Goal: Information Seeking & Learning: Check status

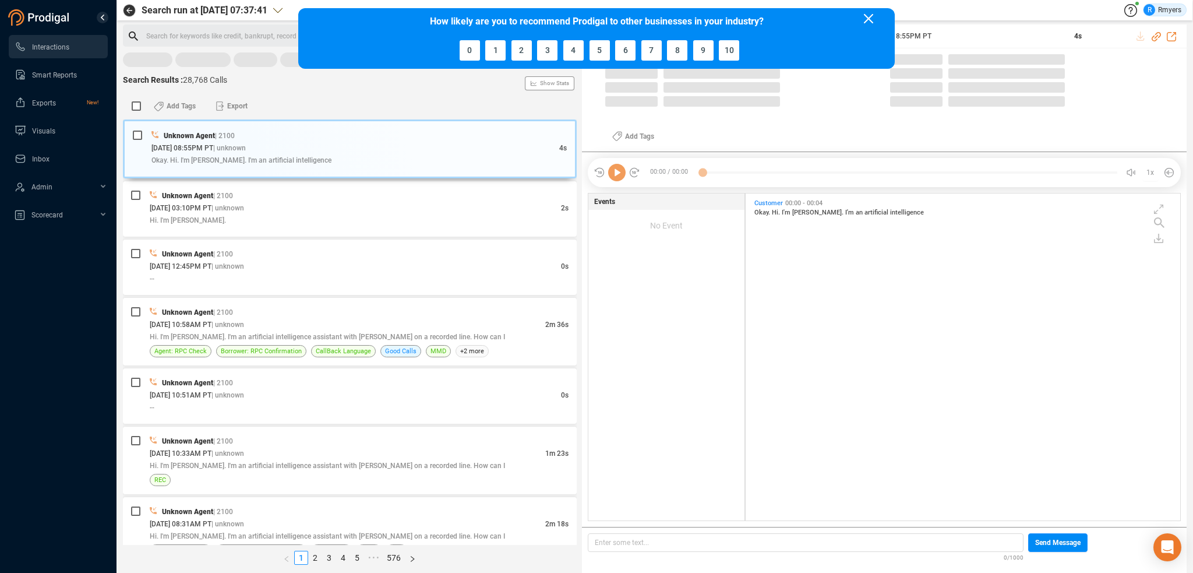
scroll to position [324, 429]
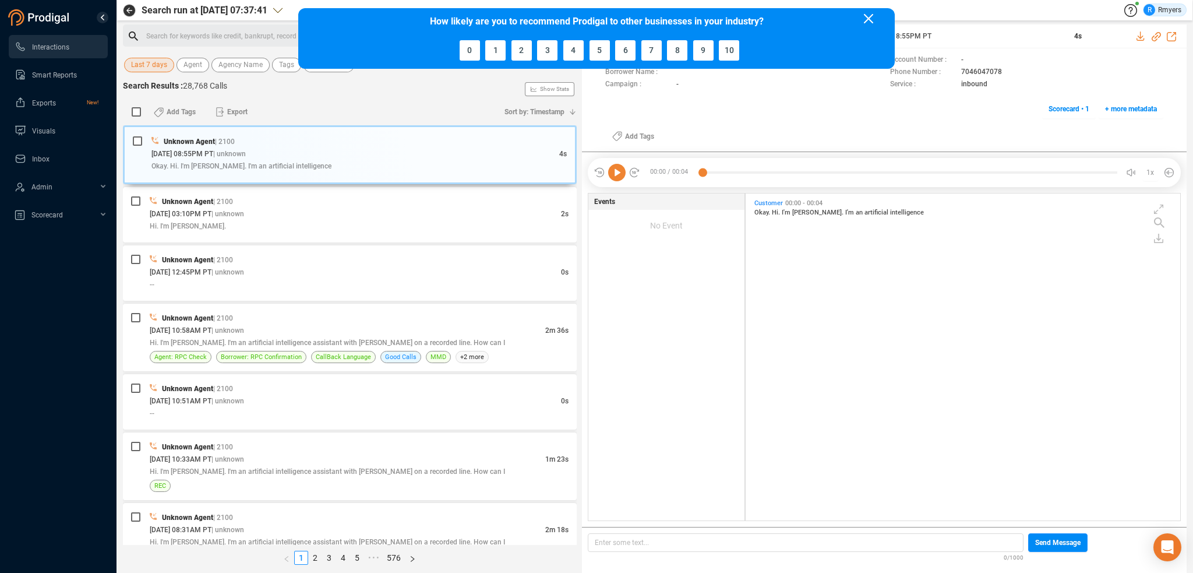
click at [865, 14] on icon at bounding box center [868, 18] width 9 height 9
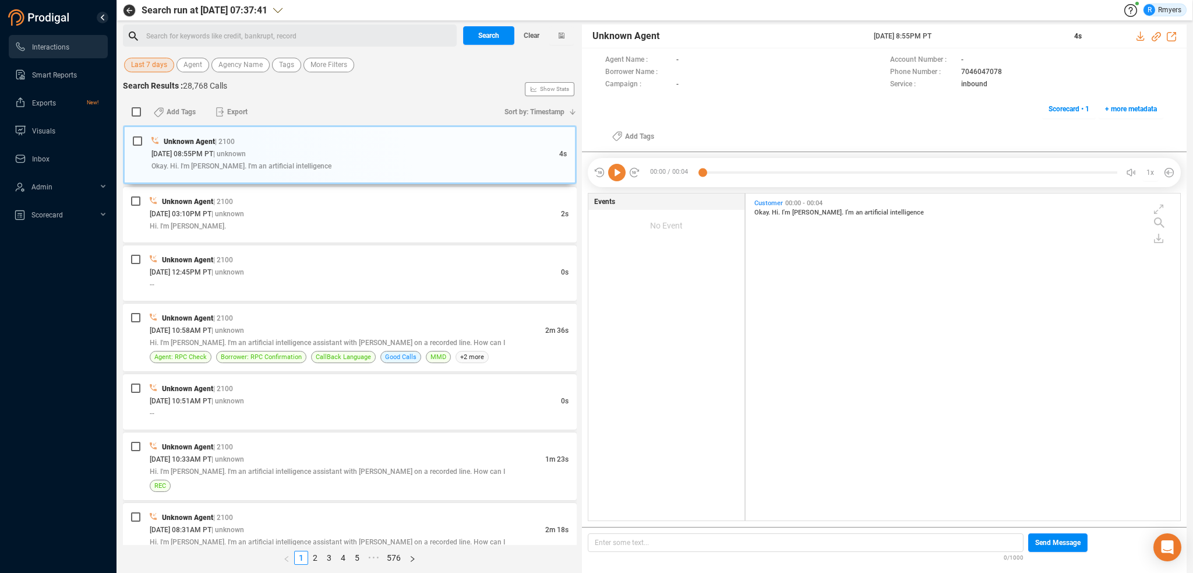
click at [143, 69] on span "Last 7 days" at bounding box center [149, 65] width 36 height 15
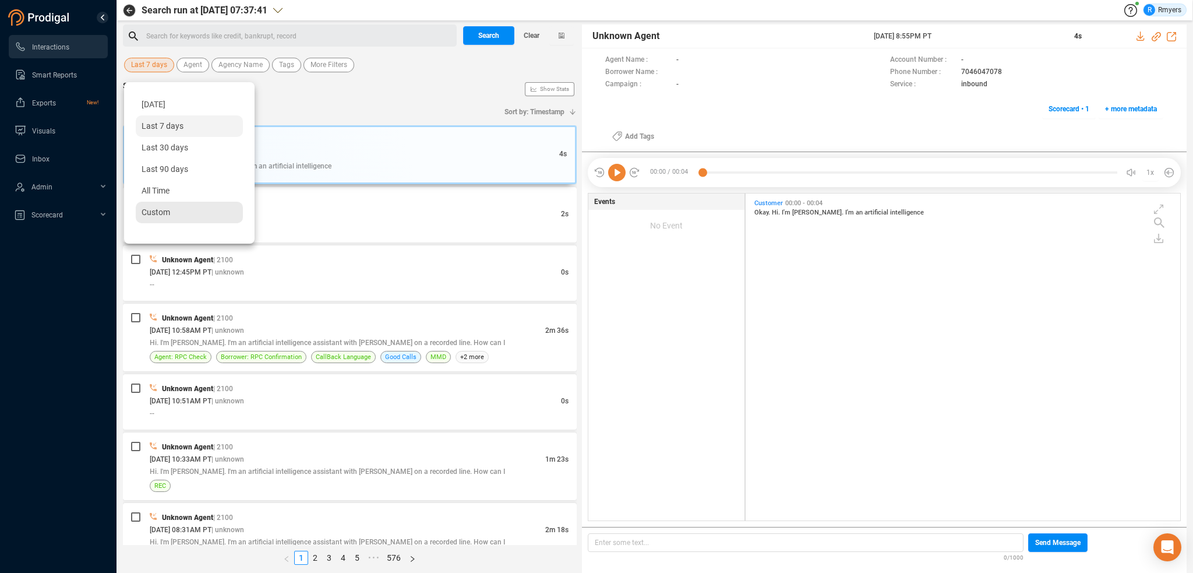
click at [164, 209] on span "Custom" at bounding box center [156, 211] width 29 height 9
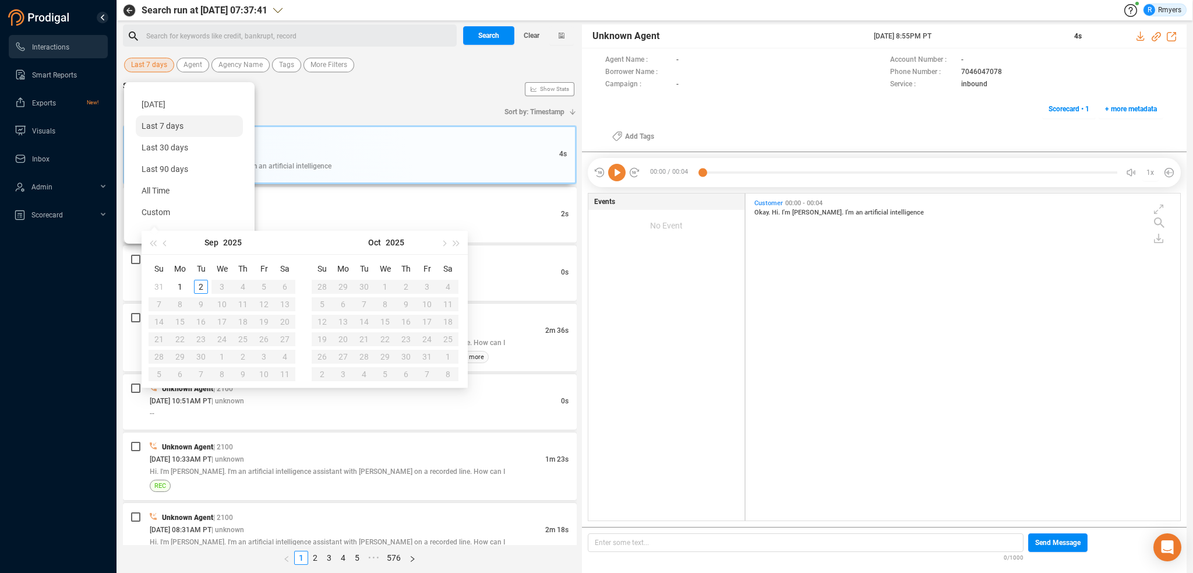
type input "2025-09-02"
type input "2025-09-01"
click at [165, 243] on span "button" at bounding box center [166, 243] width 6 height 6
type input "2025-08-30"
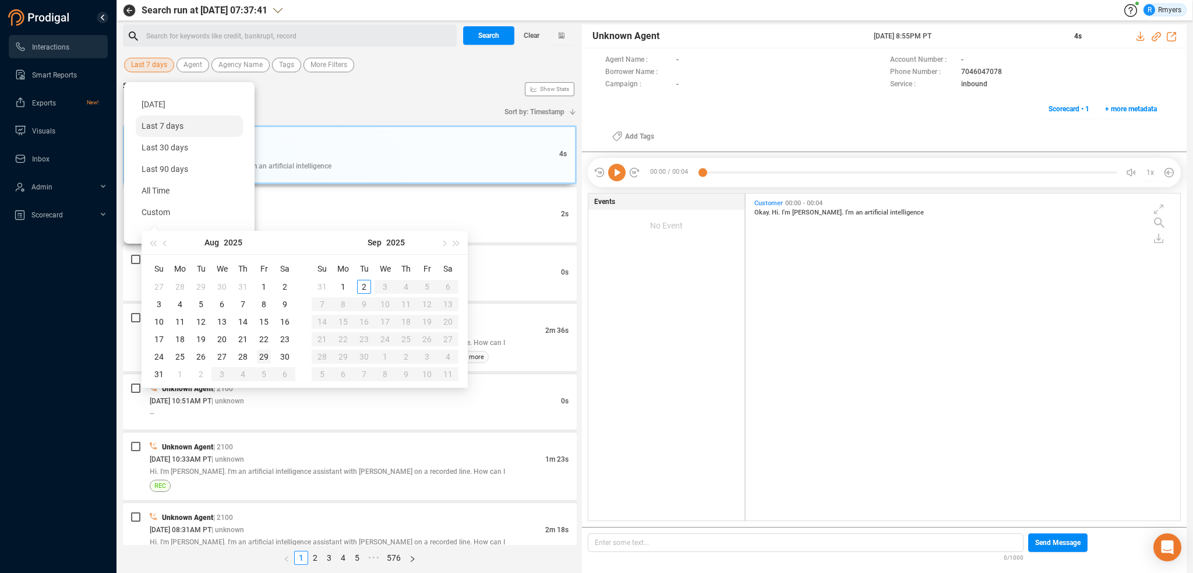
type input "2025-08-29"
click at [263, 356] on div "29" at bounding box center [264, 357] width 14 height 14
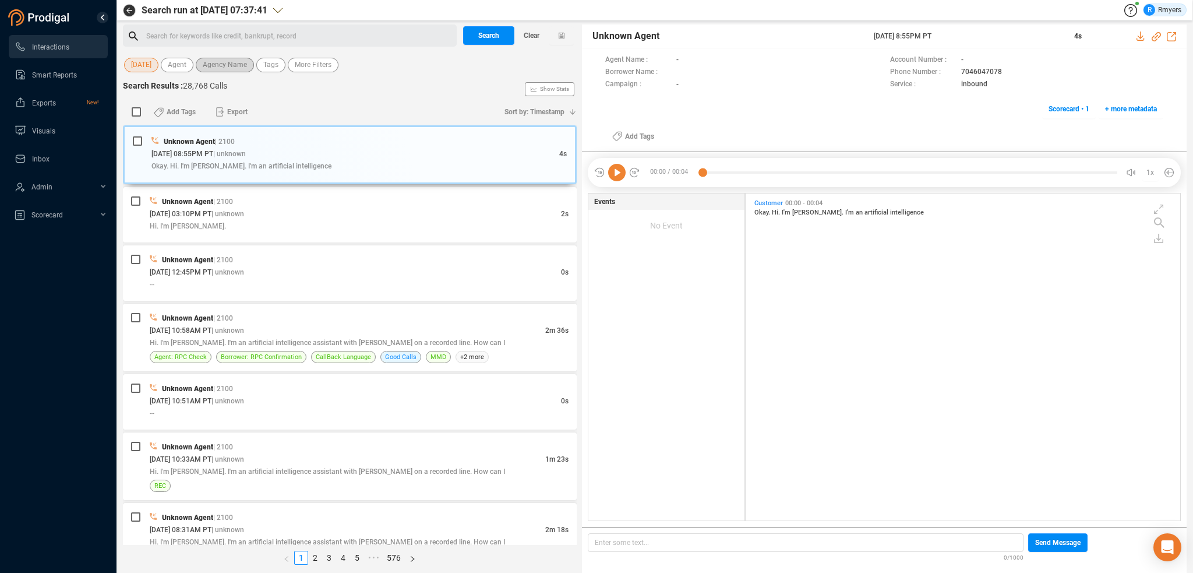
click at [221, 66] on span "Agency Name" at bounding box center [225, 65] width 44 height 15
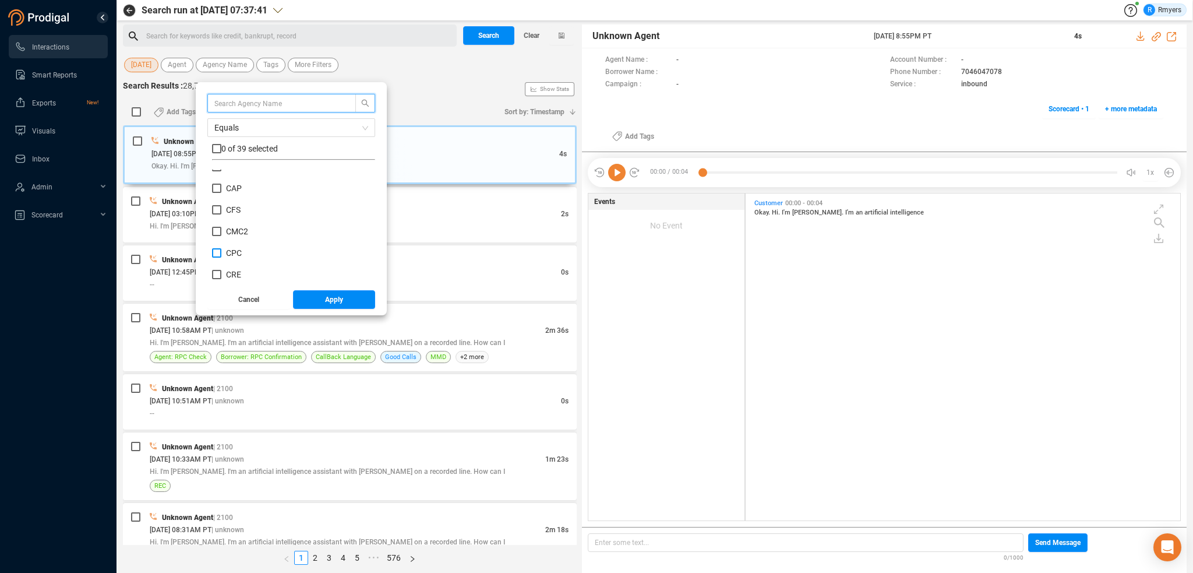
scroll to position [175, 0]
click at [228, 235] on span "CRM" at bounding box center [234, 237] width 17 height 9
click at [221, 235] on input "CRM" at bounding box center [216, 237] width 9 height 9
checkbox input "true"
click at [330, 305] on span "Apply" at bounding box center [334, 299] width 18 height 19
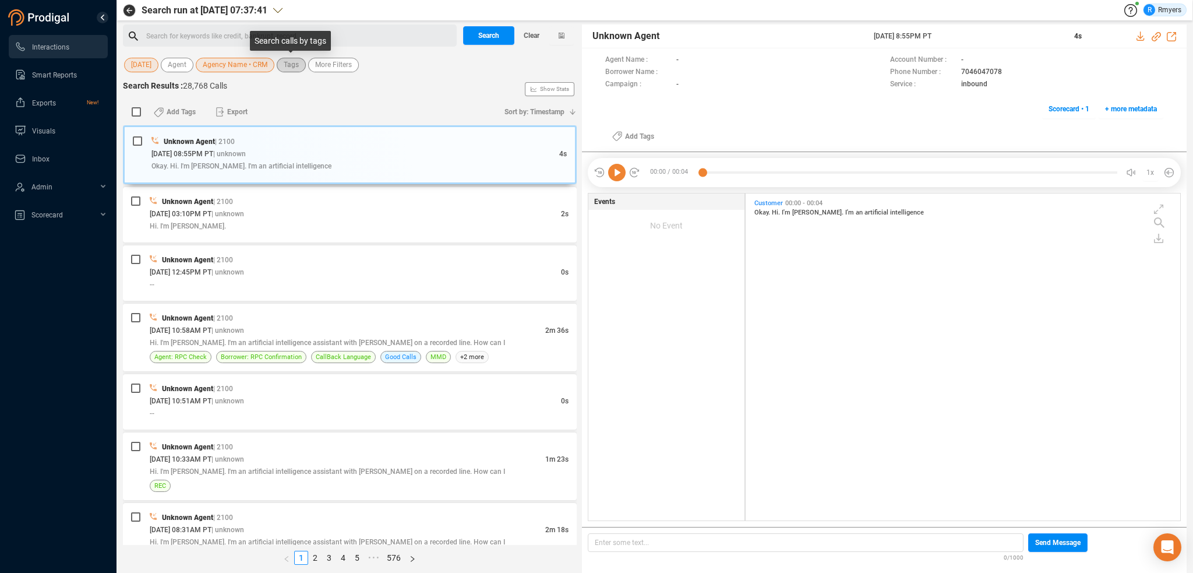
click at [290, 65] on span "Tags" at bounding box center [291, 65] width 15 height 15
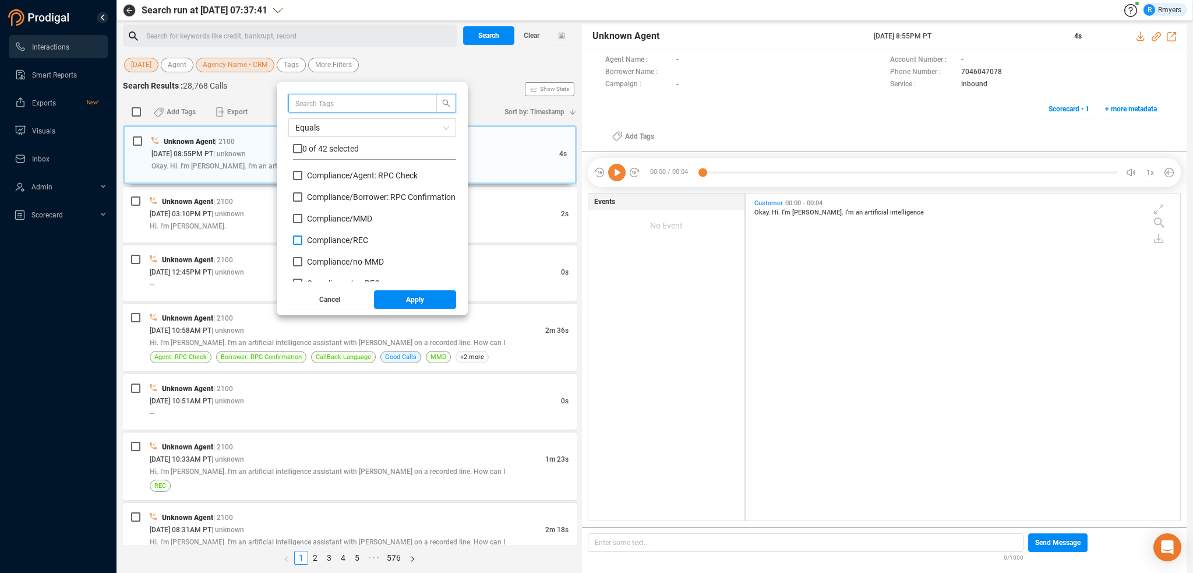
scroll to position [58, 0]
click at [331, 264] on span "Insight/ CBR" at bounding box center [329, 267] width 44 height 9
click at [302, 264] on input "Insight/ CBR" at bounding box center [297, 267] width 9 height 9
checkbox input "true"
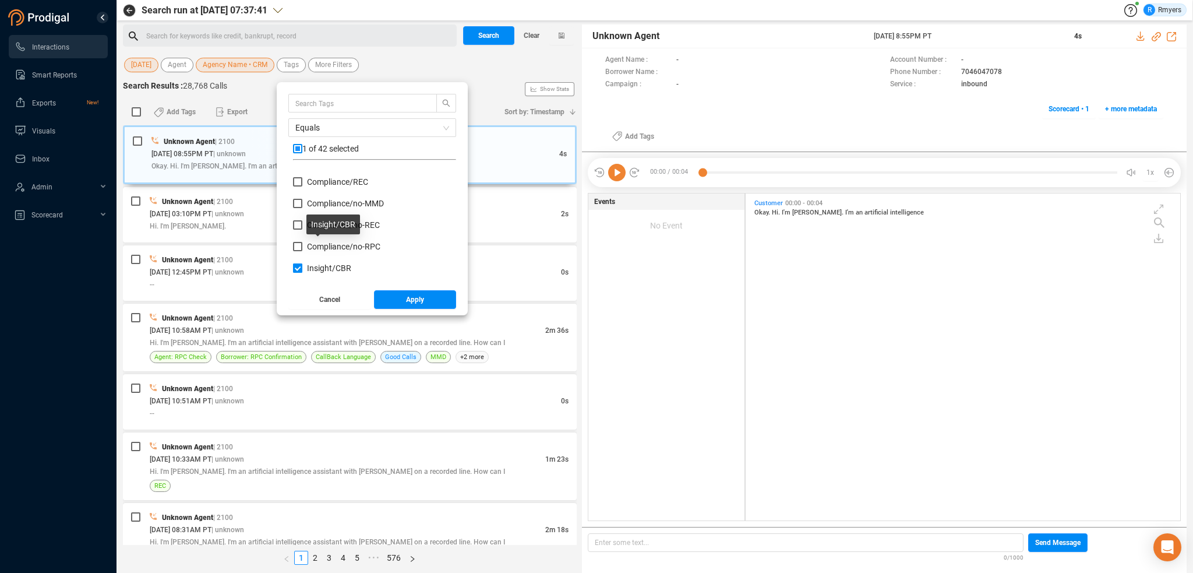
scroll to position [117, 0]
click at [322, 235] on span "Insight/ CBR: Agent" at bounding box center [341, 231] width 69 height 9
click at [302, 235] on input "Insight/ CBR: Agent" at bounding box center [297, 231] width 9 height 9
checkbox input "true"
click at [321, 249] on span "Insight/ CBR: Borrower" at bounding box center [348, 252] width 82 height 9
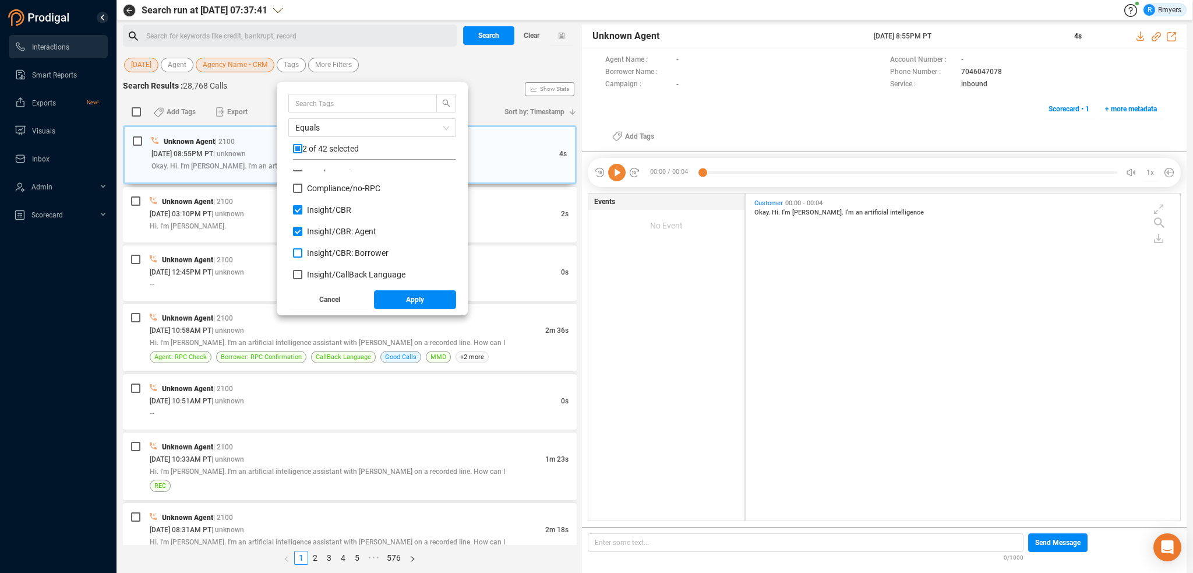
click at [302, 249] on input "Insight/ CBR: Borrower" at bounding box center [297, 252] width 9 height 9
checkbox input "true"
click at [320, 211] on span "Red Flag/ Bankruptcy Language" at bounding box center [364, 211] width 115 height 9
click at [302, 211] on input "Red Flag/ Bankruptcy Language" at bounding box center [297, 211] width 9 height 9
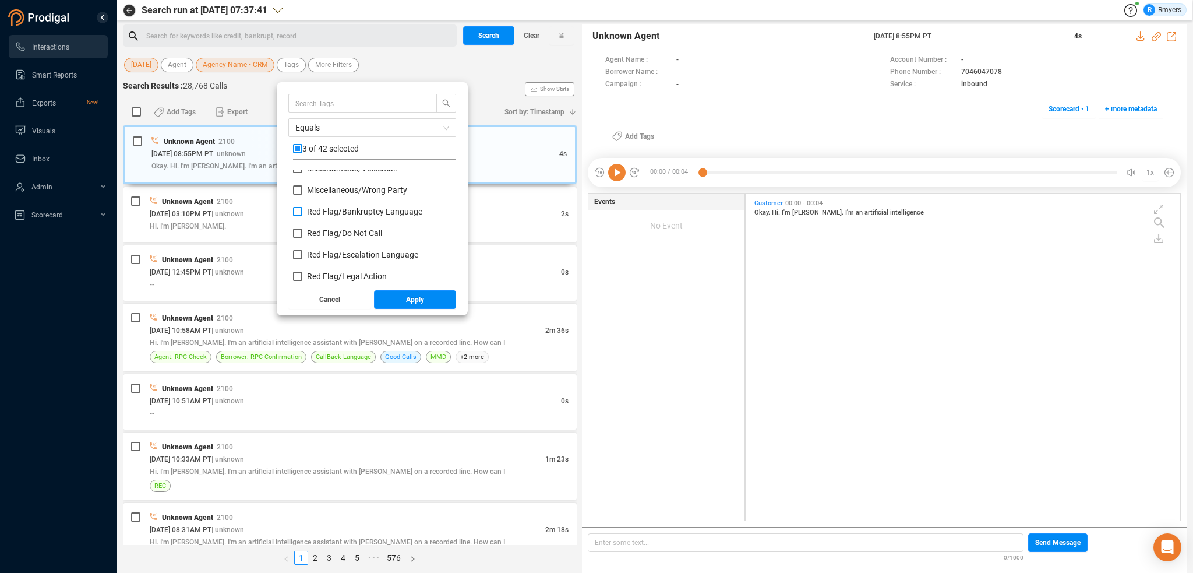
checkbox input "true"
click at [329, 257] on span "Red Flag/ Escalation Language" at bounding box center [362, 254] width 111 height 9
click at [302, 257] on input "Red Flag/ Escalation Language" at bounding box center [297, 254] width 9 height 9
checkbox input "true"
click at [330, 278] on span "Red Flag/ Legal Action" at bounding box center [347, 275] width 80 height 9
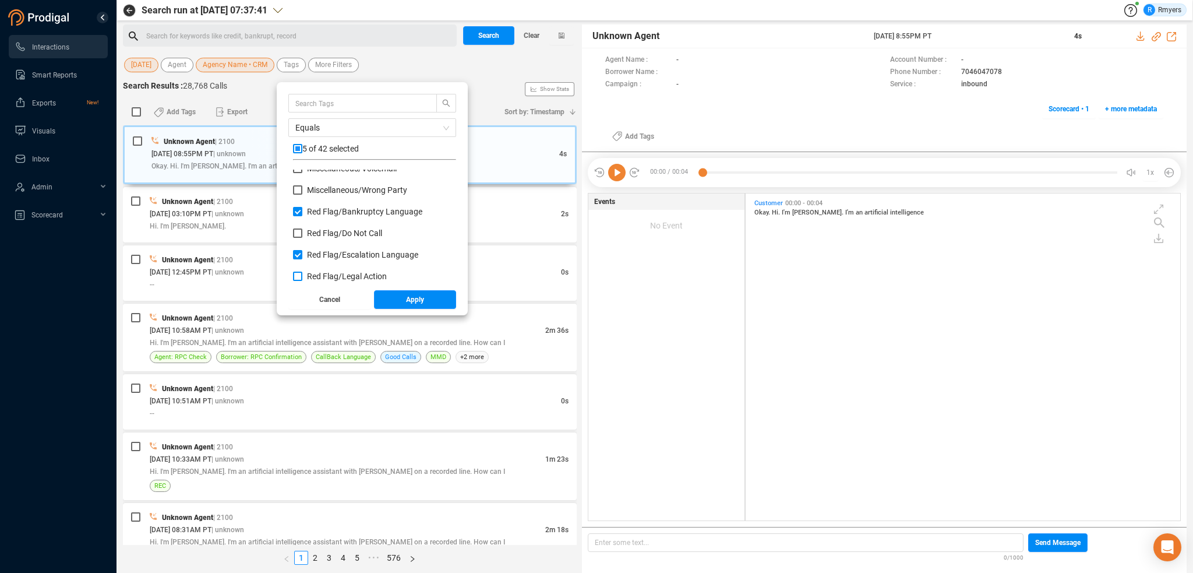
click at [302, 278] on input "Red Flag/ Legal Action" at bounding box center [297, 275] width 9 height 9
checkbox input "true"
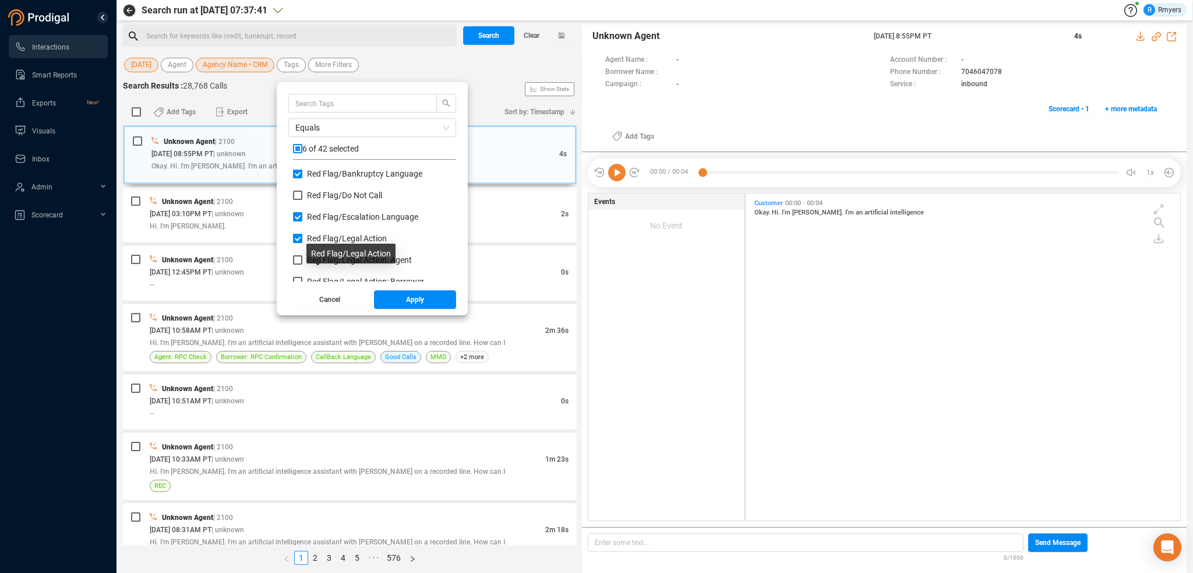
scroll to position [583, 0]
drag, startPoint x: 322, startPoint y: 237, endPoint x: 323, endPoint y: 260, distance: 22.8
click at [322, 238] on span "Red Flag/ Legal Action: Agent" at bounding box center [359, 239] width 105 height 9
click at [302, 238] on input "Red Flag/ Legal Action: Agent" at bounding box center [297, 239] width 9 height 9
checkbox input "true"
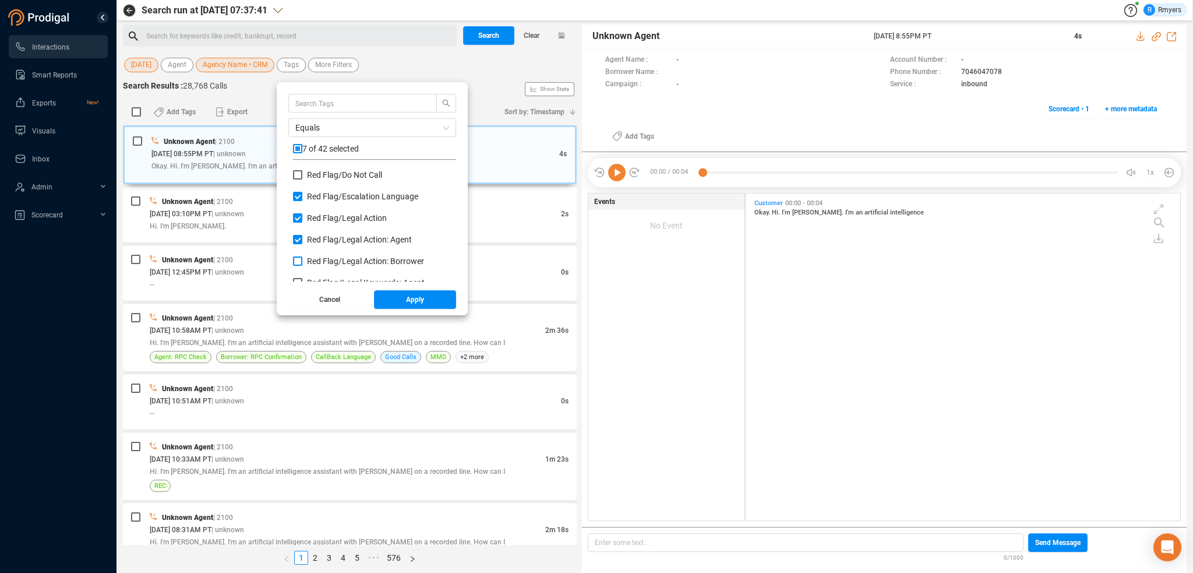
click at [323, 260] on span "Red Flag/ Legal Action: Borrower" at bounding box center [365, 260] width 117 height 9
click at [302, 260] on input "Red Flag/ Legal Action: Borrower" at bounding box center [297, 260] width 9 height 9
checkbox input "true"
click at [319, 223] on span "Red Flag/ Legal Keywords: Agent" at bounding box center [366, 224] width 118 height 9
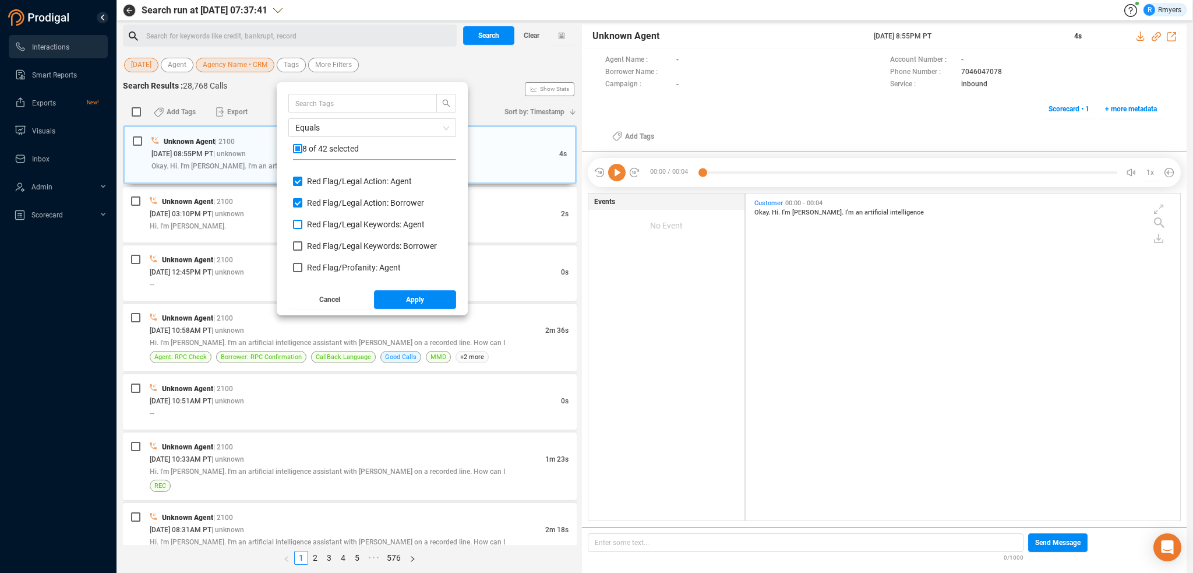
click at [302, 223] on input "Red Flag/ Legal Keywords: Agent" at bounding box center [297, 224] width 9 height 9
checkbox input "true"
click at [320, 246] on span "Red Flag/ Legal Keywords: Borrower" at bounding box center [372, 245] width 130 height 9
click at [302, 246] on input "Red Flag/ Legal Keywords: Borrower" at bounding box center [297, 245] width 9 height 9
checkbox input "true"
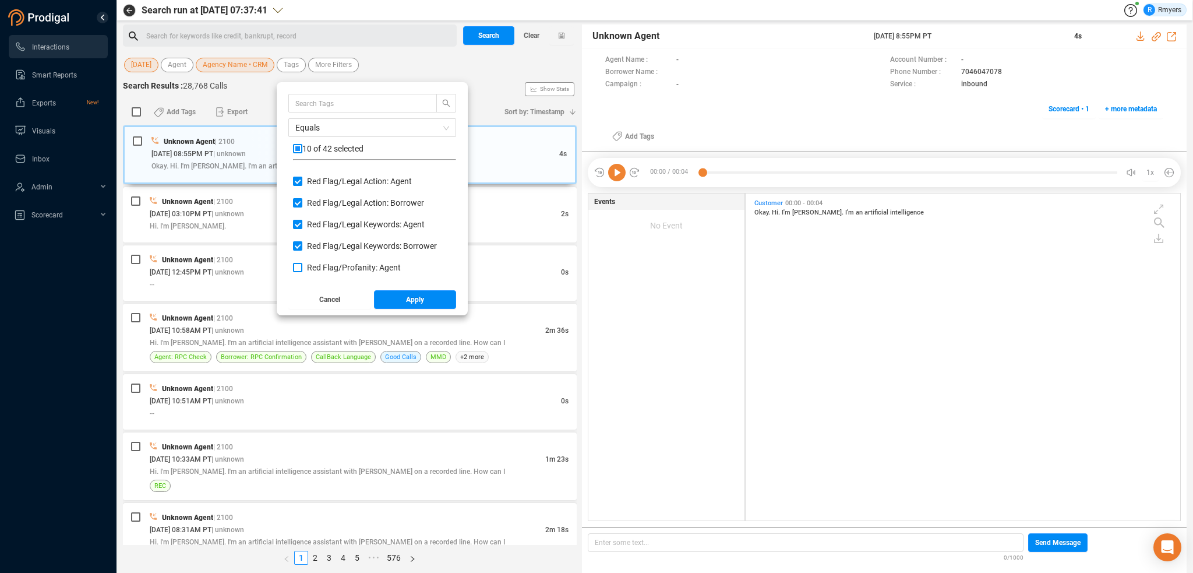
click at [322, 267] on span "Red Flag/ Profanity: Agent" at bounding box center [354, 267] width 94 height 9
click at [302, 267] on input "Red Flag/ Profanity: Agent" at bounding box center [297, 267] width 9 height 9
checkbox input "true"
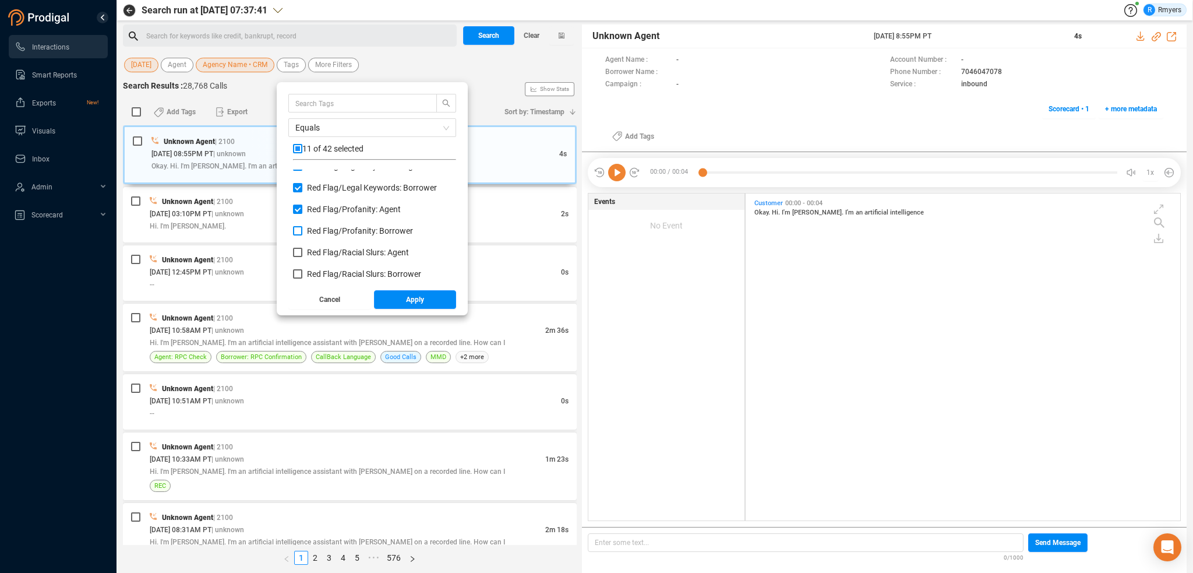
click at [320, 231] on span "Red Flag/ Profanity: Borrower" at bounding box center [360, 230] width 106 height 9
click at [302, 231] on input "Red Flag/ Profanity: Borrower" at bounding box center [297, 230] width 9 height 9
checkbox input "true"
click at [321, 248] on span "Red Flag/ Racial Slurs: Agent" at bounding box center [358, 252] width 102 height 9
click at [302, 248] on input "Red Flag/ Racial Slurs: Agent" at bounding box center [297, 252] width 9 height 9
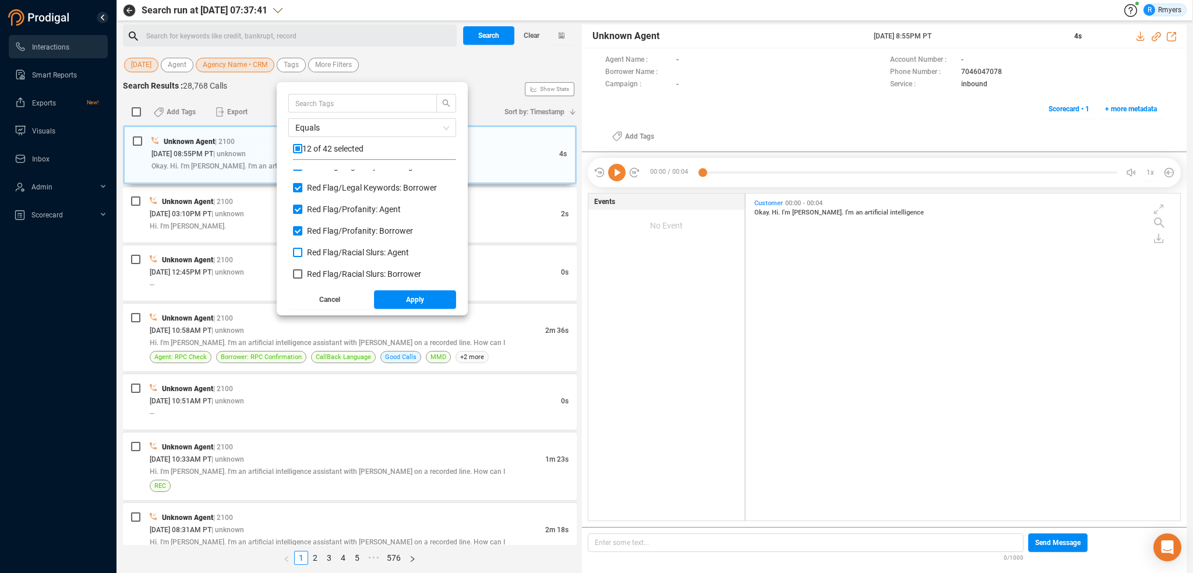
checkbox input "true"
click at [329, 276] on span "Red Flag/ Racial Slurs: Borrower" at bounding box center [364, 273] width 114 height 9
click at [302, 276] on input "Red Flag/ Racial Slurs: Borrower" at bounding box center [297, 273] width 9 height 9
checkbox input "true"
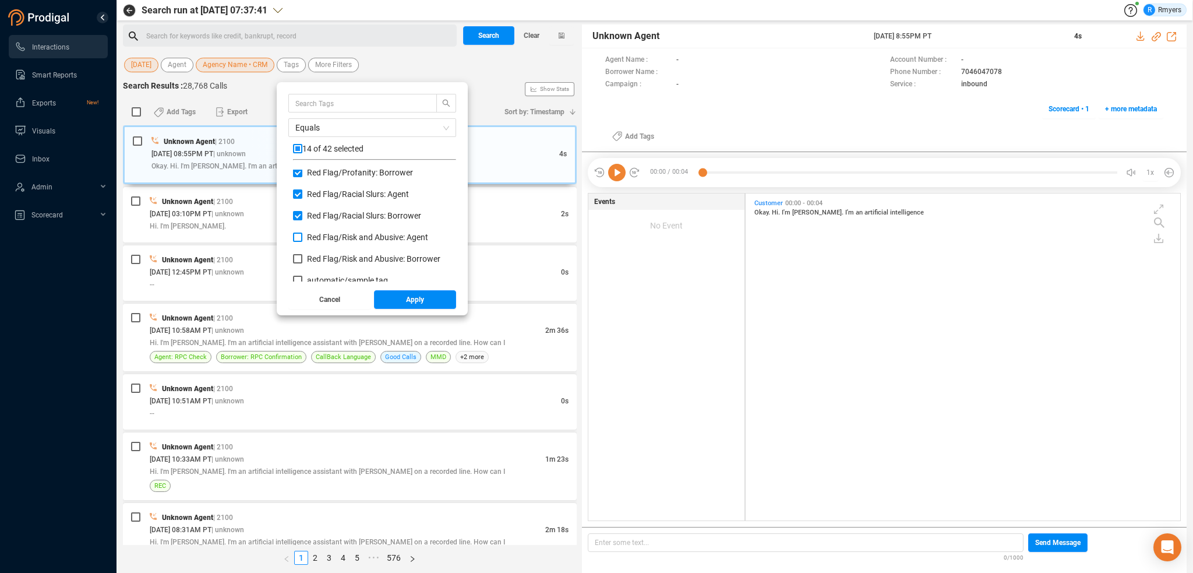
click at [322, 234] on span "Red Flag/ Risk and Abusive: Agent" at bounding box center [367, 236] width 121 height 9
click at [302, 234] on input "Red Flag/ Risk and Abusive: Agent" at bounding box center [297, 236] width 9 height 9
checkbox input "true"
click at [324, 256] on span "Red Flag/ Risk and Abusive: Borrower" at bounding box center [373, 258] width 133 height 9
click at [302, 256] on input "Red Flag/ Risk and Abusive: Borrower" at bounding box center [297, 258] width 9 height 9
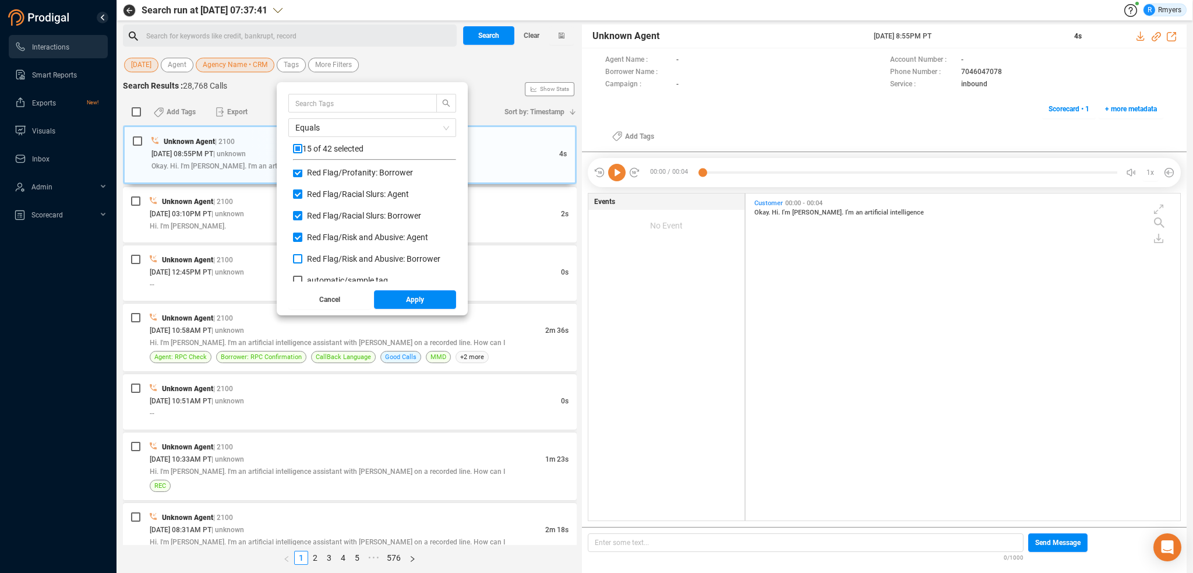
checkbox input "true"
click at [398, 301] on button "Apply" at bounding box center [415, 299] width 83 height 19
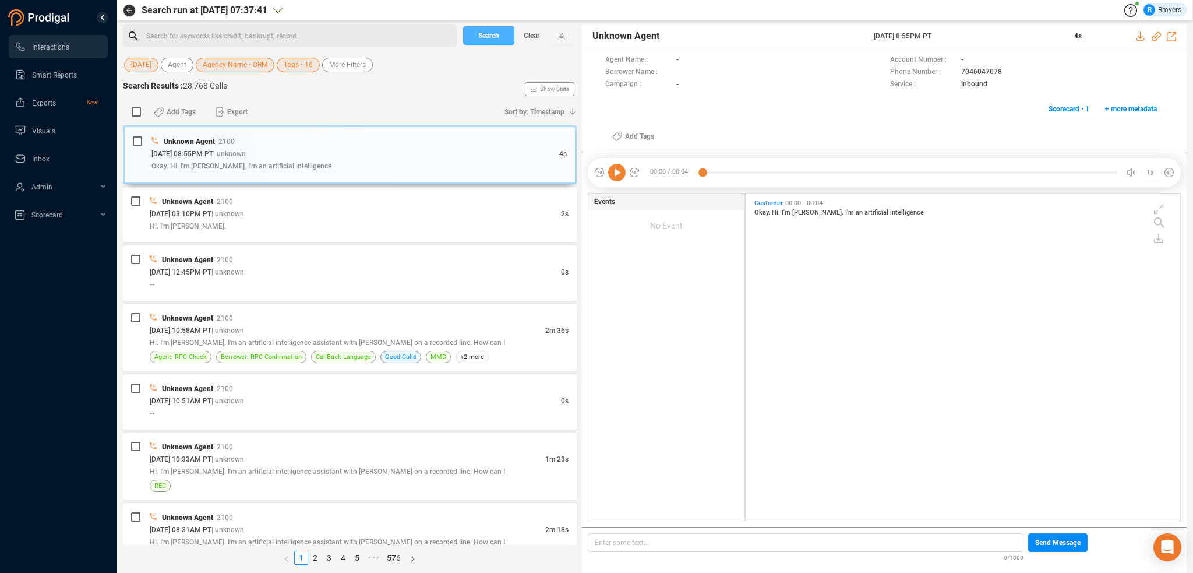
click at [471, 31] on button "Search" at bounding box center [488, 35] width 51 height 19
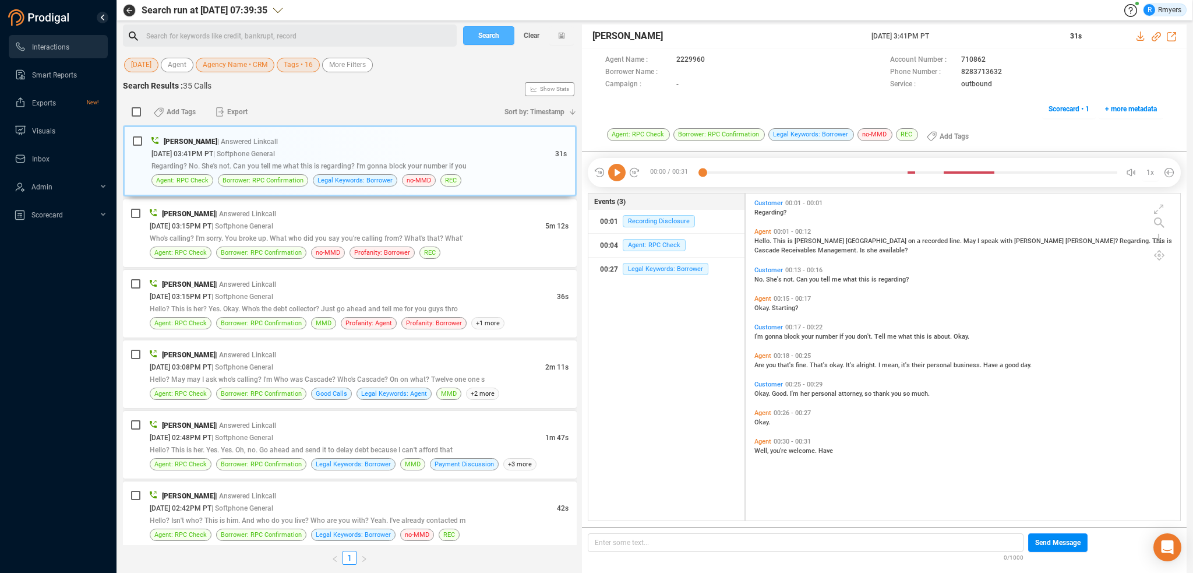
scroll to position [324, 429]
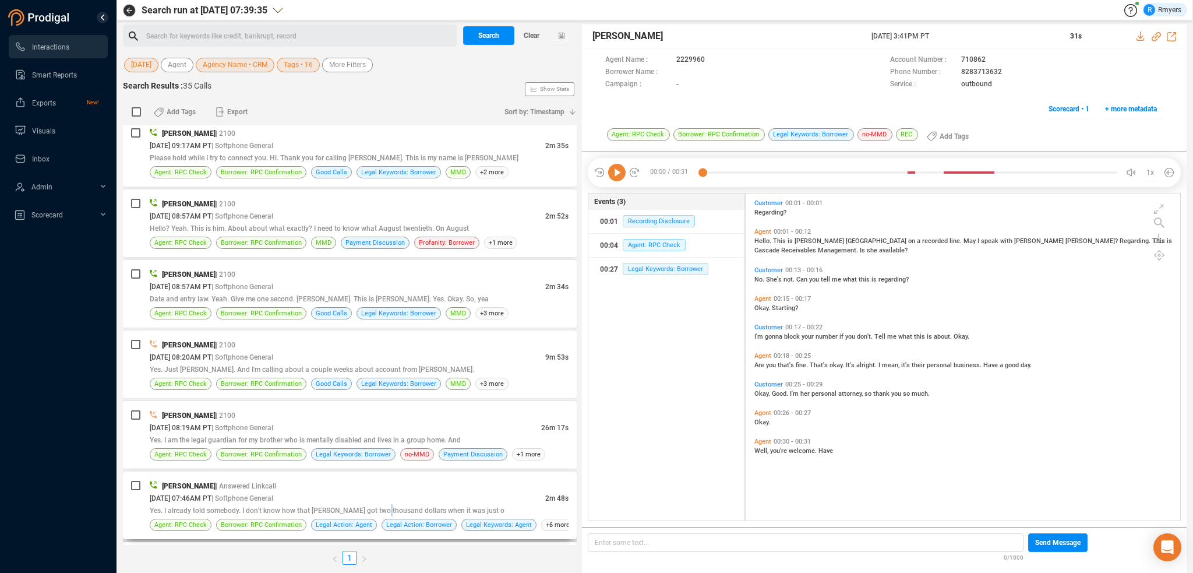
click at [377, 504] on div "Yes. I already told somebody. I don't know how that [PERSON_NAME] got two thous…" at bounding box center [359, 510] width 419 height 12
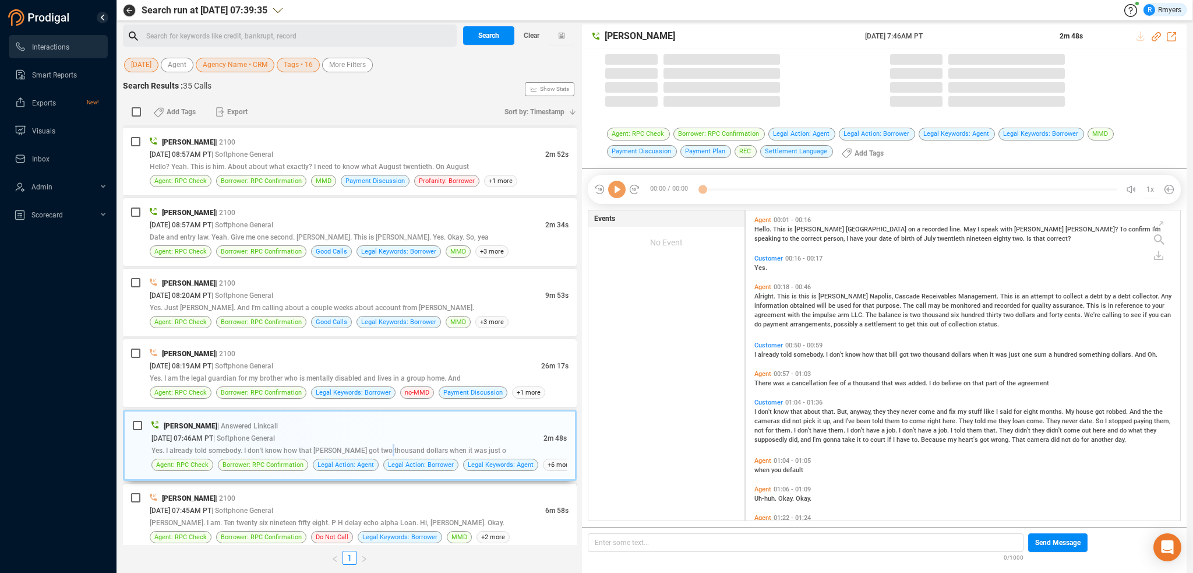
scroll to position [308, 429]
click at [377, 483] on div "Frank Napoles | 2100 08/29/2025 @ 07:45AM PT | Softphone General 6m 58s Steven …" at bounding box center [350, 517] width 454 height 68
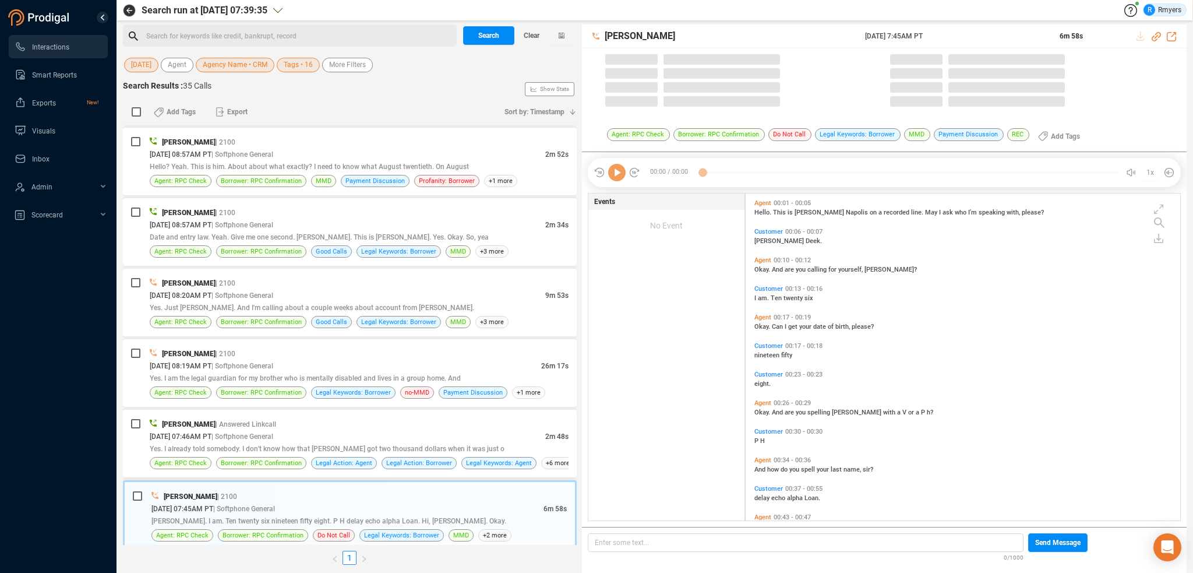
scroll to position [324, 429]
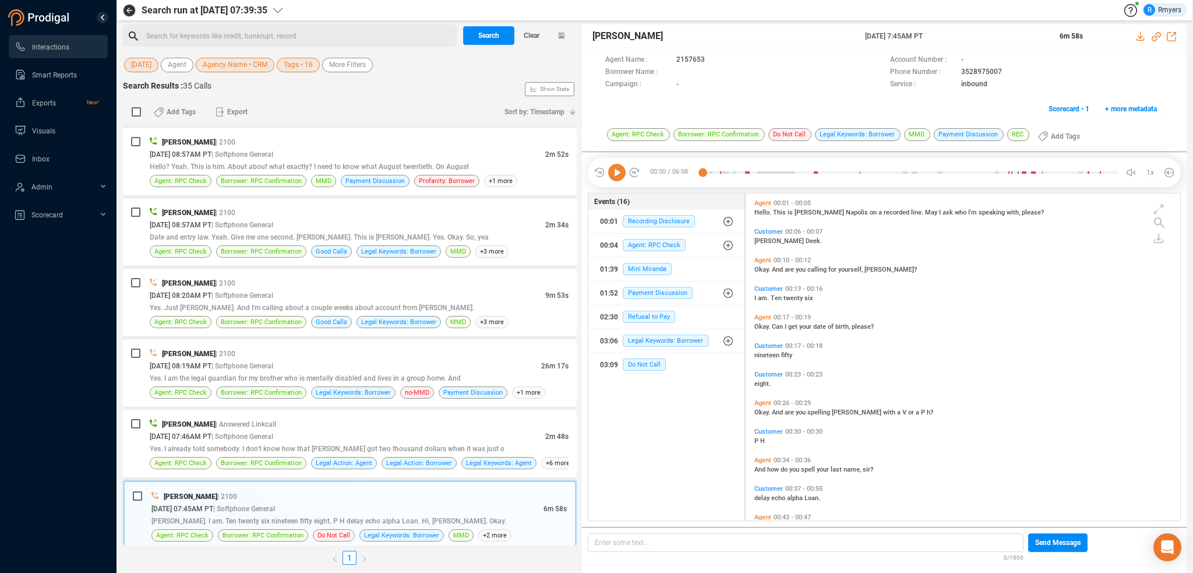
click at [623, 172] on icon at bounding box center [616, 172] width 17 height 17
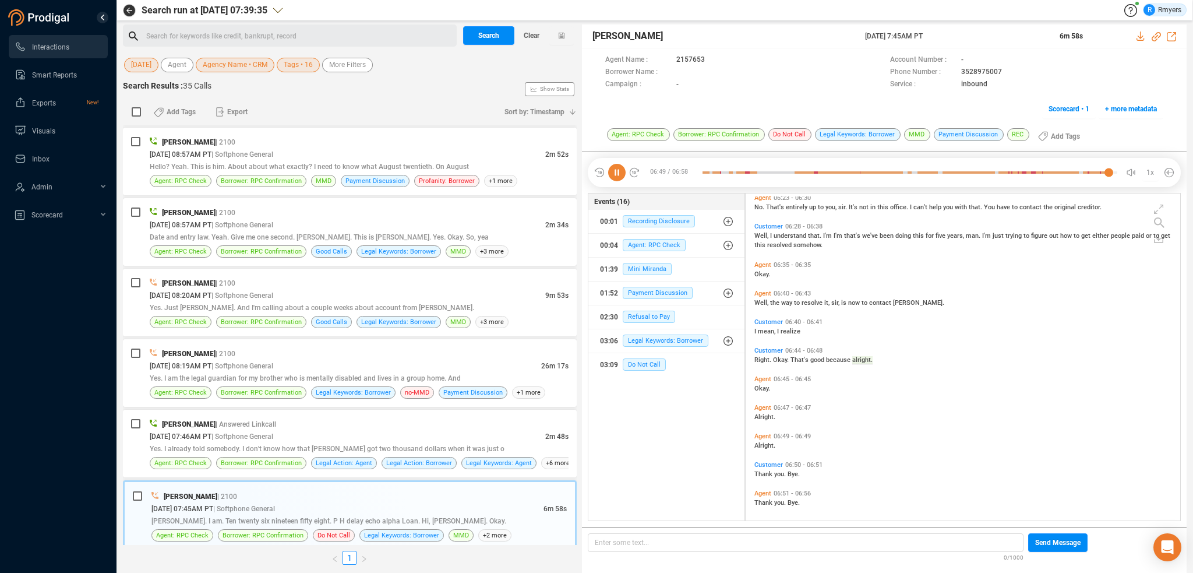
scroll to position [1510, 0]
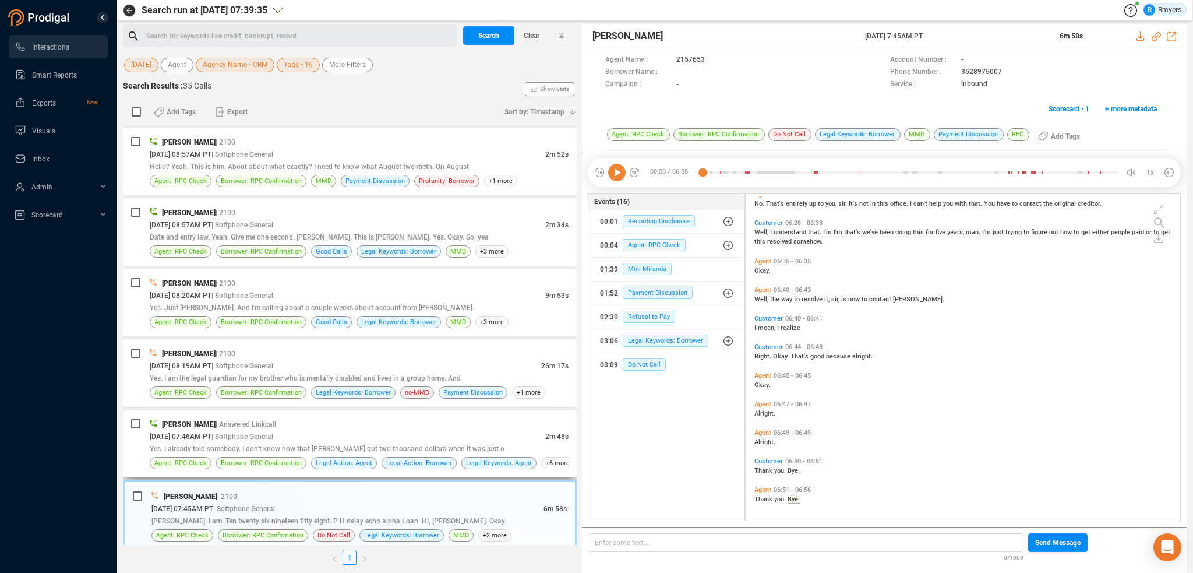
click at [279, 433] on div "08/29/2025 @ 07:46AM PT | Softphone General" at bounding box center [348, 436] width 396 height 12
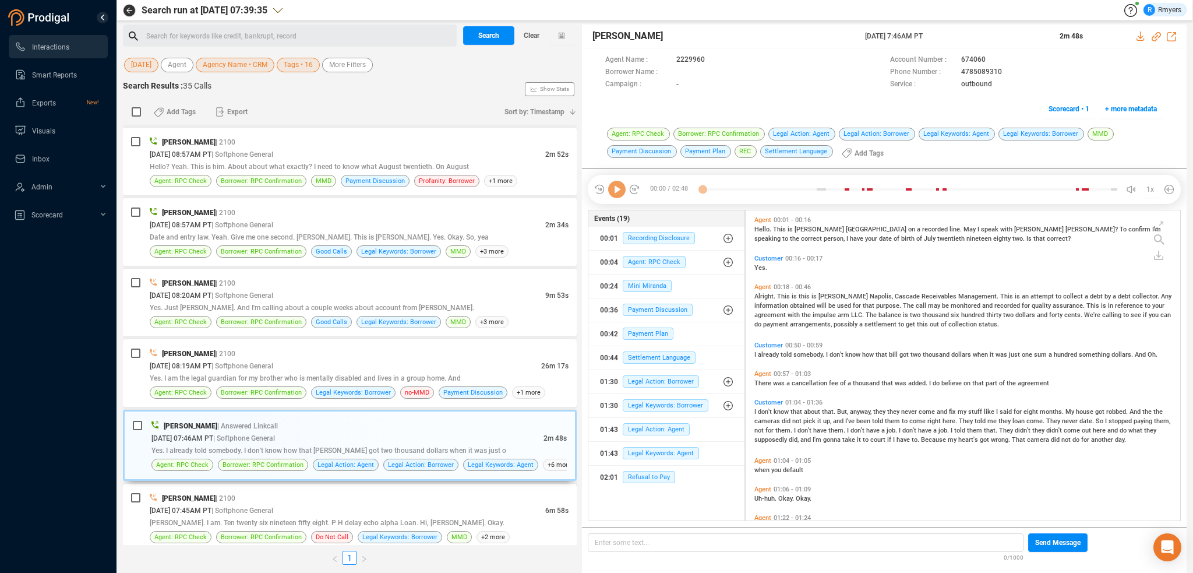
scroll to position [308, 429]
click at [622, 188] on icon at bounding box center [616, 189] width 17 height 17
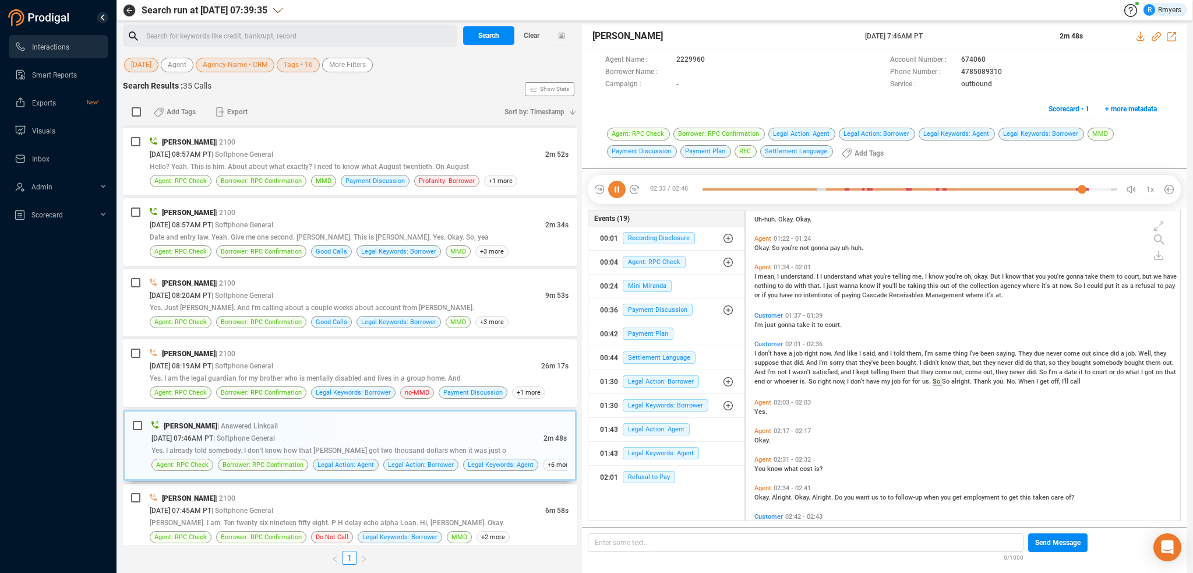
scroll to position [334, 0]
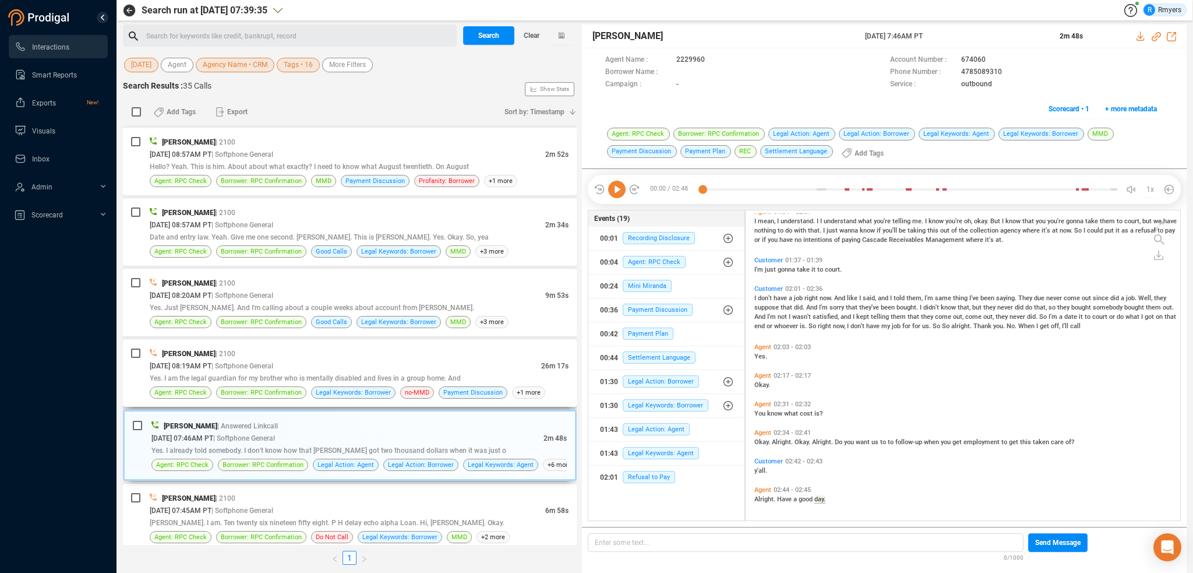
click at [375, 374] on span "Yes. I am the legal guardian for my brother who is mentally disabled and lives …" at bounding box center [305, 378] width 311 height 8
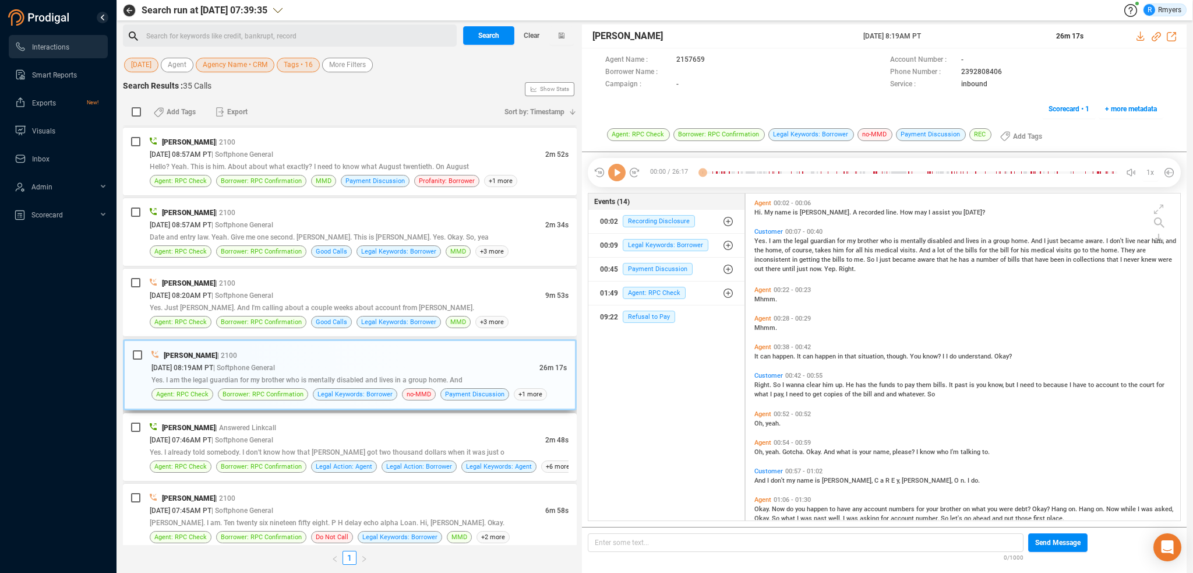
scroll to position [324, 429]
click at [616, 172] on icon at bounding box center [616, 172] width 17 height 17
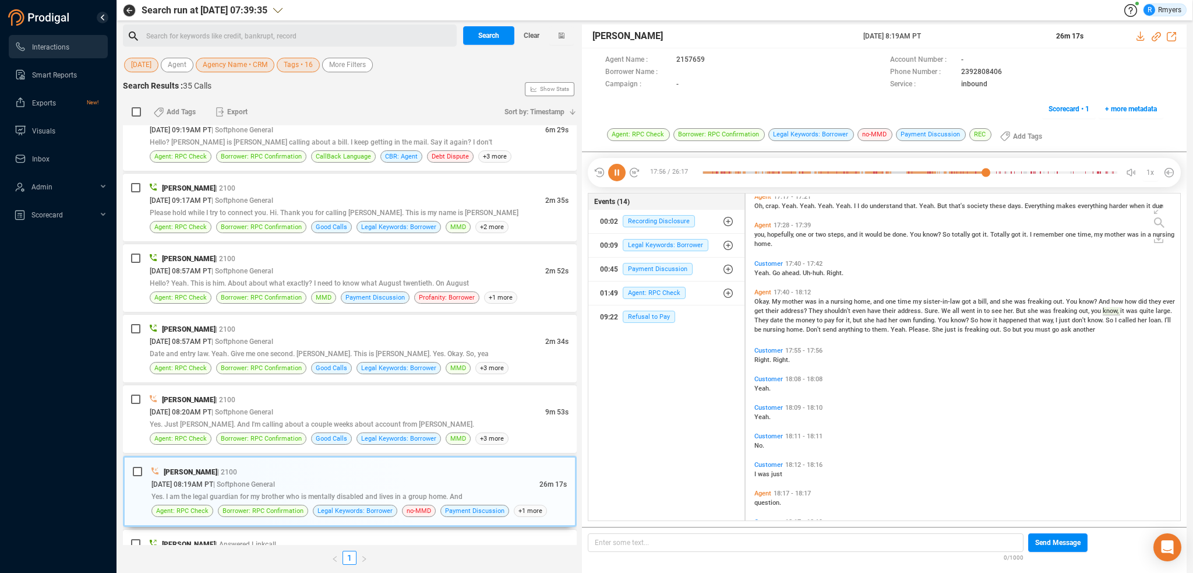
scroll to position [4189, 0]
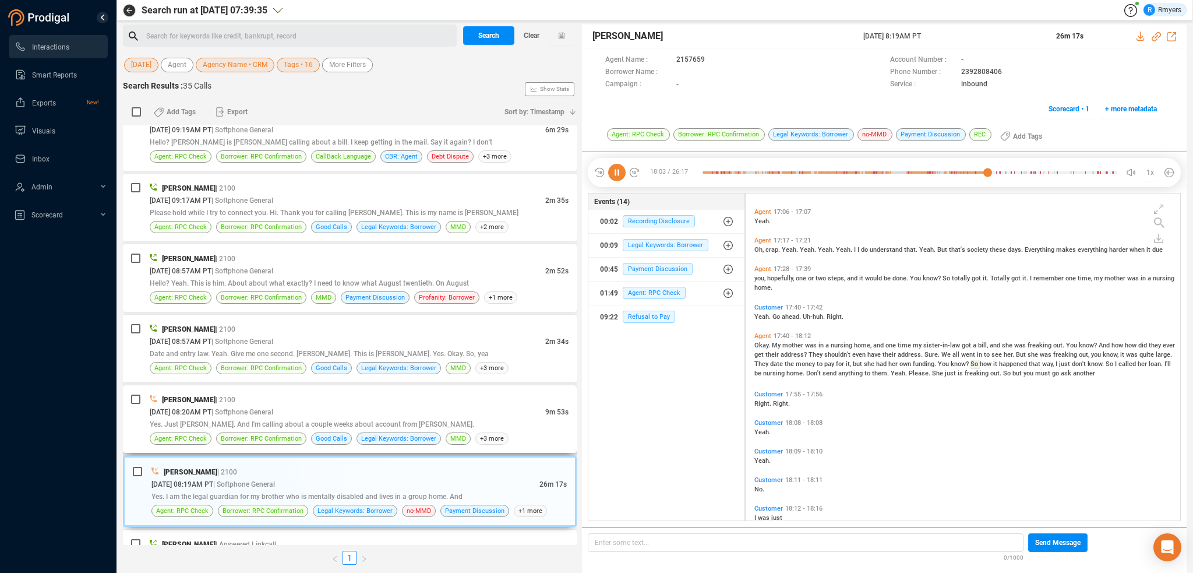
click at [277, 418] on div "Yes. Just [PERSON_NAME]. And I'm calling about a couple weeks about account fro…" at bounding box center [359, 424] width 419 height 12
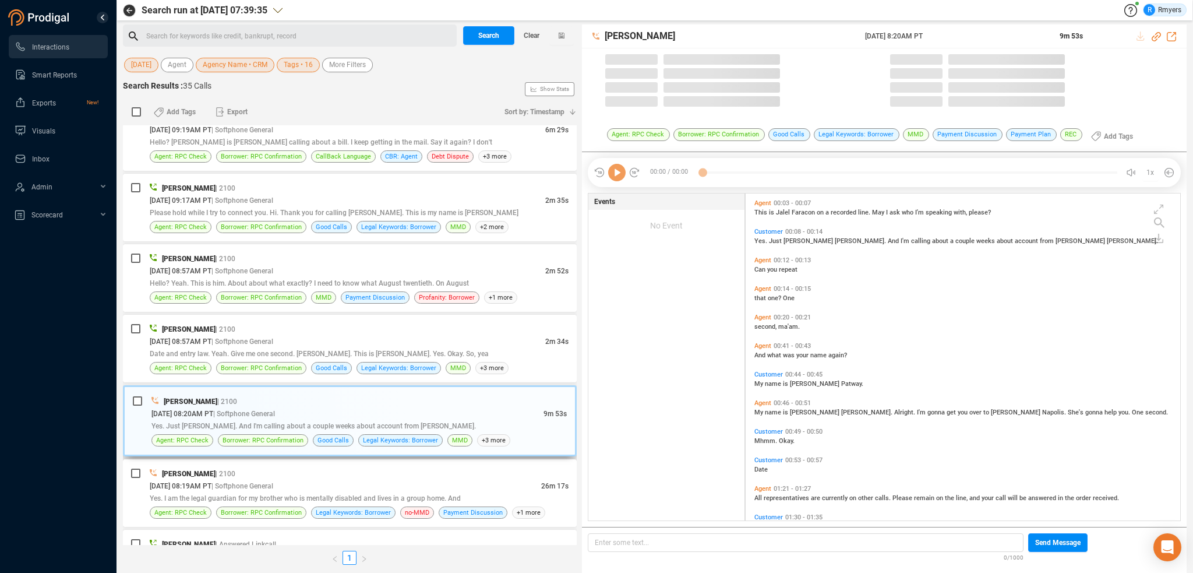
scroll to position [324, 429]
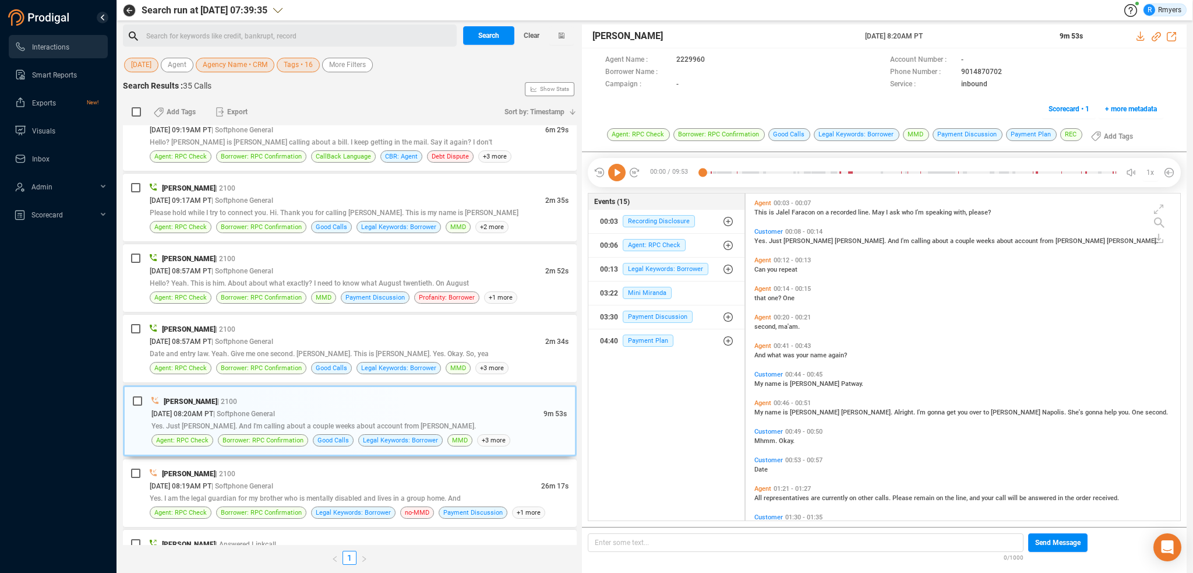
click at [613, 173] on icon at bounding box center [616, 172] width 17 height 17
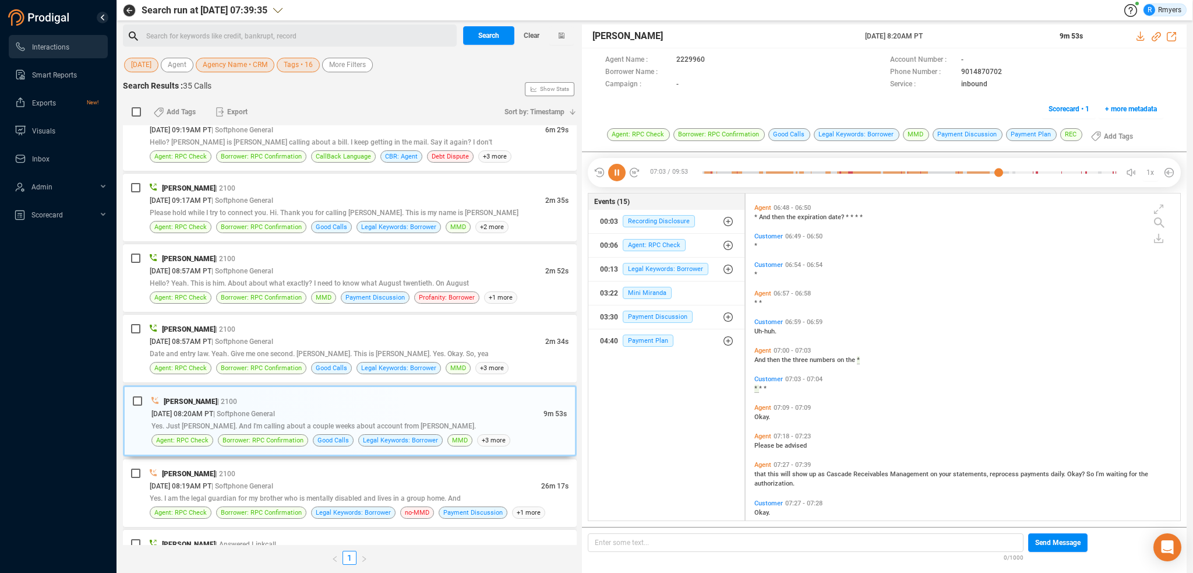
scroll to position [1796, 0]
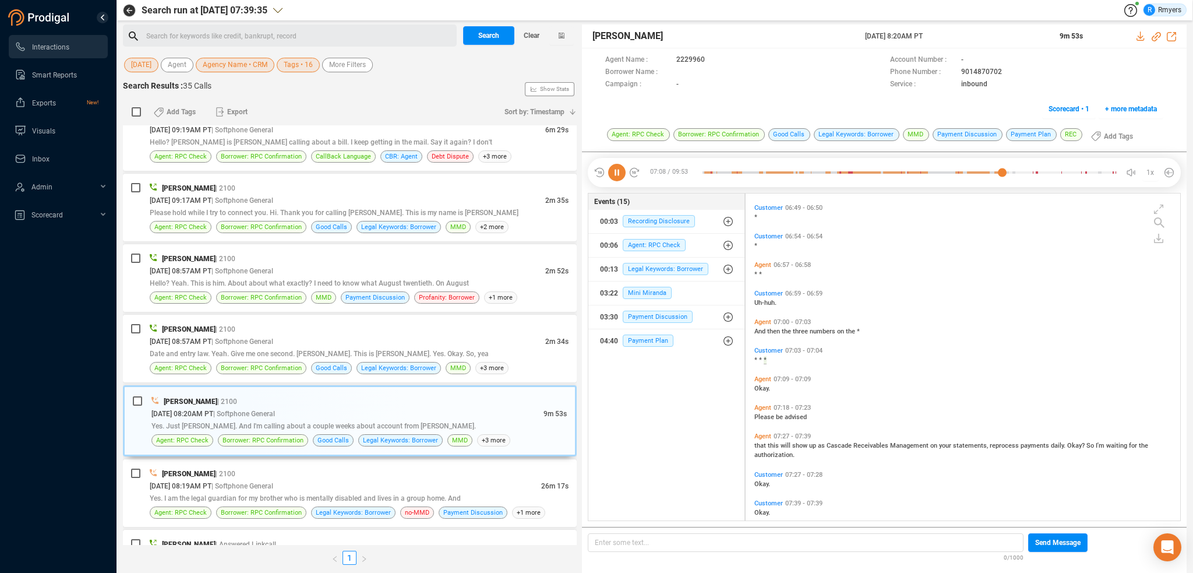
click at [623, 172] on icon at bounding box center [616, 172] width 17 height 17
click at [617, 168] on icon at bounding box center [616, 172] width 17 height 17
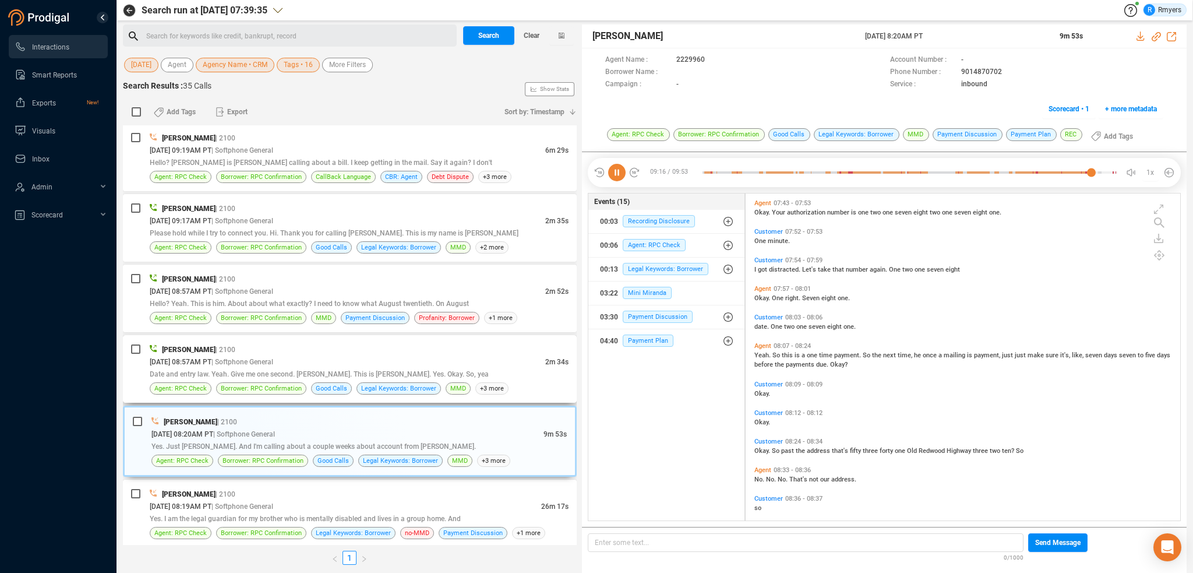
scroll to position [1925, 0]
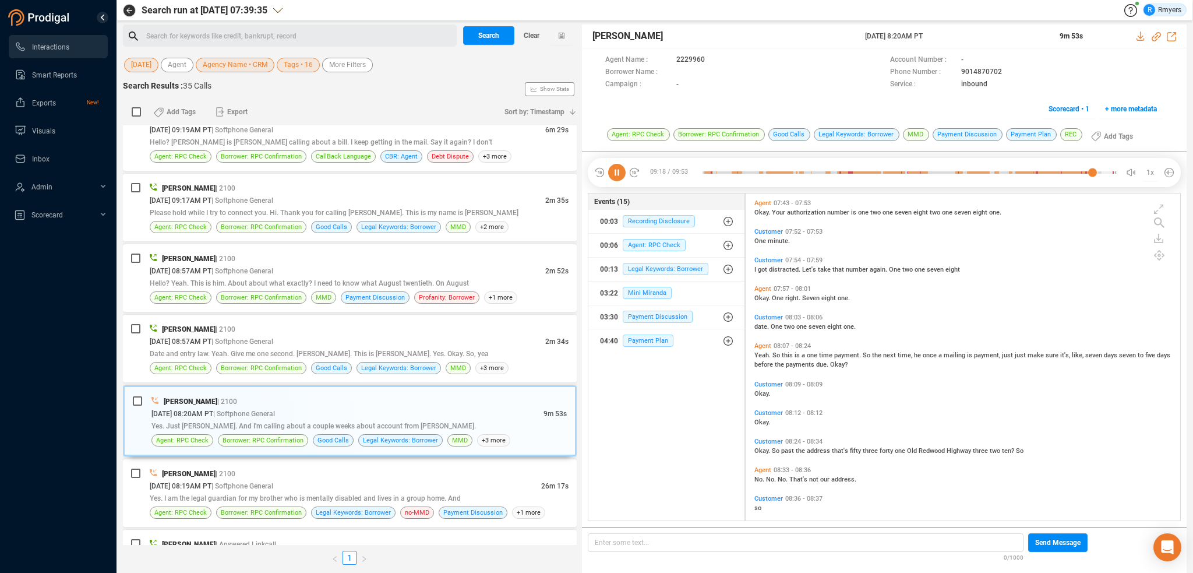
click at [613, 176] on icon at bounding box center [616, 172] width 17 height 17
click at [621, 170] on icon at bounding box center [616, 172] width 17 height 17
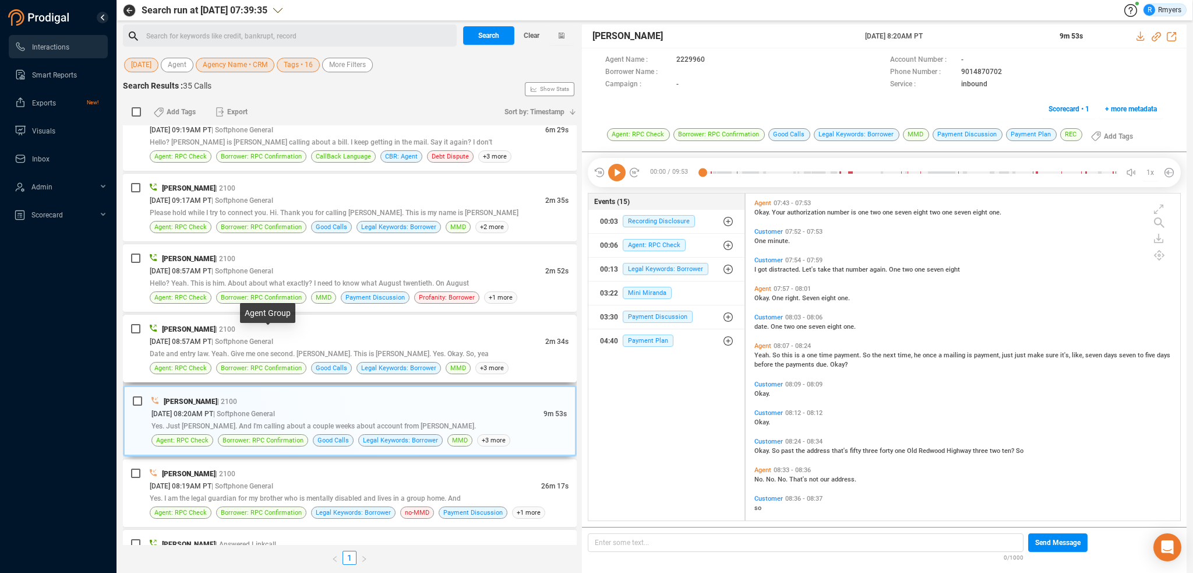
click at [266, 337] on span "| Softphone General" at bounding box center [242, 341] width 62 height 8
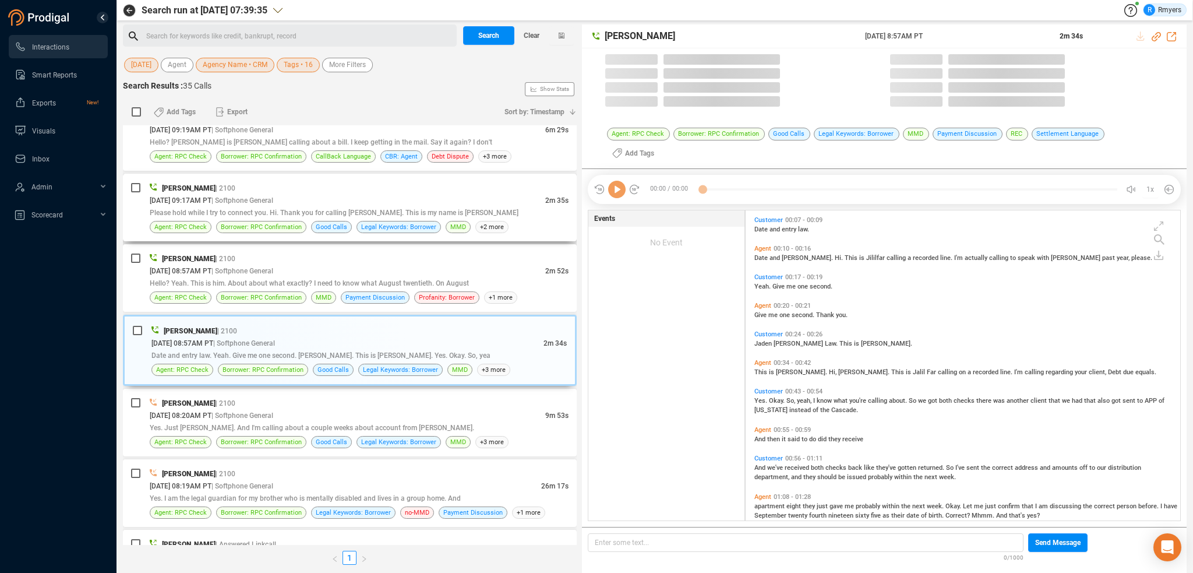
scroll to position [324, 429]
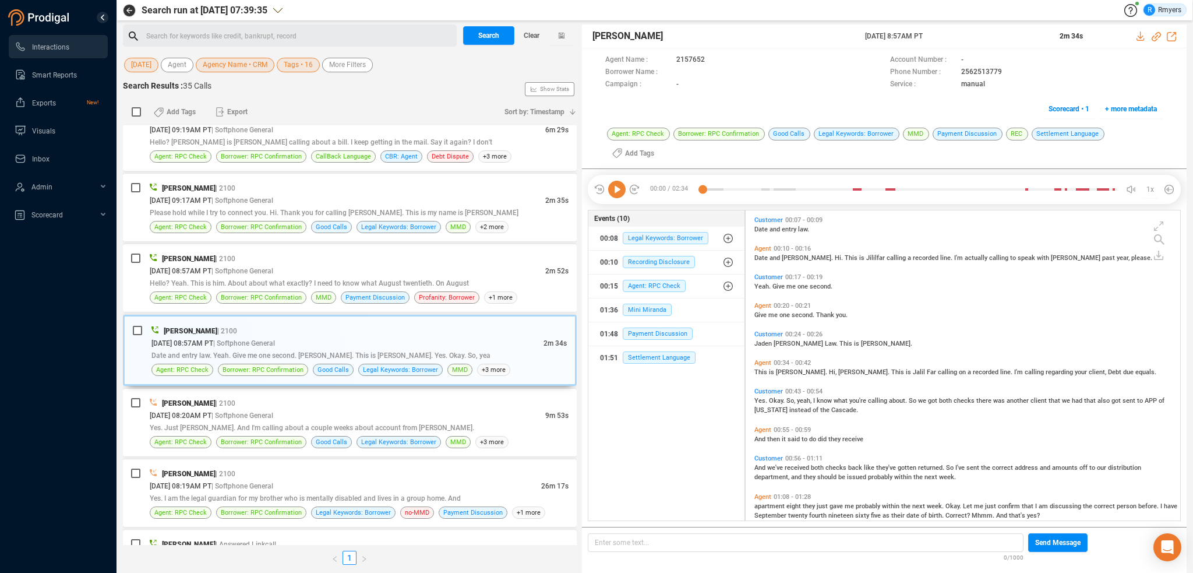
click at [616, 181] on icon at bounding box center [616, 189] width 17 height 17
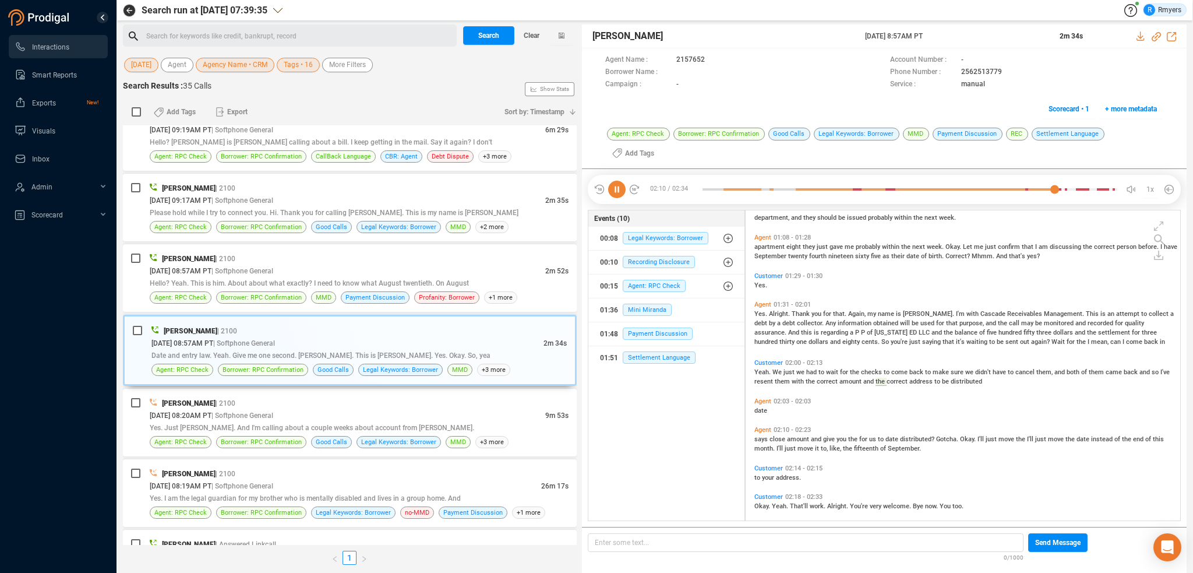
scroll to position [307, 0]
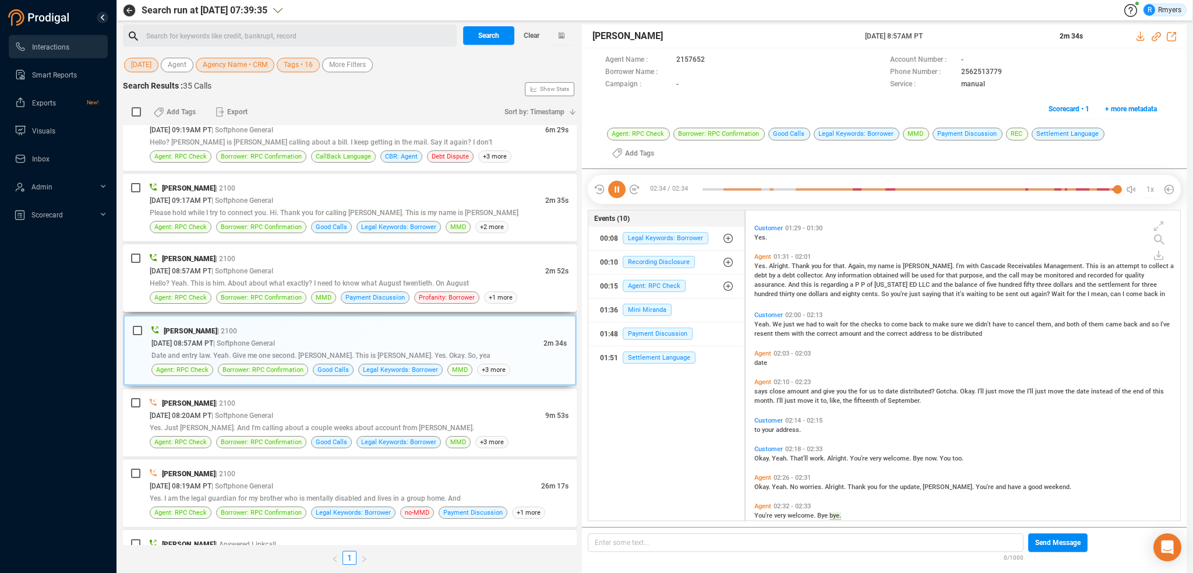
drag, startPoint x: 253, startPoint y: 274, endPoint x: 308, endPoint y: 275, distance: 54.8
click at [252, 279] on span "Hello? Yeah. This is him. About about what exactly? I need to know what August …" at bounding box center [309, 283] width 319 height 8
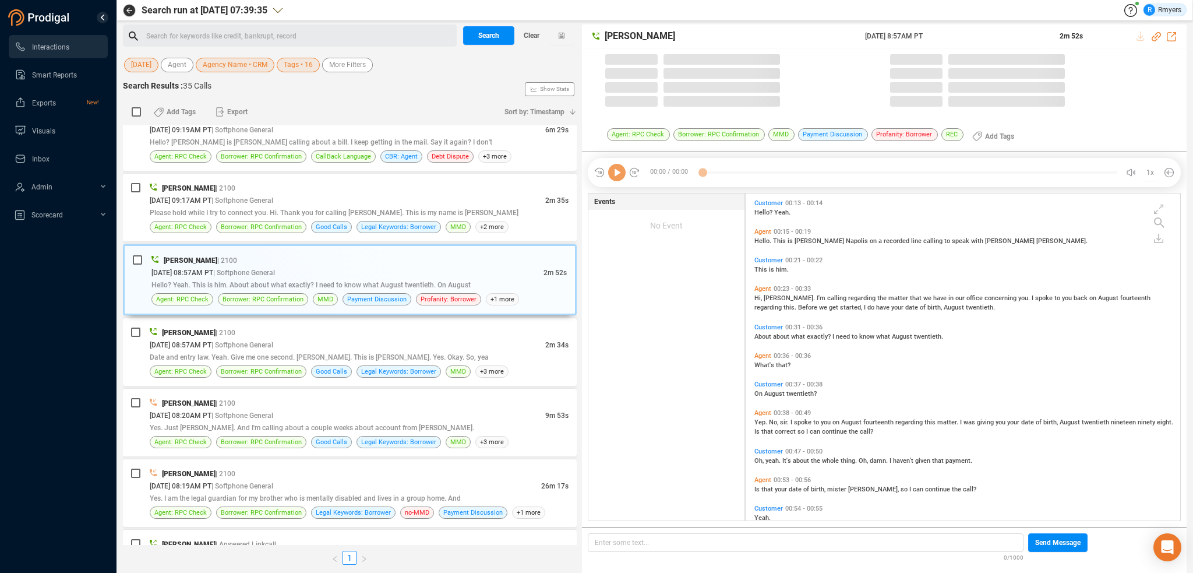
scroll to position [324, 429]
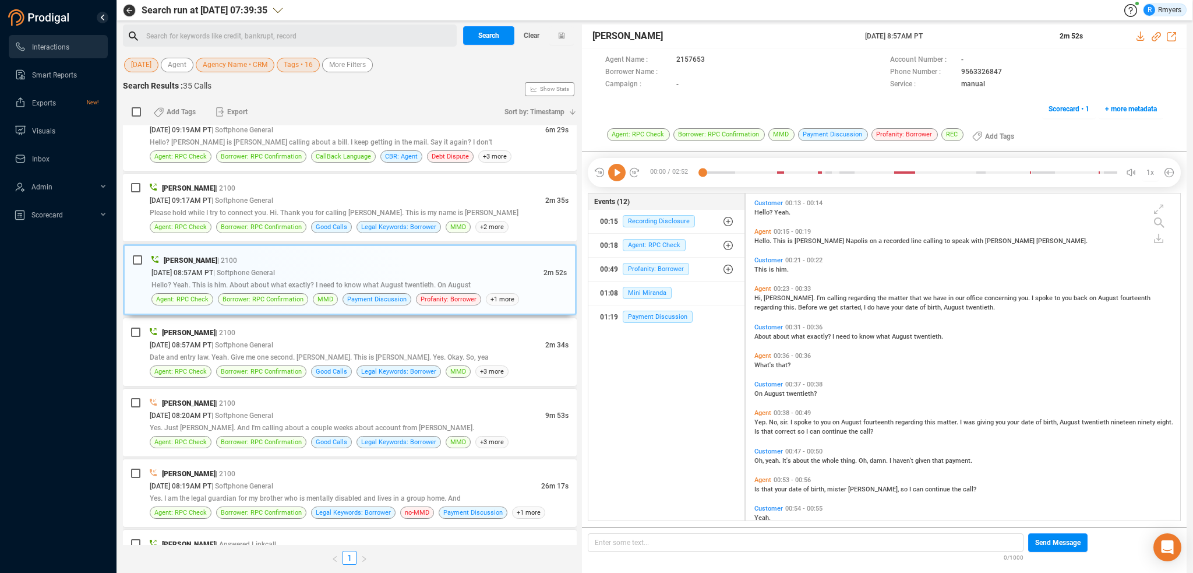
click at [611, 176] on icon at bounding box center [616, 172] width 17 height 17
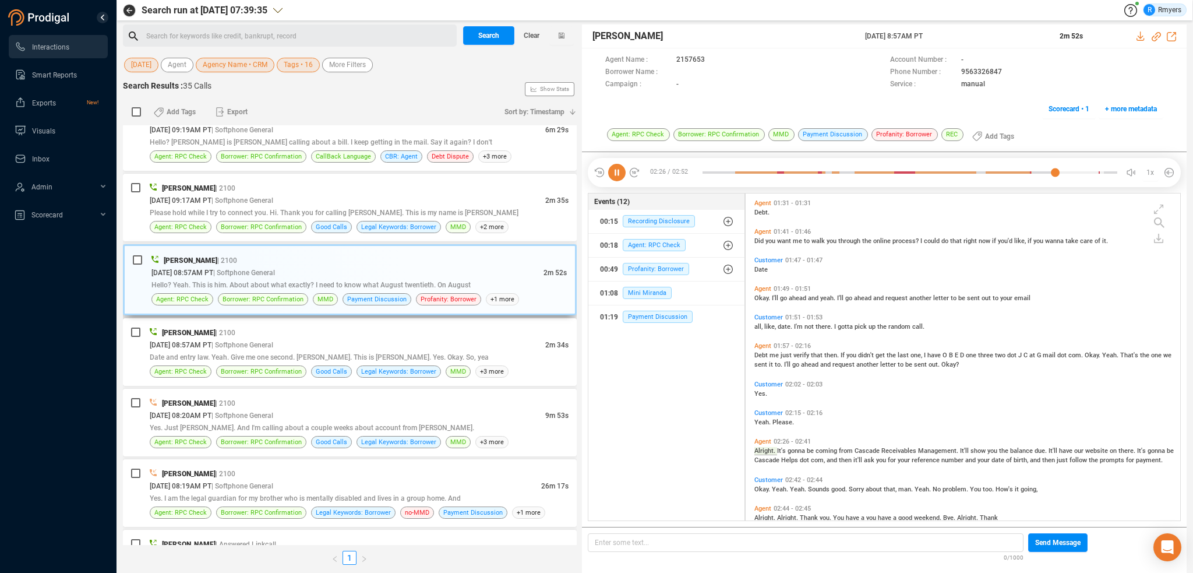
scroll to position [478, 0]
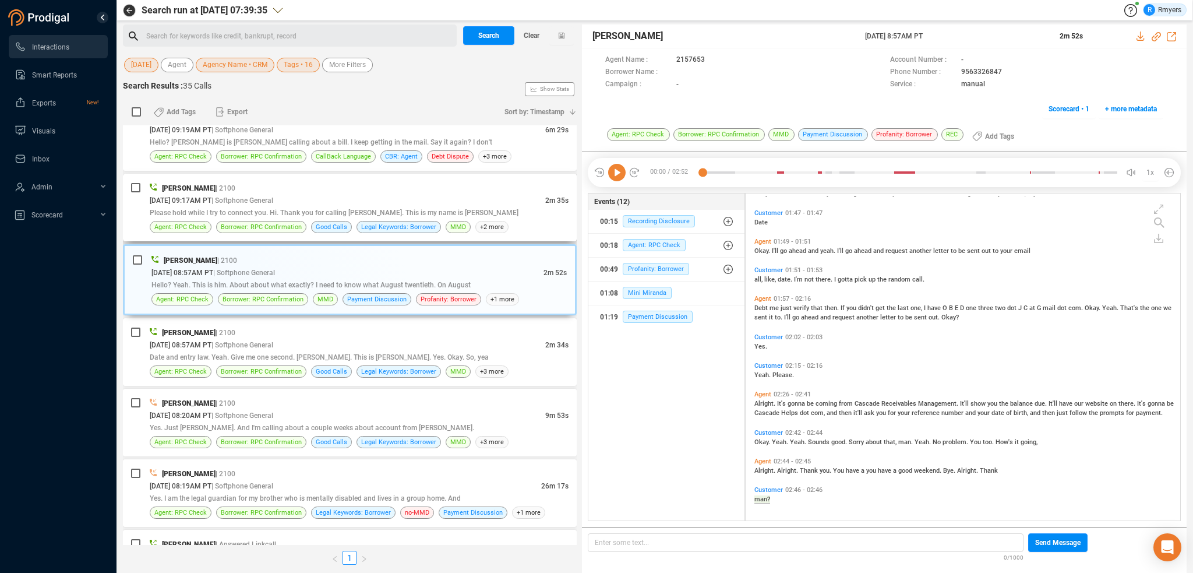
drag, startPoint x: 461, startPoint y: 186, endPoint x: 442, endPoint y: 218, distance: 37.7
click at [460, 186] on div "Frank Napoles | 2100" at bounding box center [359, 188] width 419 height 12
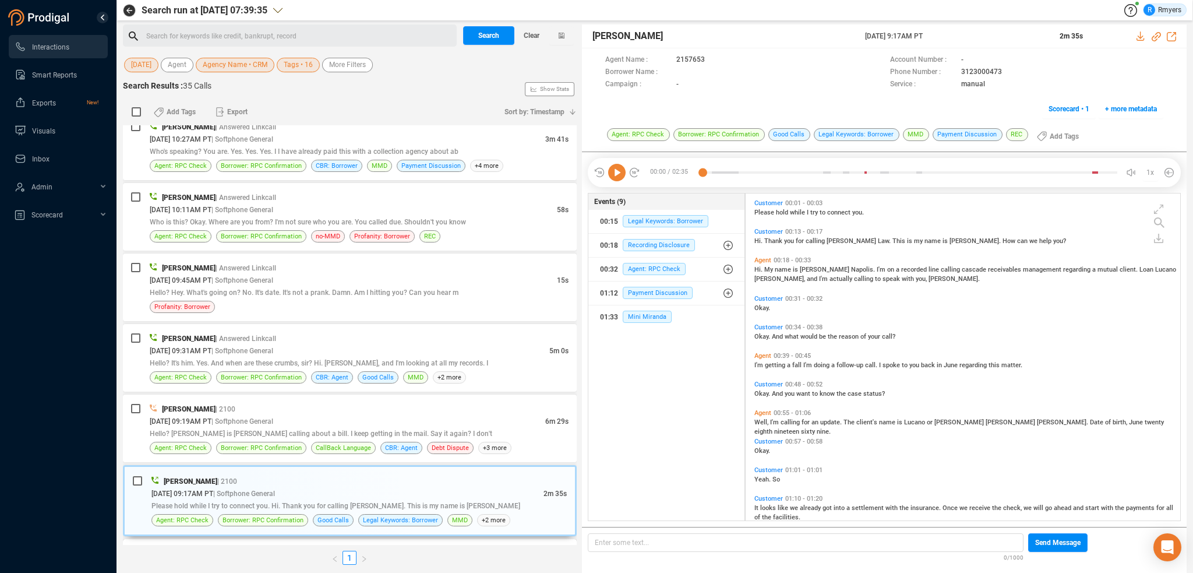
scroll to position [1576, 0]
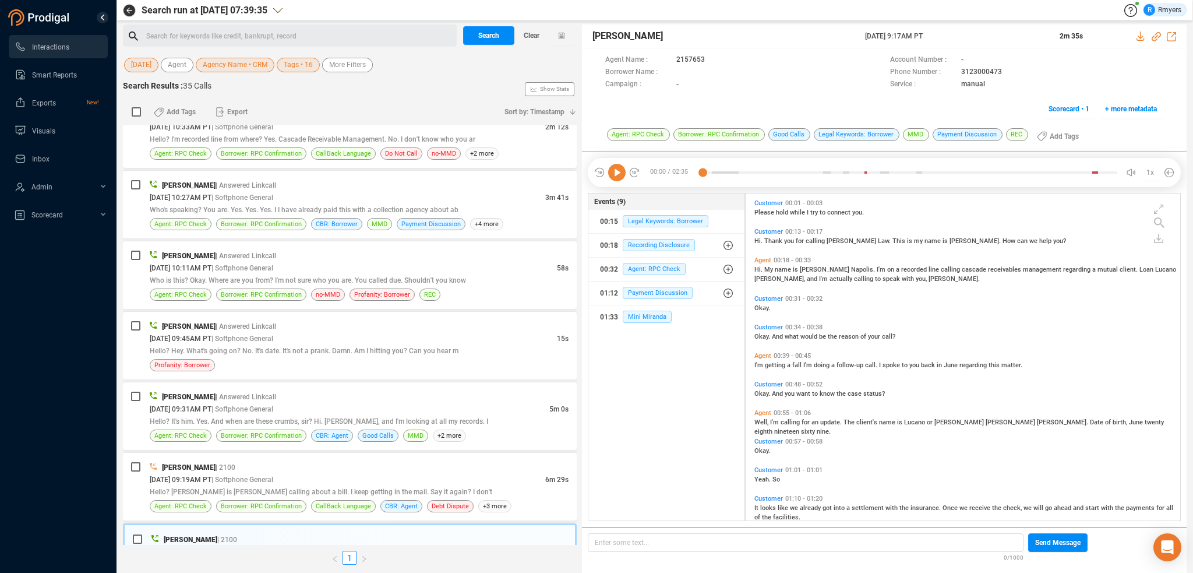
click at [619, 168] on icon at bounding box center [616, 172] width 17 height 17
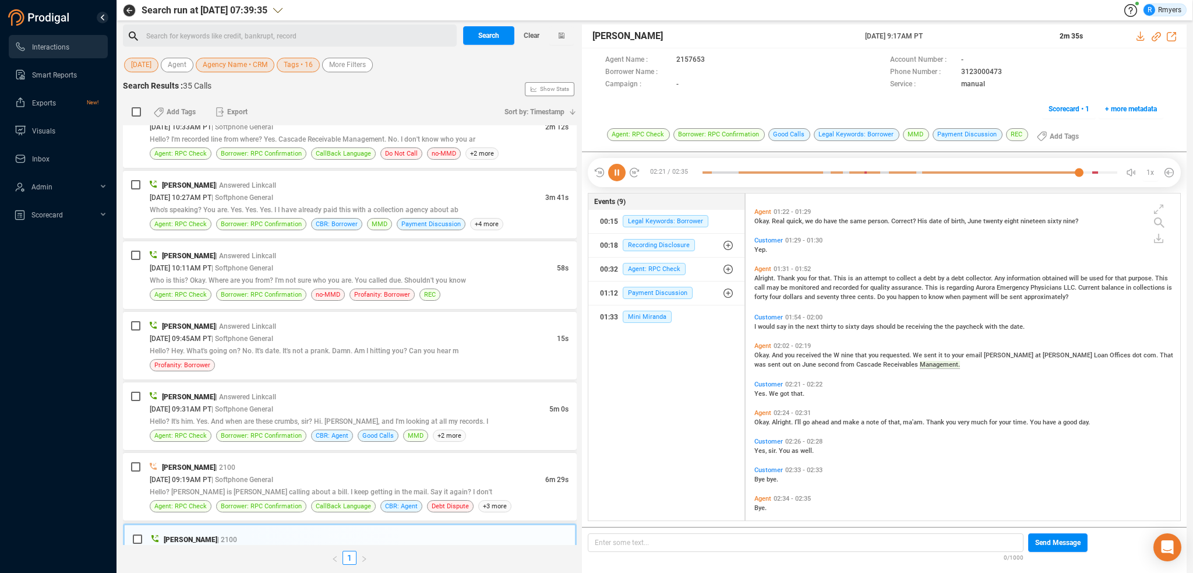
scroll to position [334, 0]
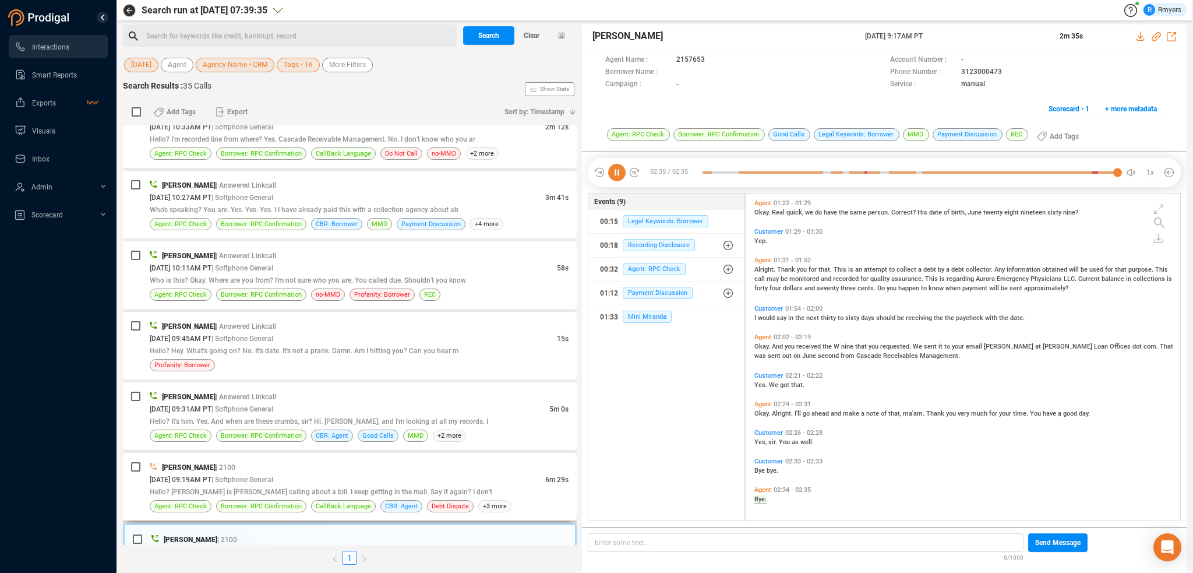
click at [252, 489] on div "Hello? [PERSON_NAME] is [PERSON_NAME] calling about a bill. I keep getting in t…" at bounding box center [359, 491] width 419 height 12
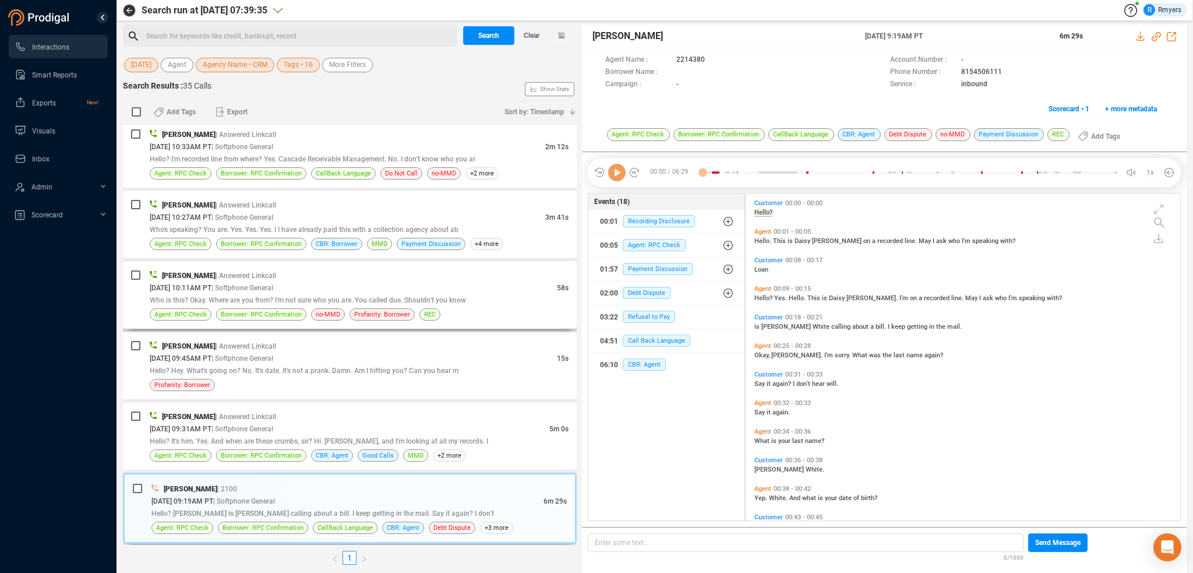
scroll to position [1576, 0]
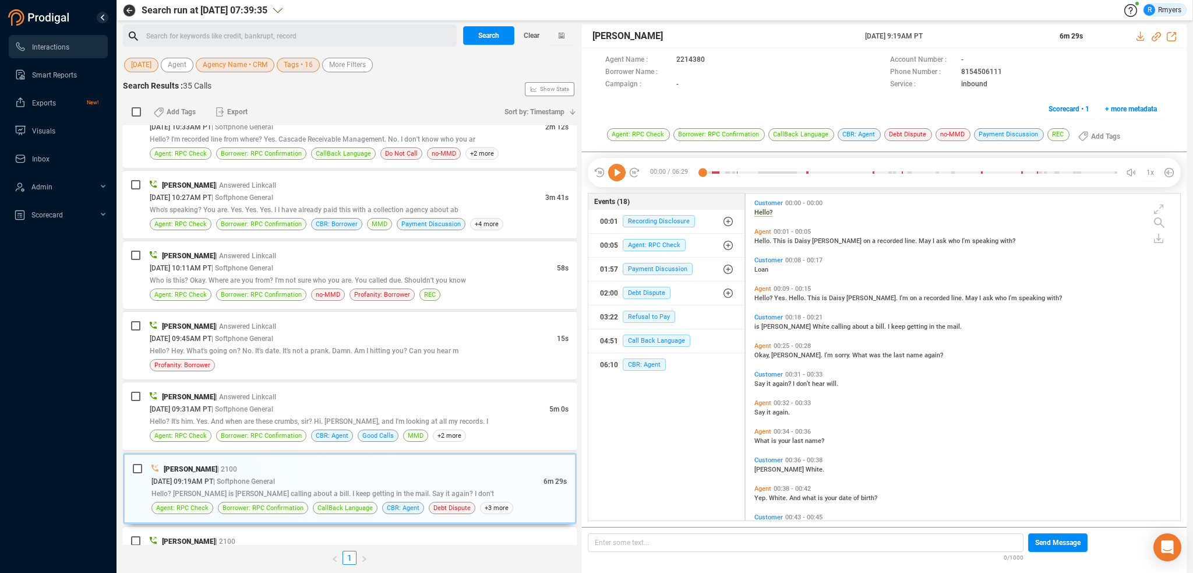
click at [617, 169] on icon at bounding box center [616, 172] width 17 height 17
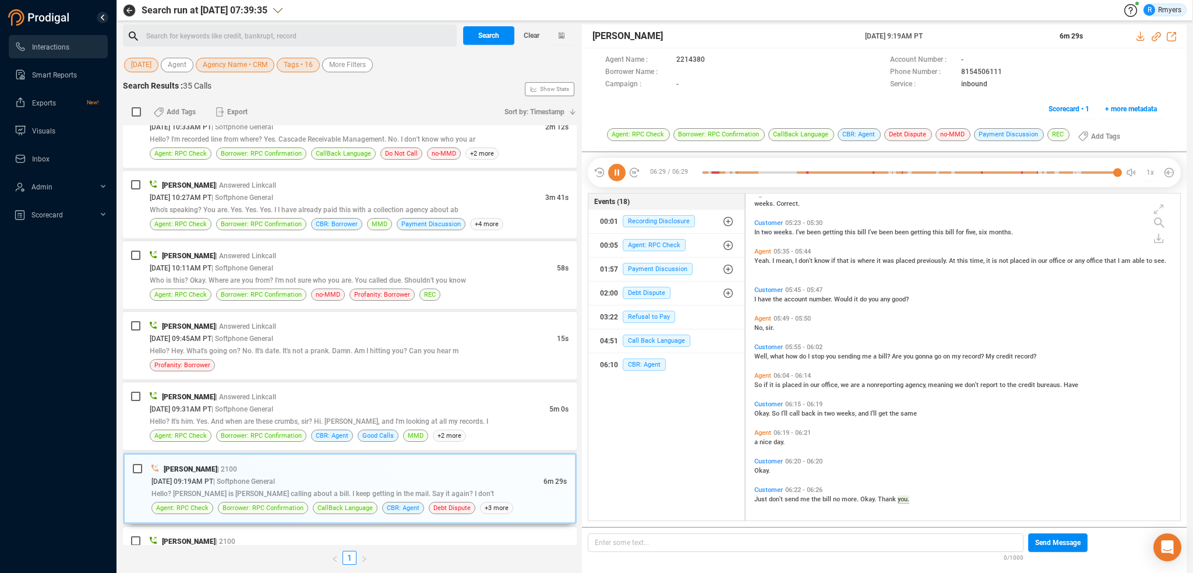
scroll to position [0, 0]
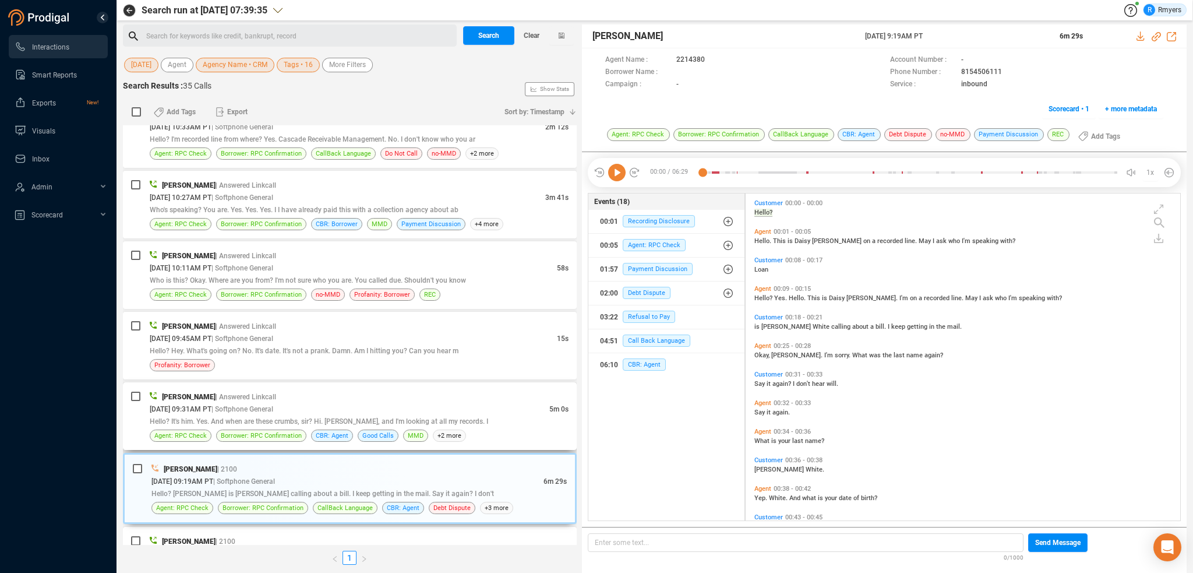
drag, startPoint x: 408, startPoint y: 405, endPoint x: 433, endPoint y: 398, distance: 26.0
click at [409, 405] on div "08/29/2025 @ 09:31AM PT | Softphone General" at bounding box center [350, 409] width 400 height 12
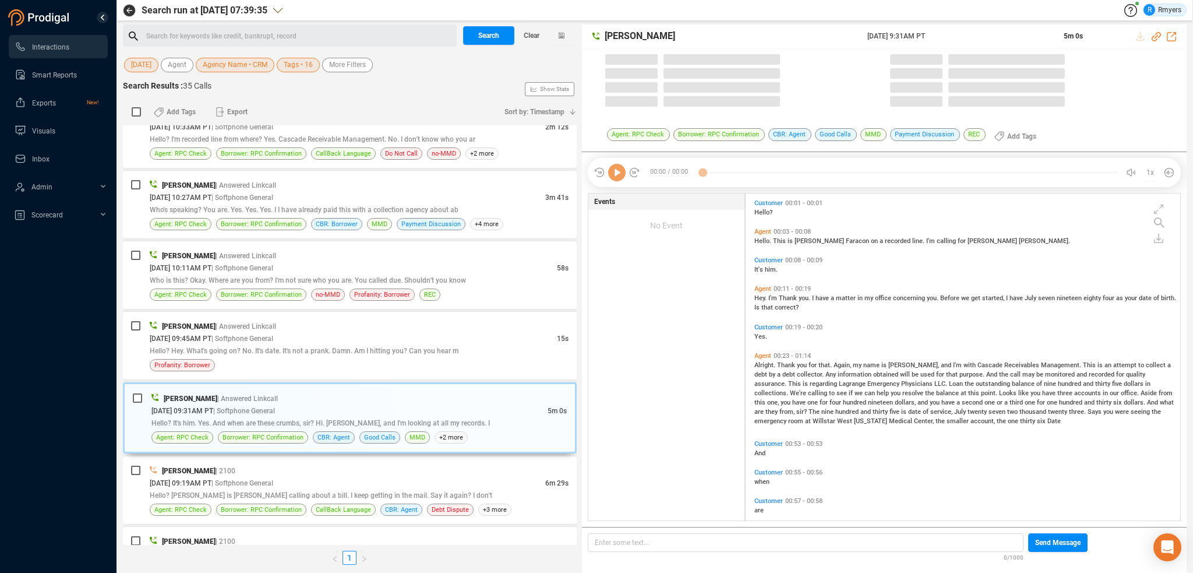
scroll to position [324, 429]
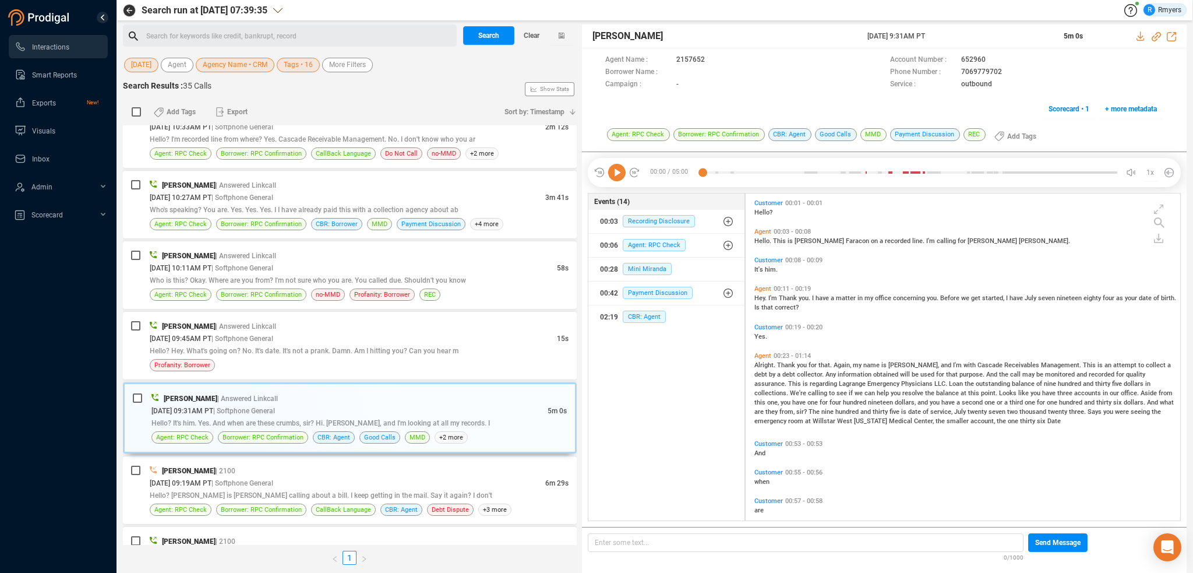
click at [617, 176] on icon at bounding box center [616, 172] width 17 height 17
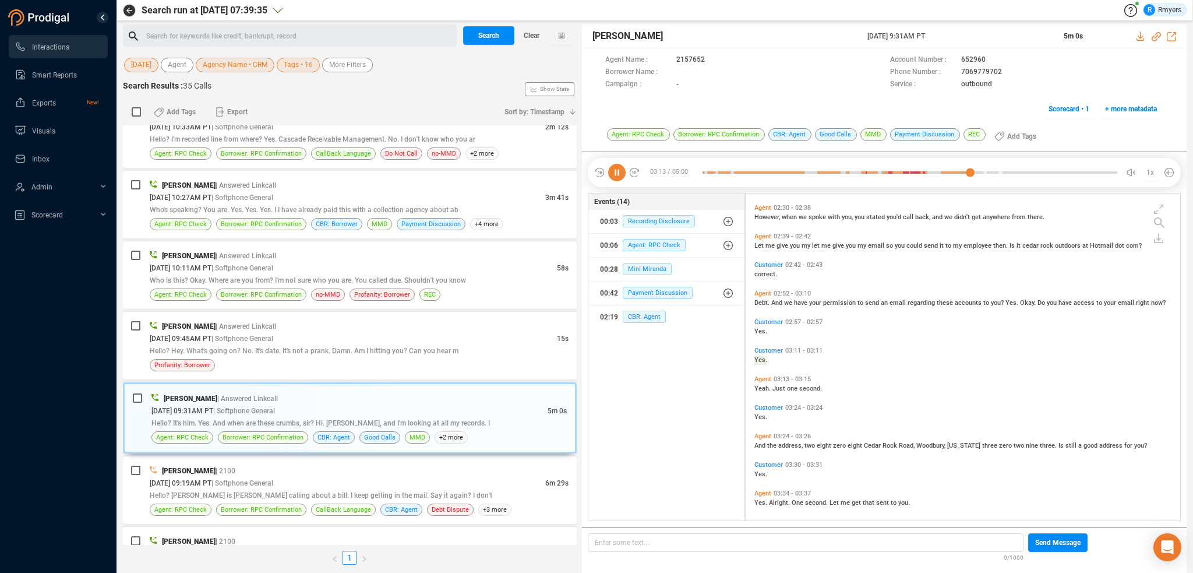
scroll to position [746, 0]
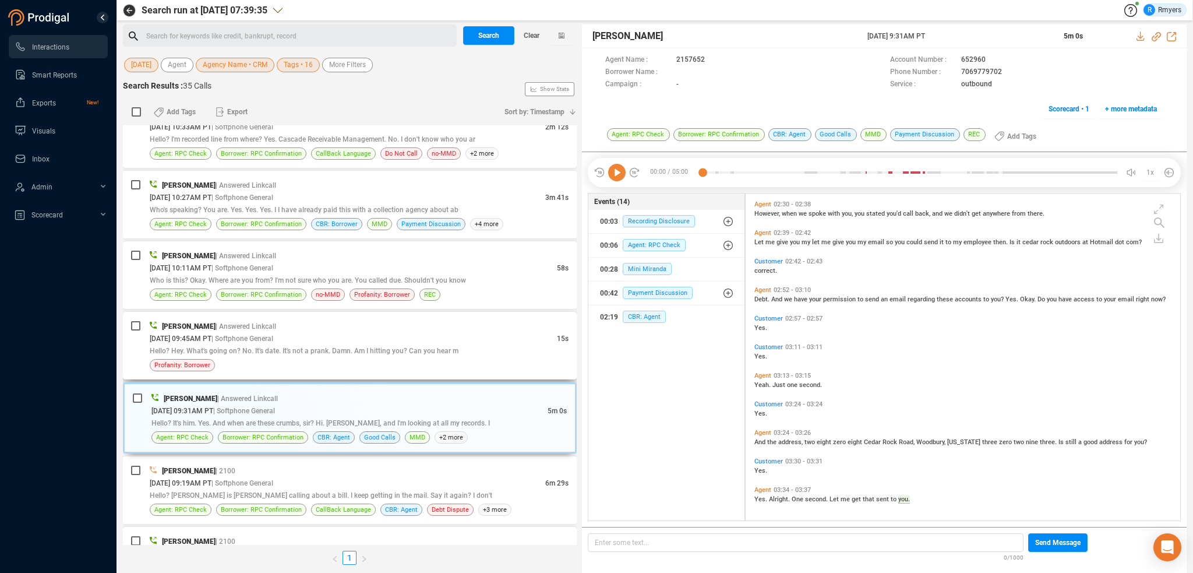
click at [301, 368] on div "Gregory Robles | Answered Linkcall 08/29/2025 @ 09:45AM PT | Softphone General …" at bounding box center [350, 346] width 454 height 68
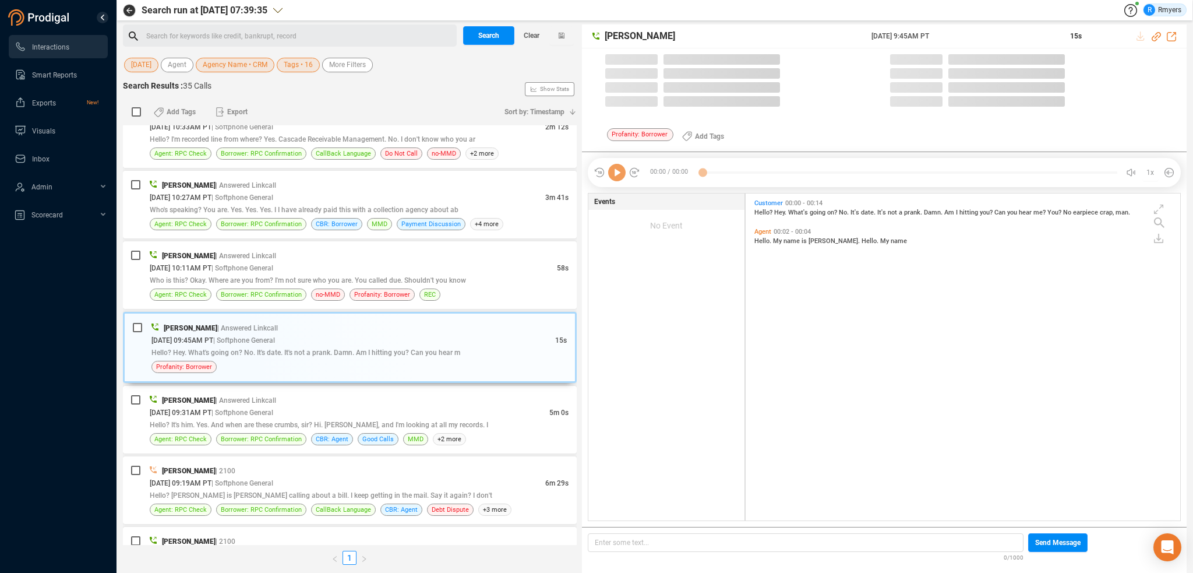
scroll to position [324, 429]
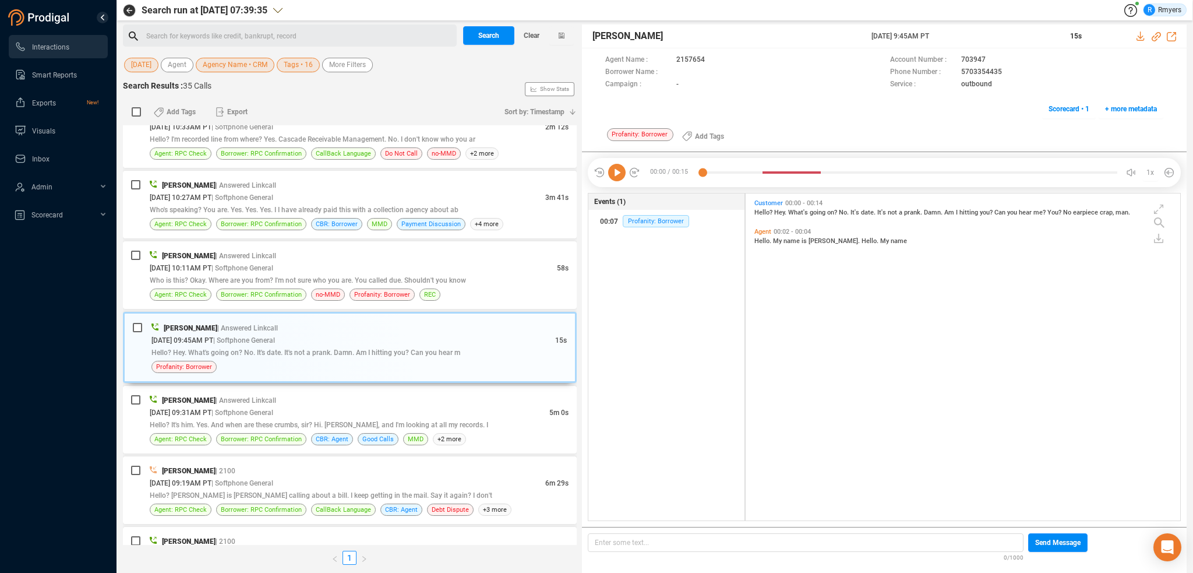
click at [617, 176] on icon at bounding box center [616, 172] width 17 height 17
click at [242, 230] on div "Frank Napoles | Answered Linkcall 08/29/2025 @ 10:27AM PT | Softphone General 3…" at bounding box center [350, 205] width 454 height 68
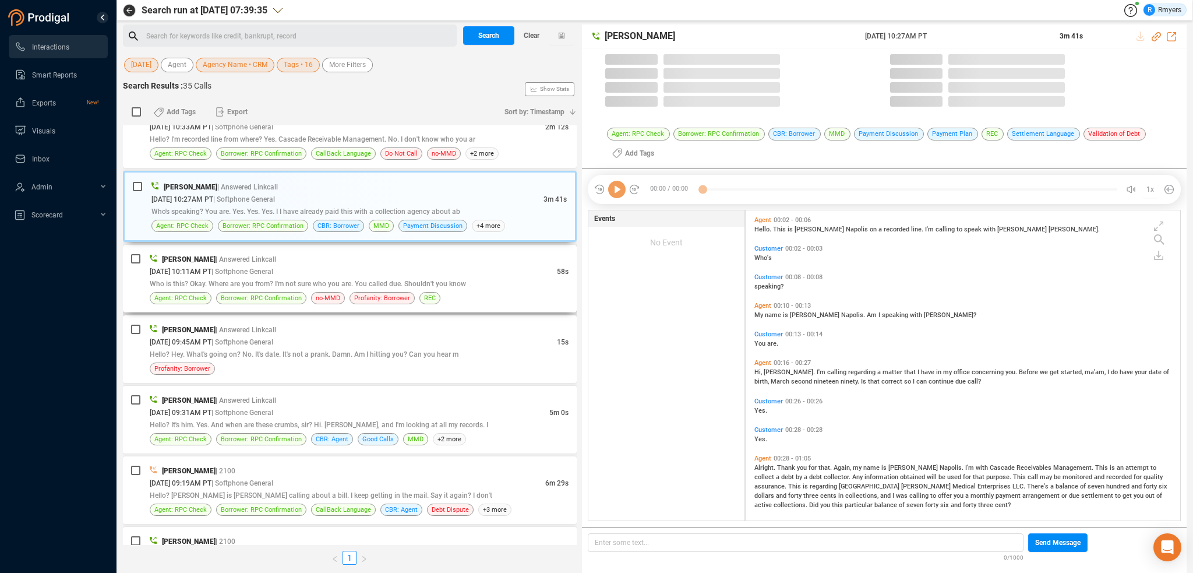
scroll to position [308, 429]
drag, startPoint x: 250, startPoint y: 269, endPoint x: 273, endPoint y: 269, distance: 22.1
click at [257, 269] on span "| Softphone General" at bounding box center [242, 271] width 62 height 8
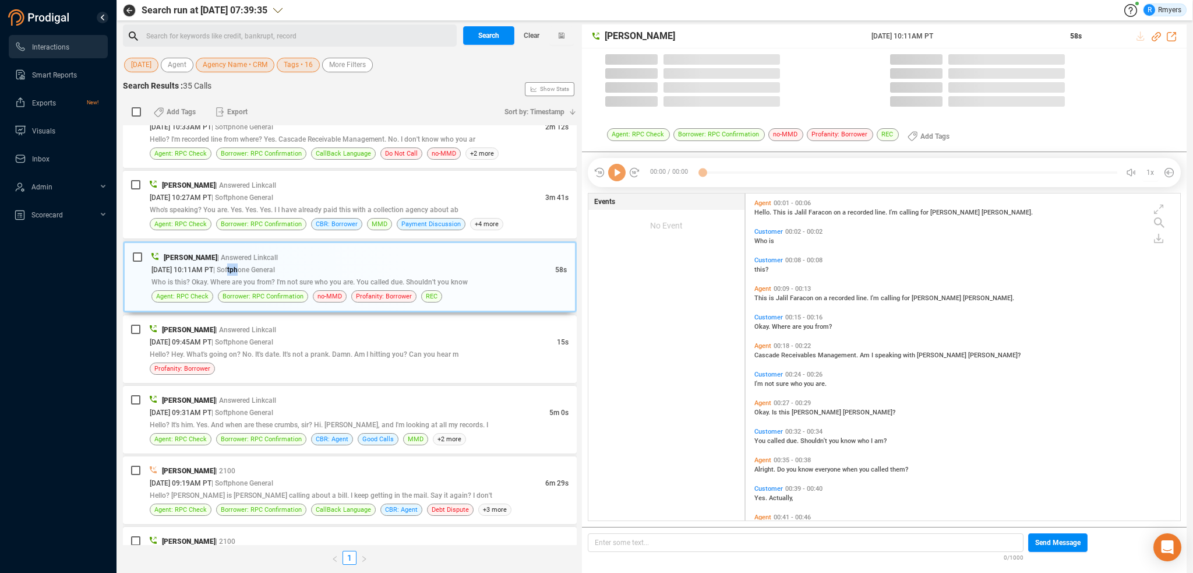
scroll to position [324, 429]
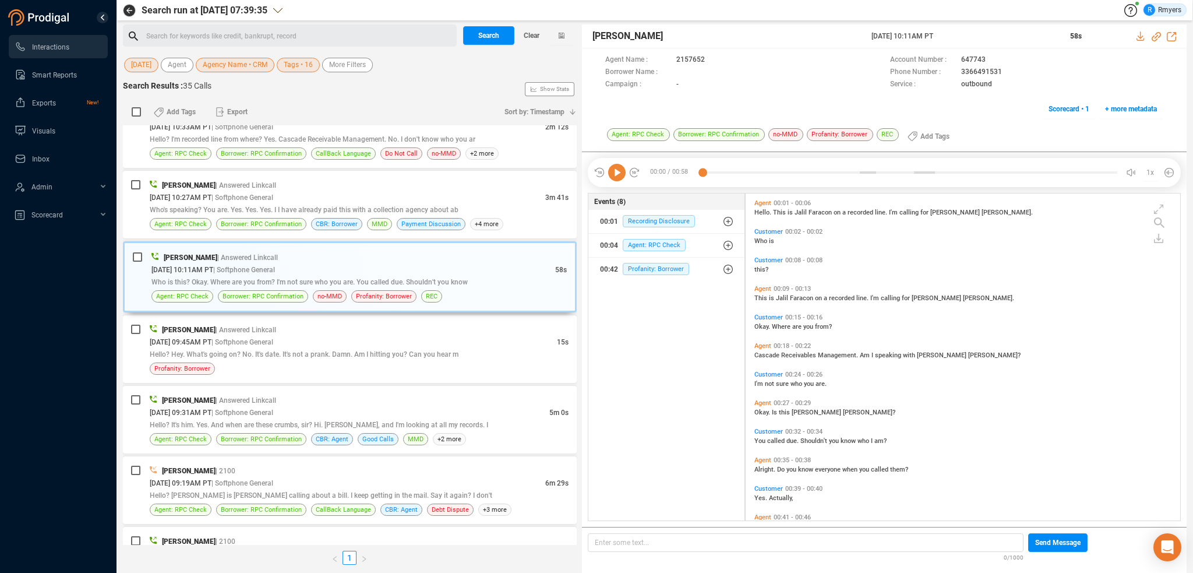
click at [618, 175] on icon at bounding box center [616, 172] width 17 height 17
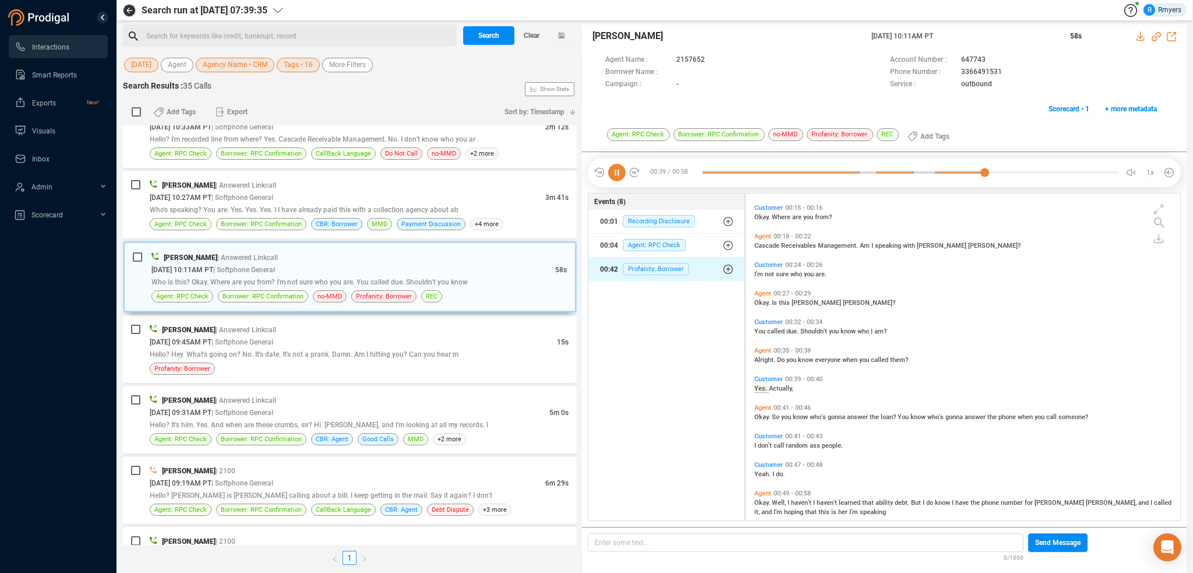
scroll to position [123, 0]
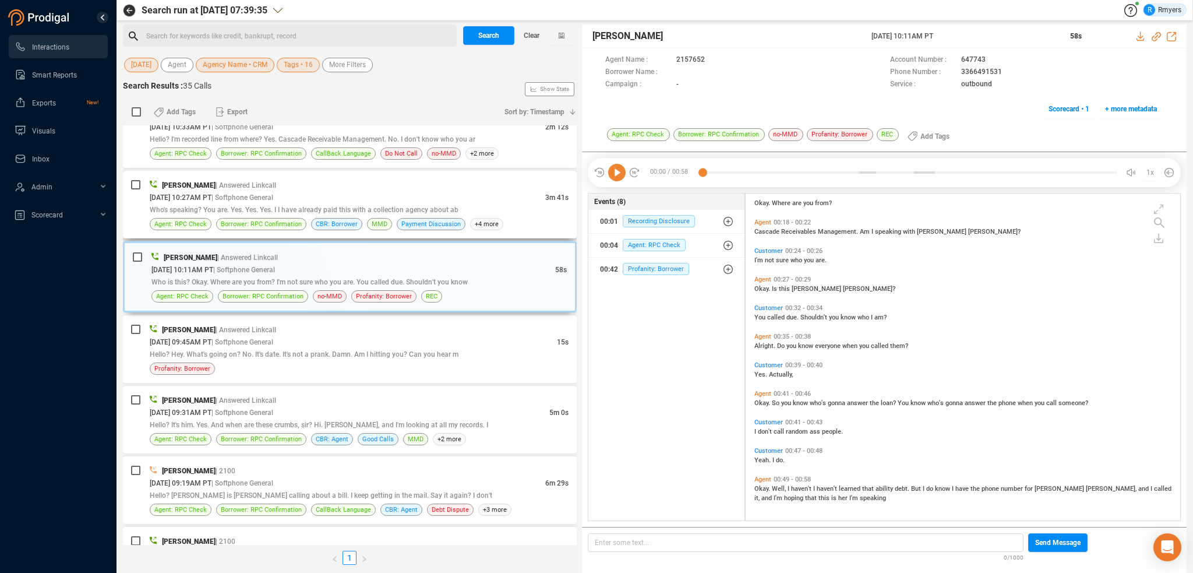
click at [433, 209] on div "Who's speaking? You are. Yes. Yes. Yes. I I have already paid this with a colle…" at bounding box center [359, 209] width 419 height 12
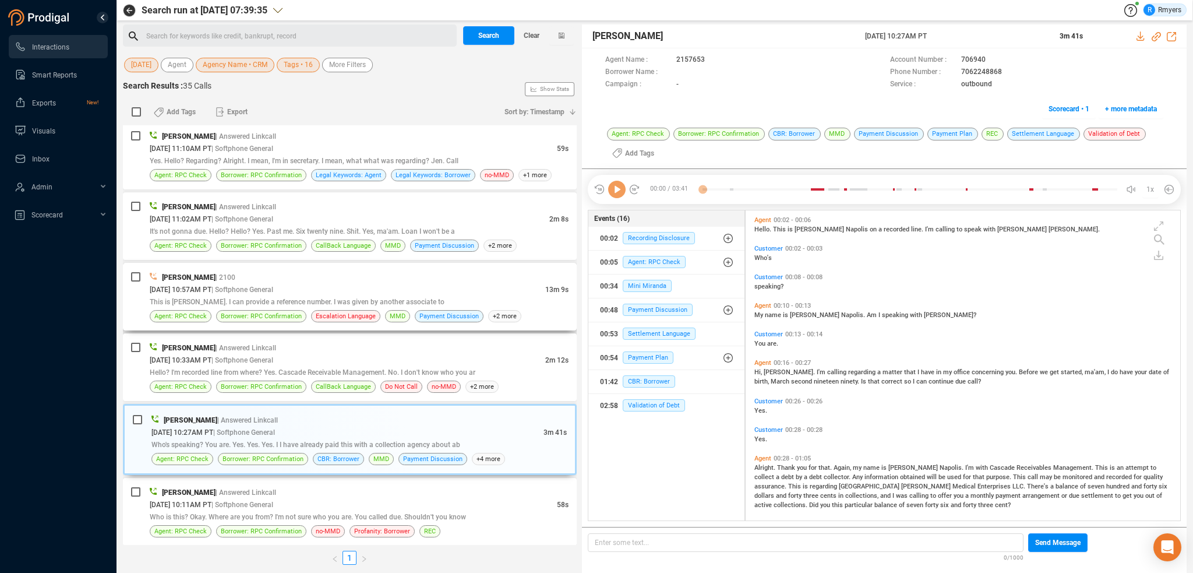
scroll to position [1284, 0]
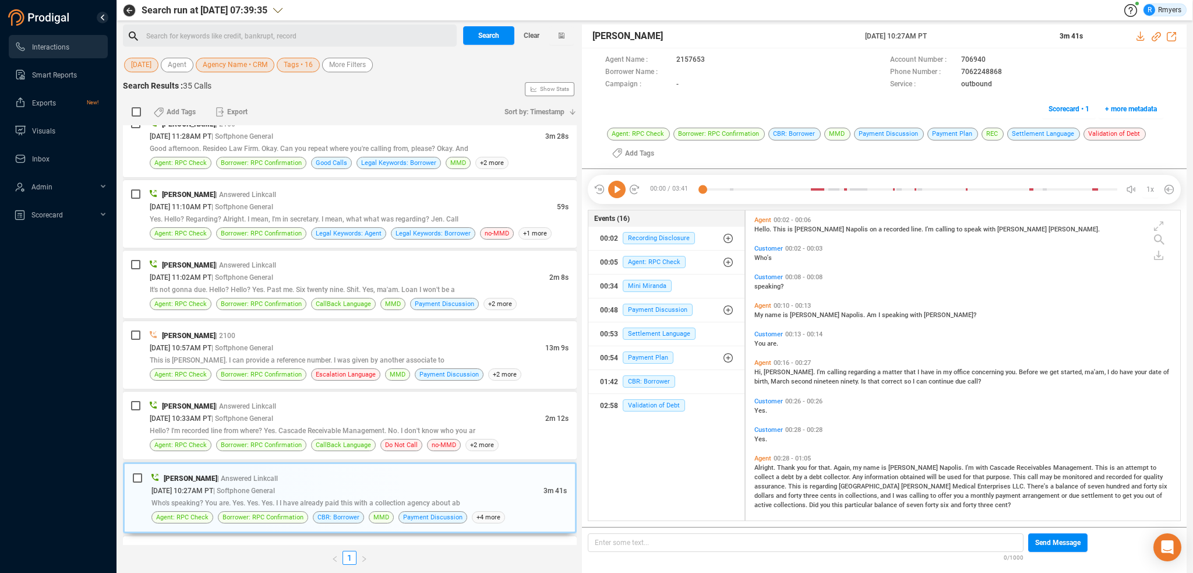
click at [617, 193] on icon at bounding box center [616, 189] width 17 height 17
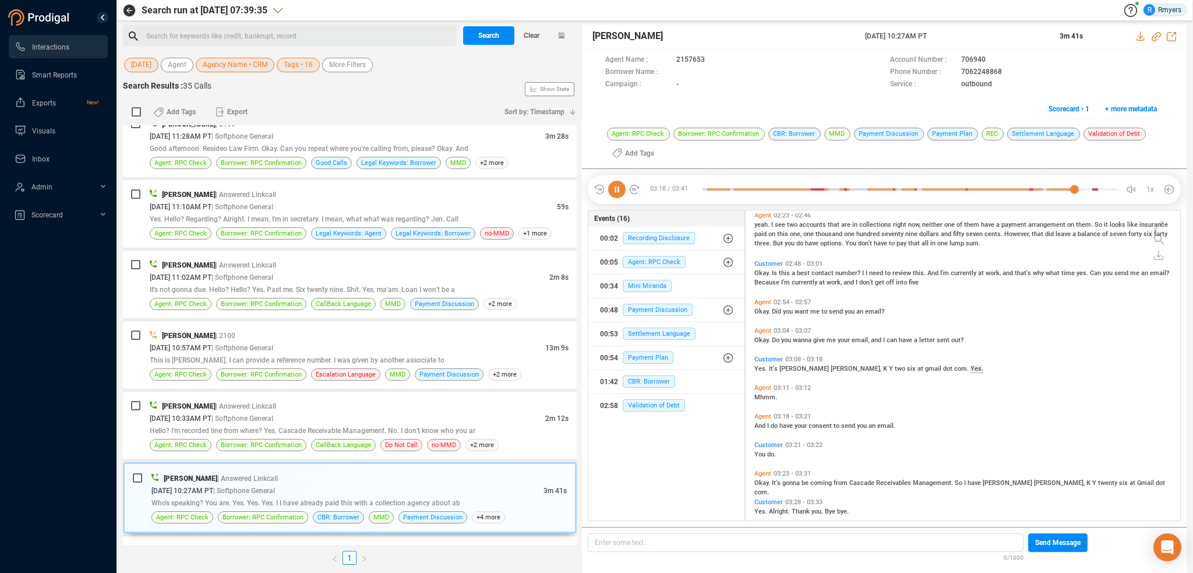
scroll to position [771, 0]
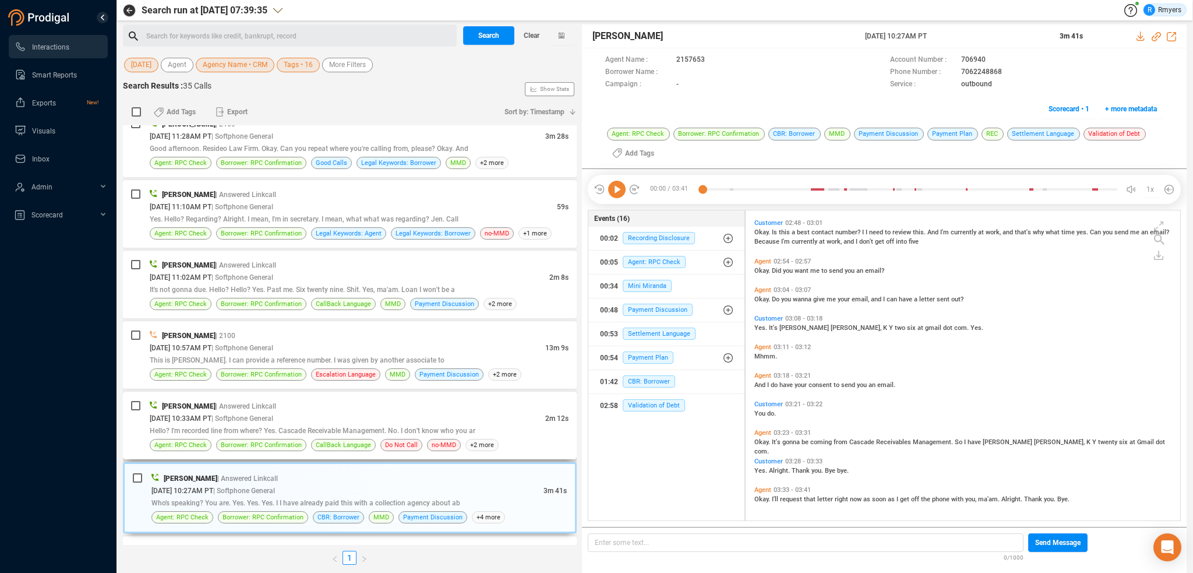
click at [374, 439] on div "Agent: RPC Check Borrower: RPC Confirmation CallBack Language Do Not Call no-MM…" at bounding box center [359, 445] width 419 height 12
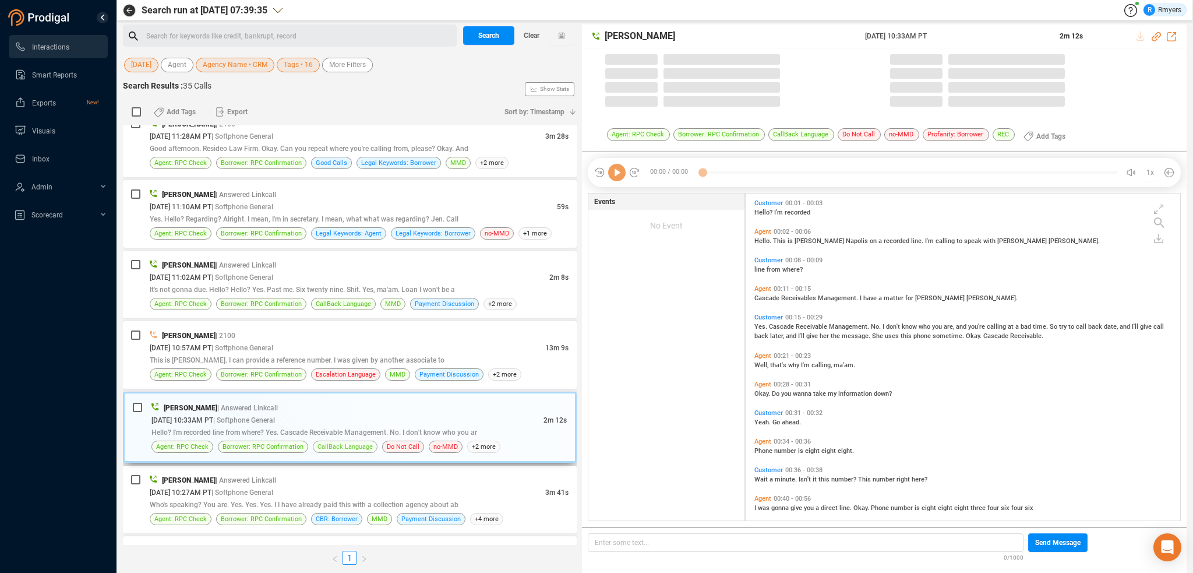
scroll to position [324, 429]
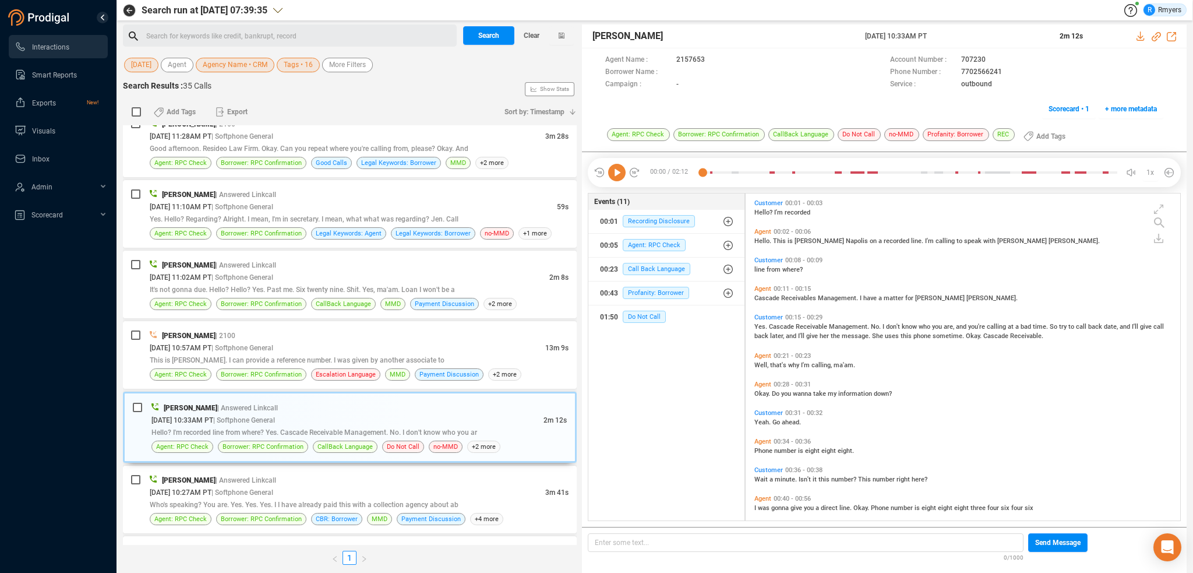
click at [615, 174] on icon at bounding box center [616, 172] width 17 height 17
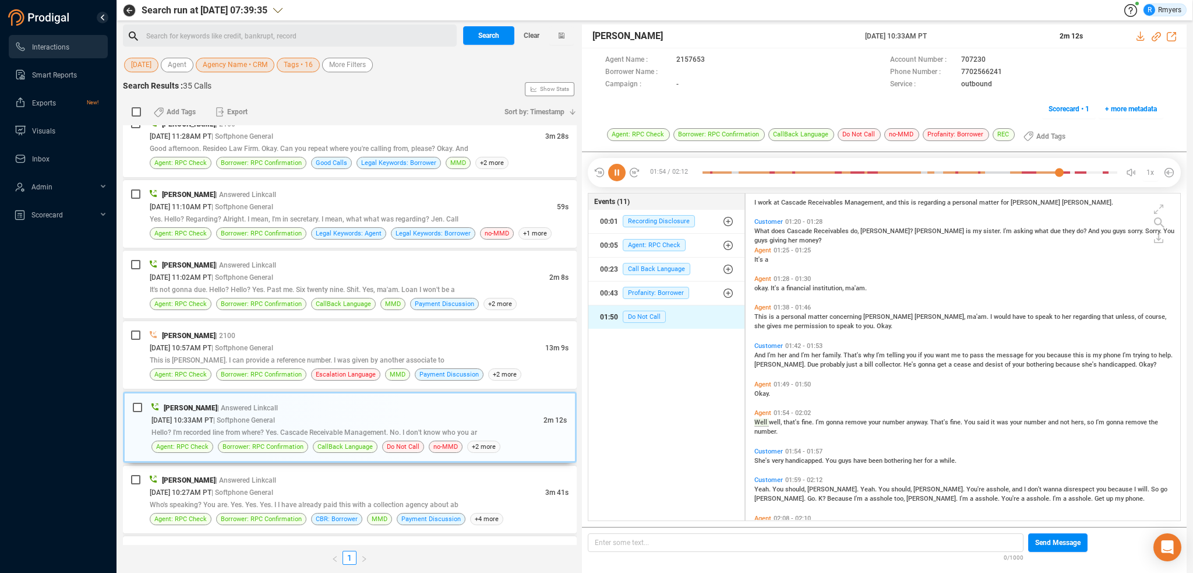
scroll to position [543, 0]
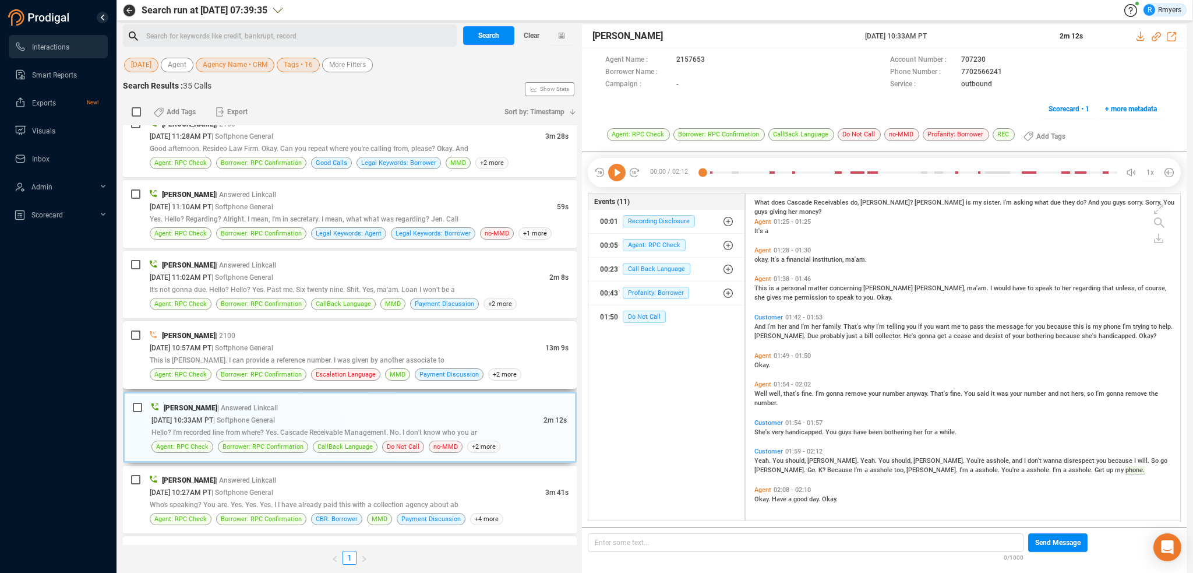
click at [235, 344] on span "| Softphone General" at bounding box center [242, 348] width 62 height 8
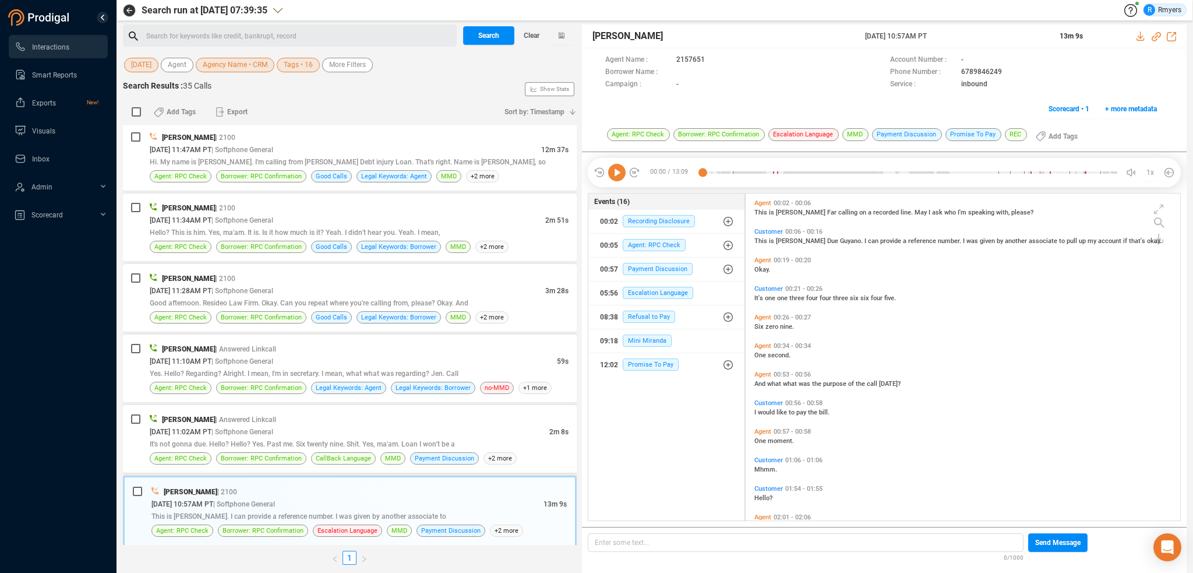
scroll to position [1110, 0]
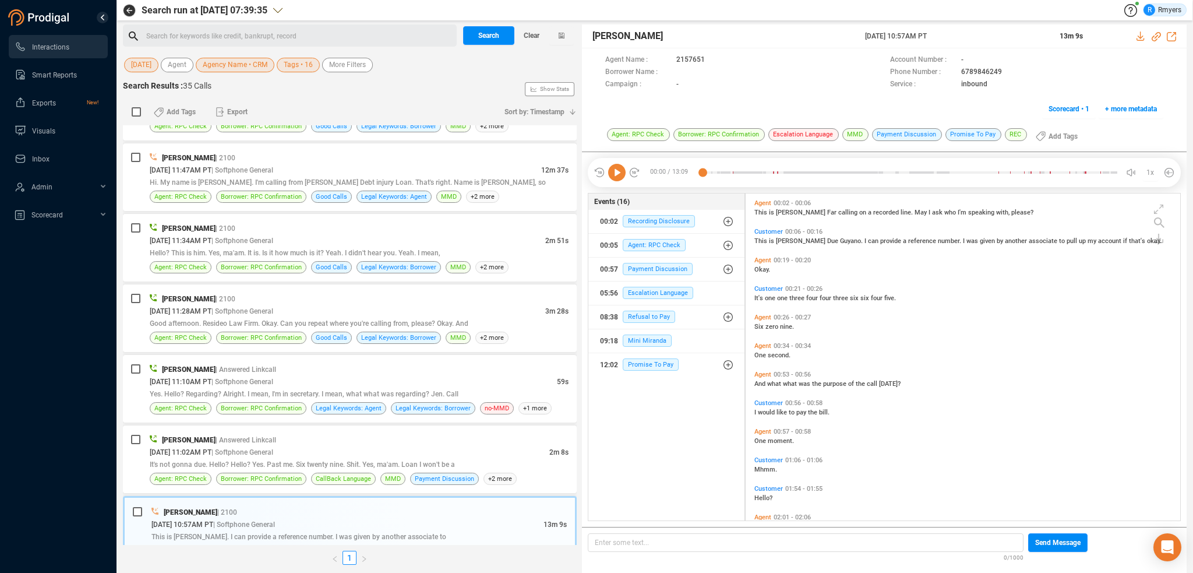
click at [617, 177] on icon at bounding box center [616, 172] width 17 height 17
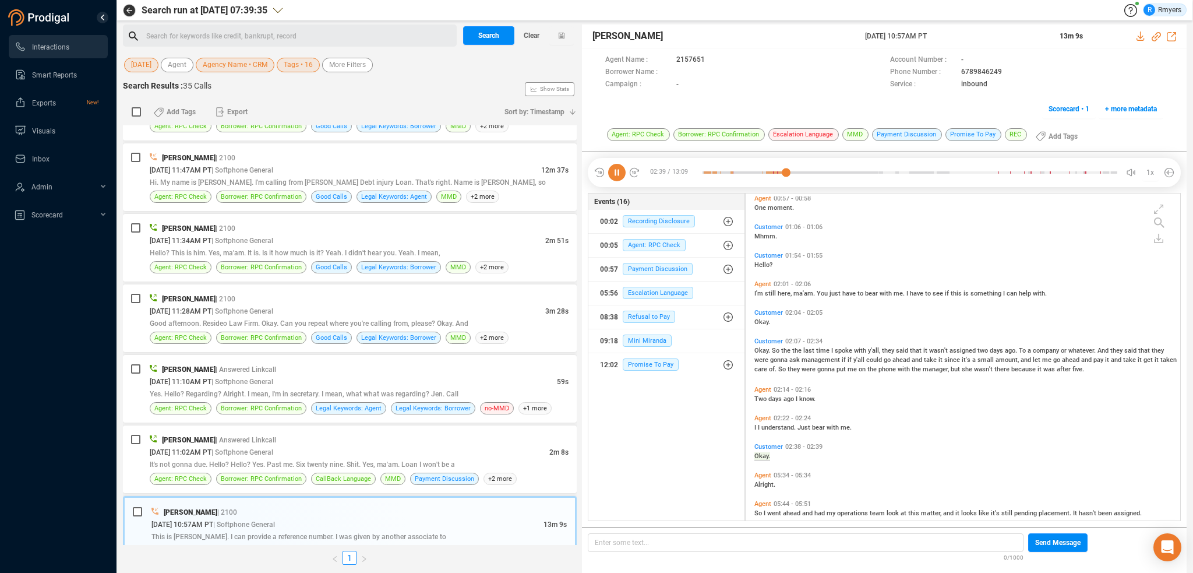
scroll to position [329, 0]
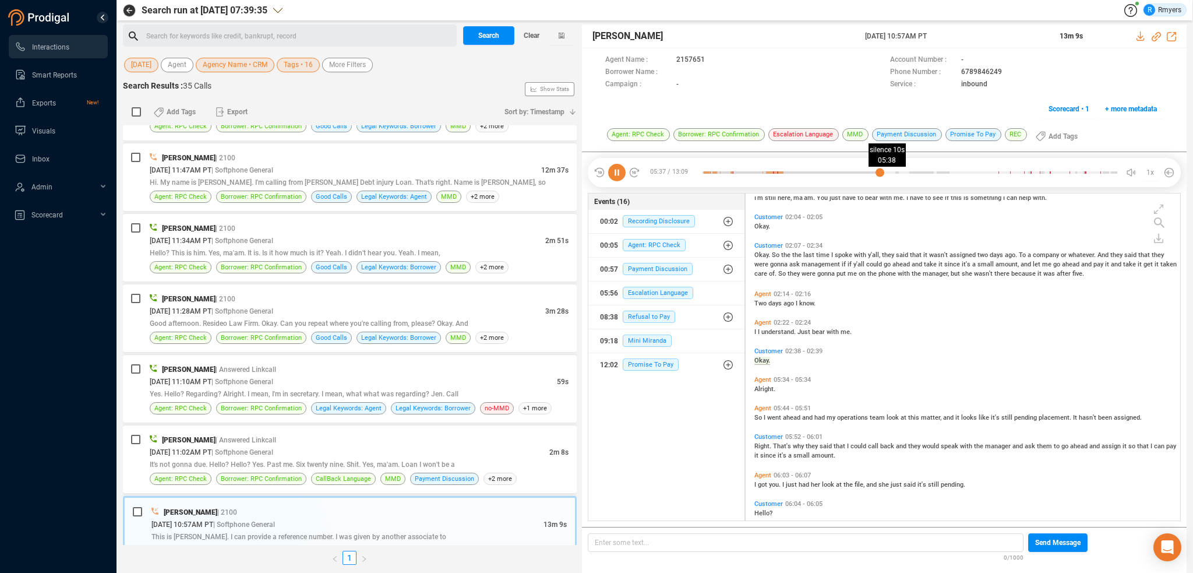
click at [880, 175] on div at bounding box center [910, 172] width 415 height 17
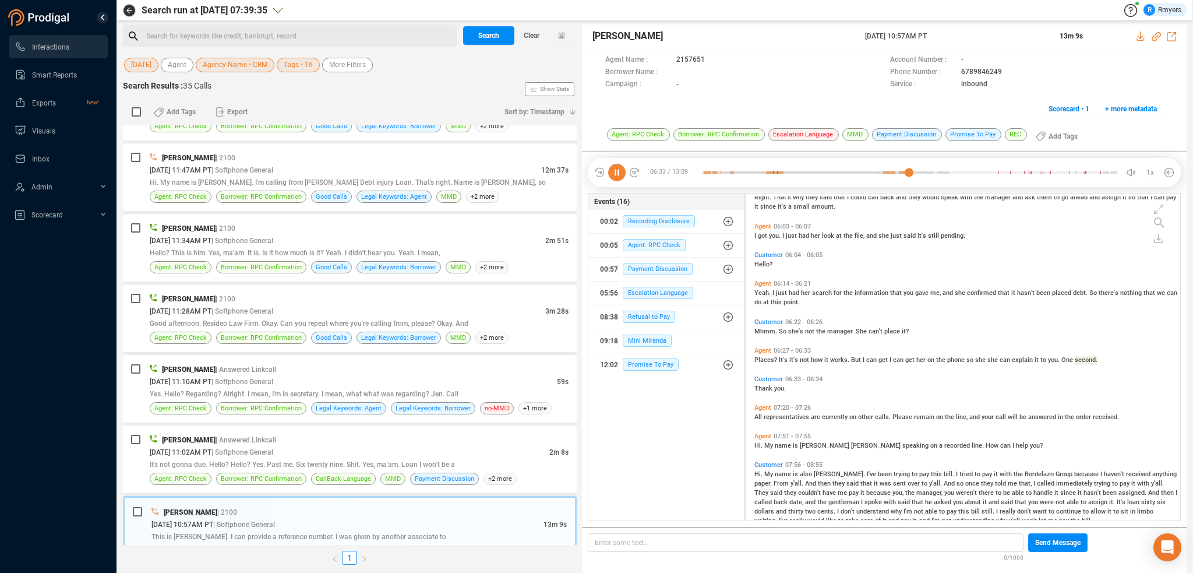
scroll to position [606, 0]
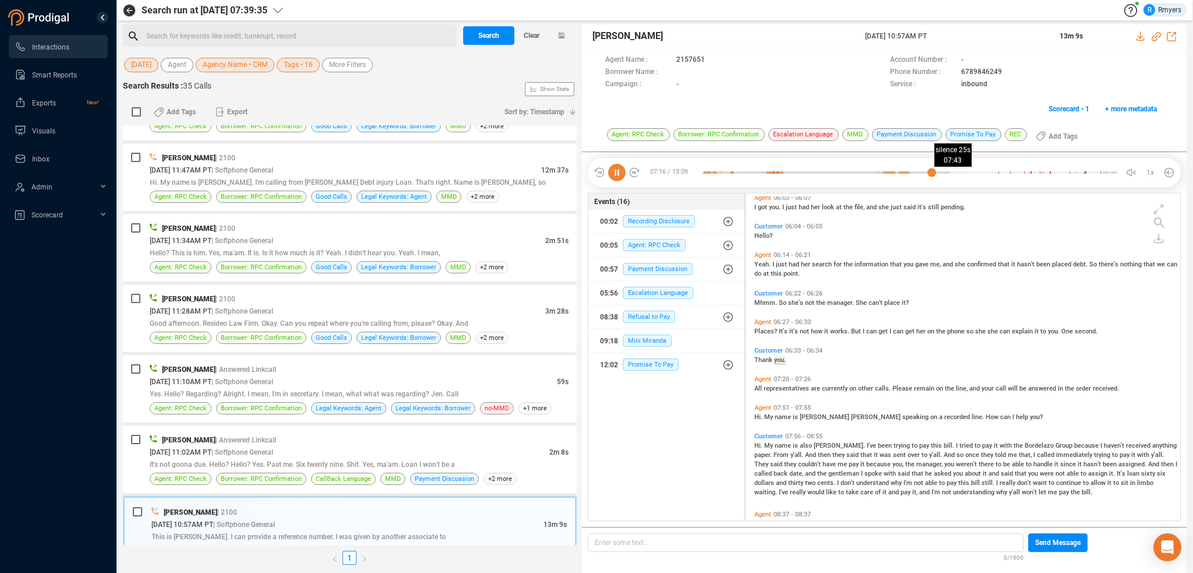
click at [950, 173] on div at bounding box center [910, 172] width 415 height 17
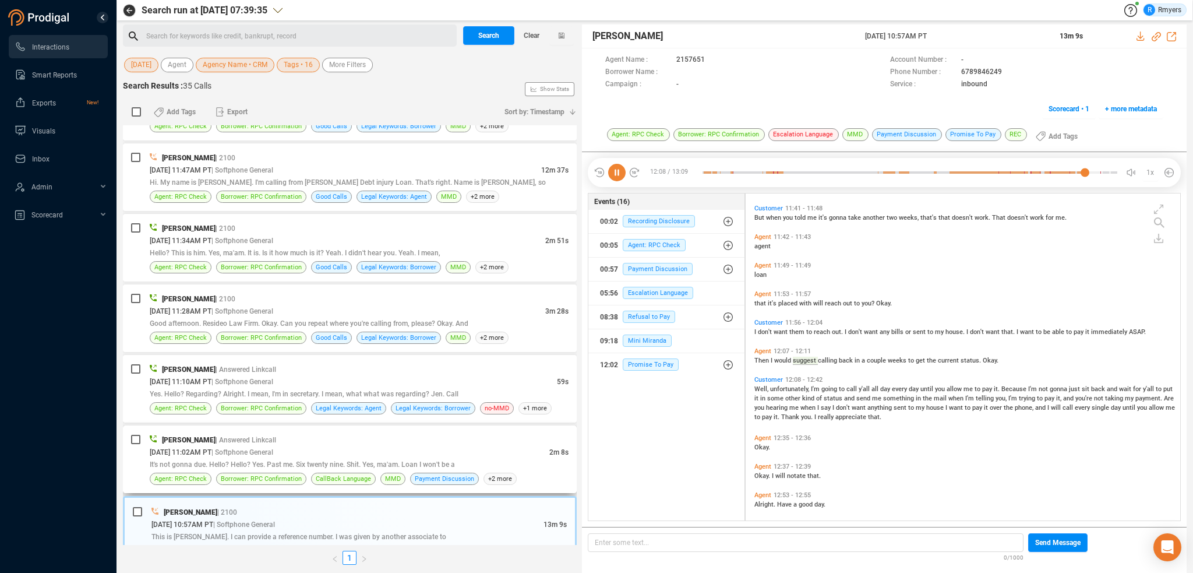
scroll to position [1740, 0]
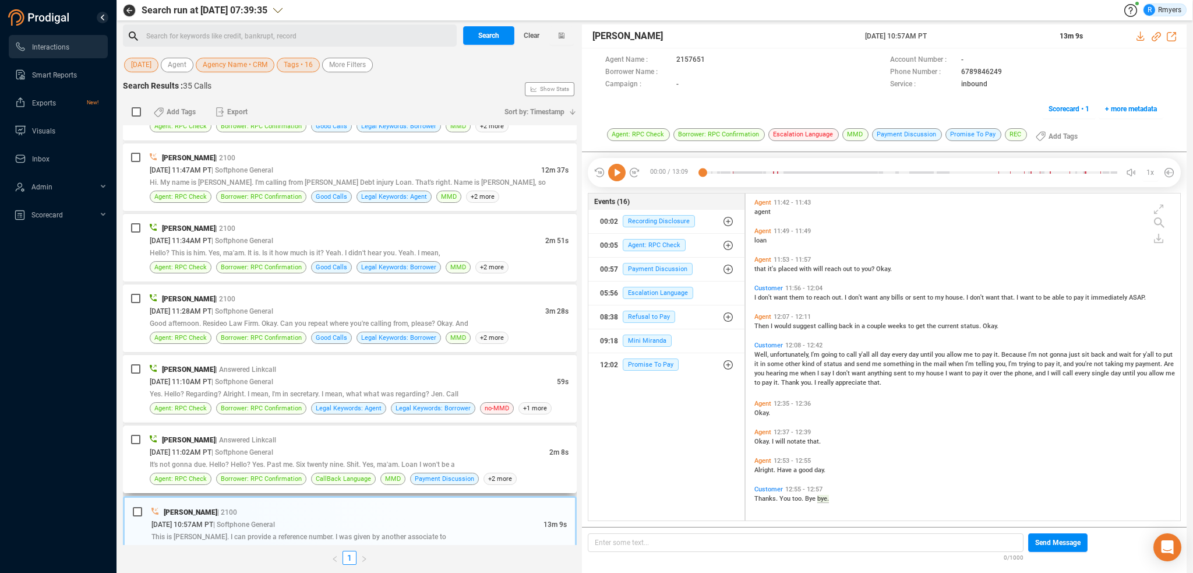
click at [306, 447] on div "08/29/2025 @ 11:02AM PT | Softphone General" at bounding box center [350, 452] width 400 height 12
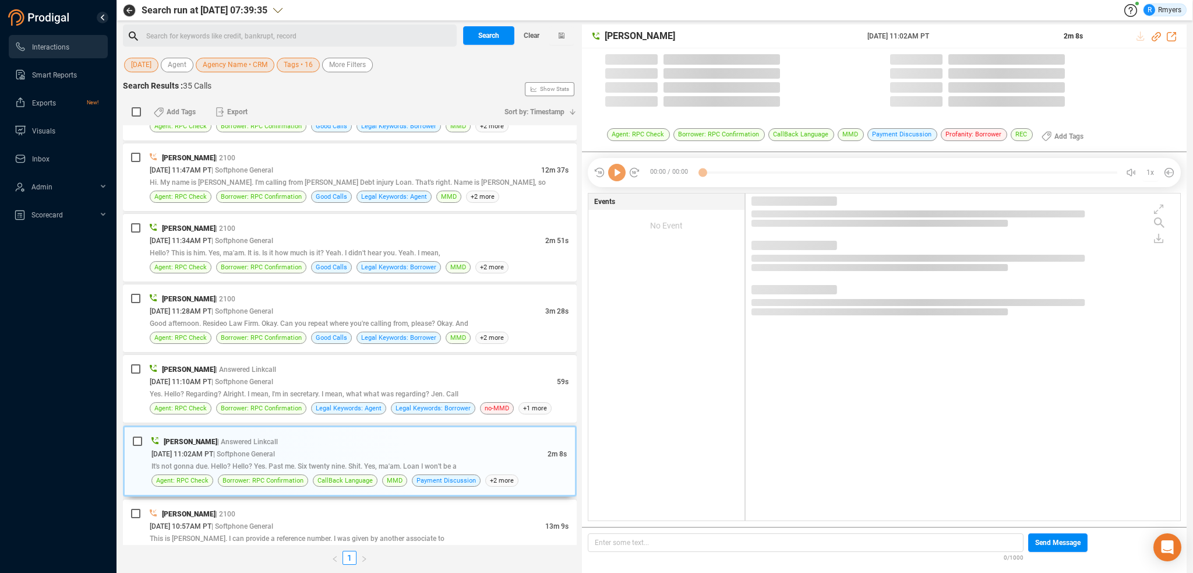
click at [616, 174] on icon at bounding box center [616, 172] width 17 height 17
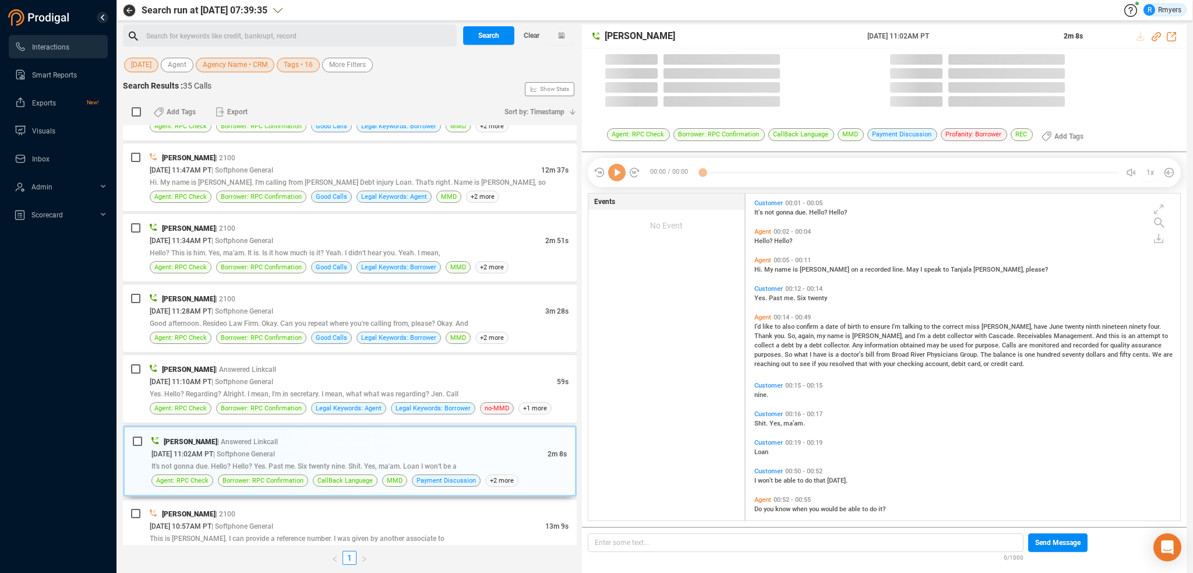
scroll to position [324, 429]
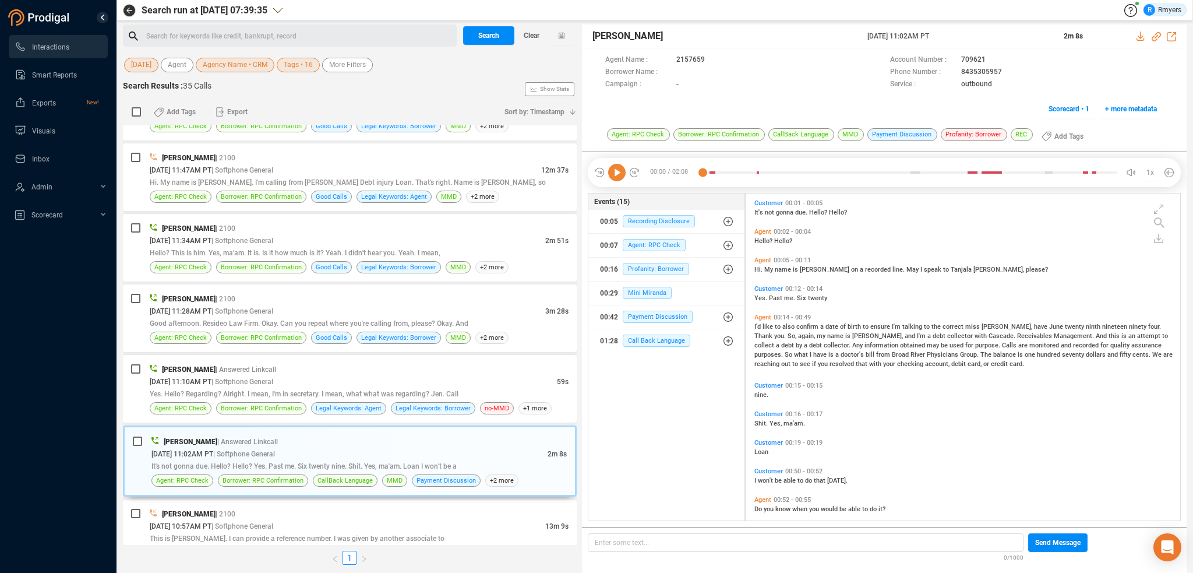
click at [615, 178] on icon at bounding box center [616, 172] width 17 height 17
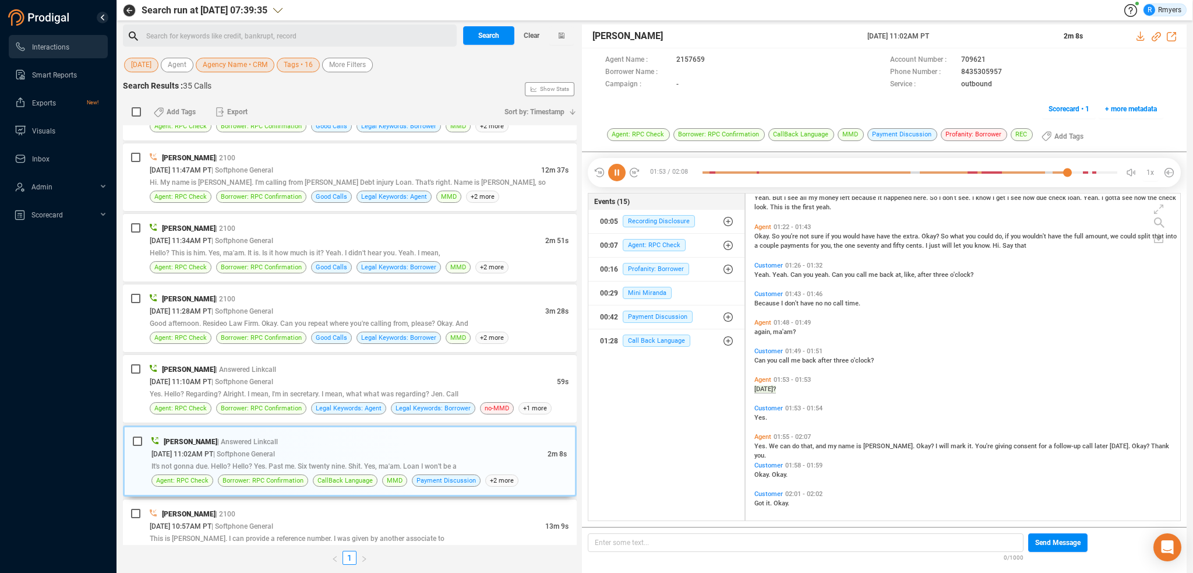
scroll to position [487, 0]
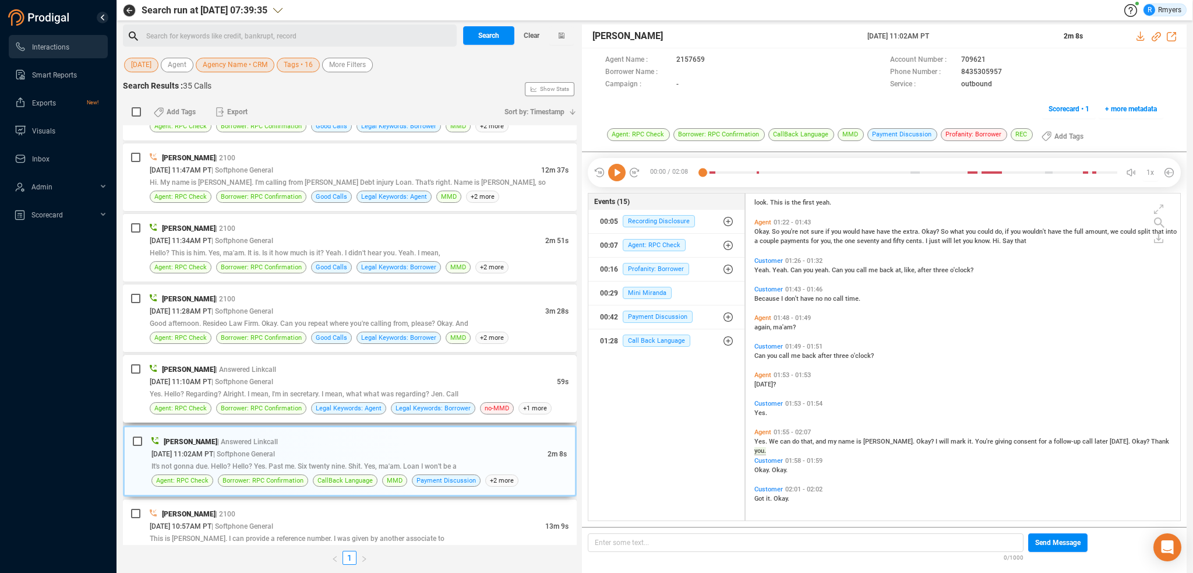
click at [419, 375] on div "08/29/2025 @ 11:10AM PT | Softphone General" at bounding box center [353, 381] width 407 height 12
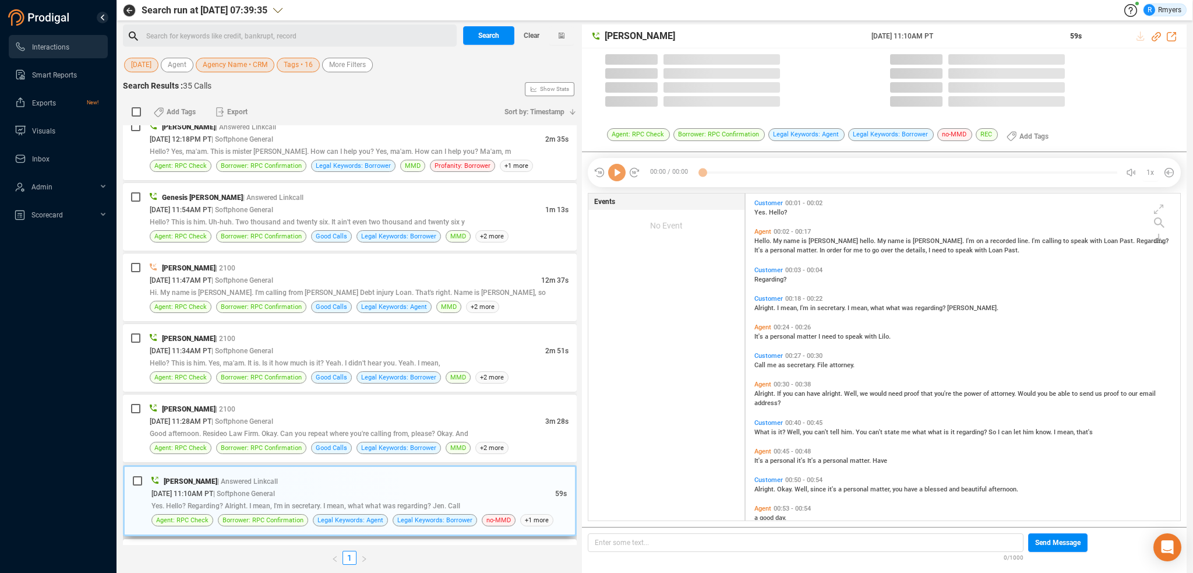
scroll to position [993, 0]
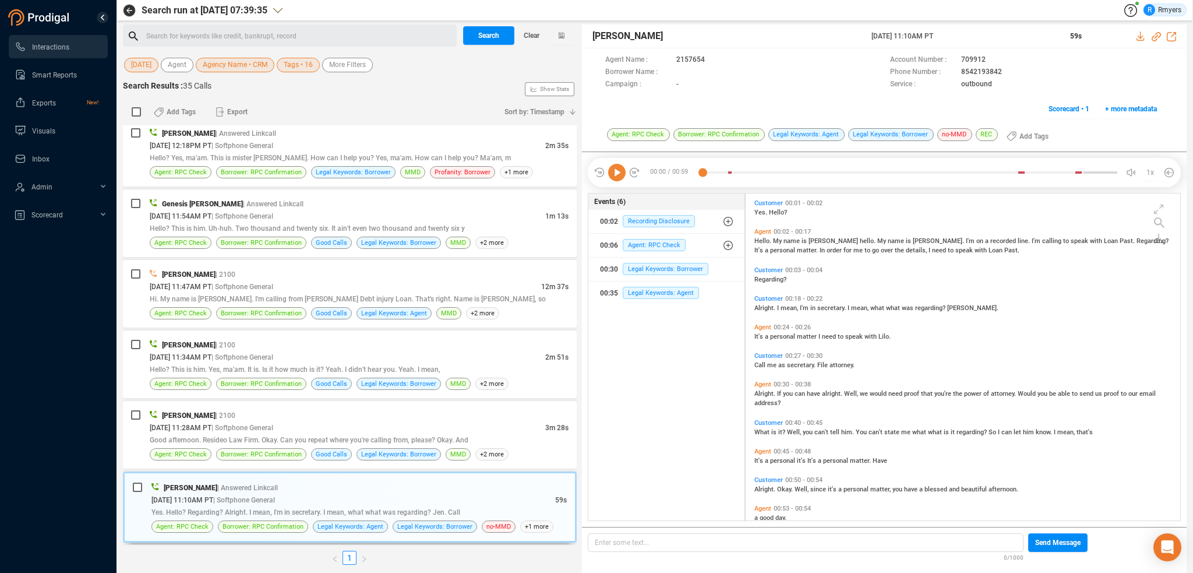
click at [622, 174] on icon at bounding box center [616, 172] width 17 height 17
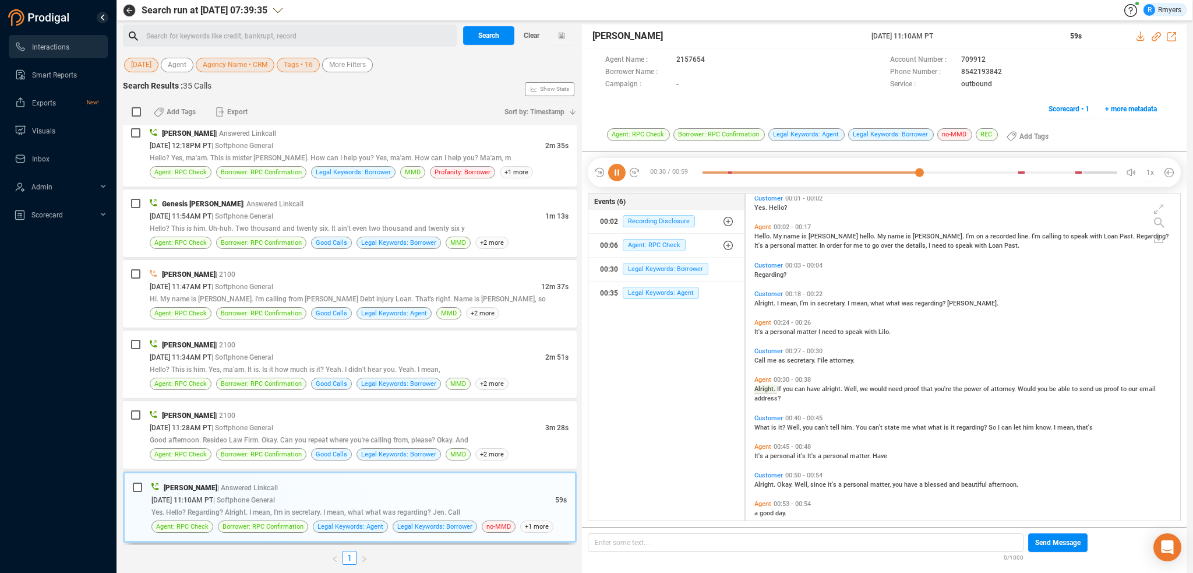
scroll to position [19, 0]
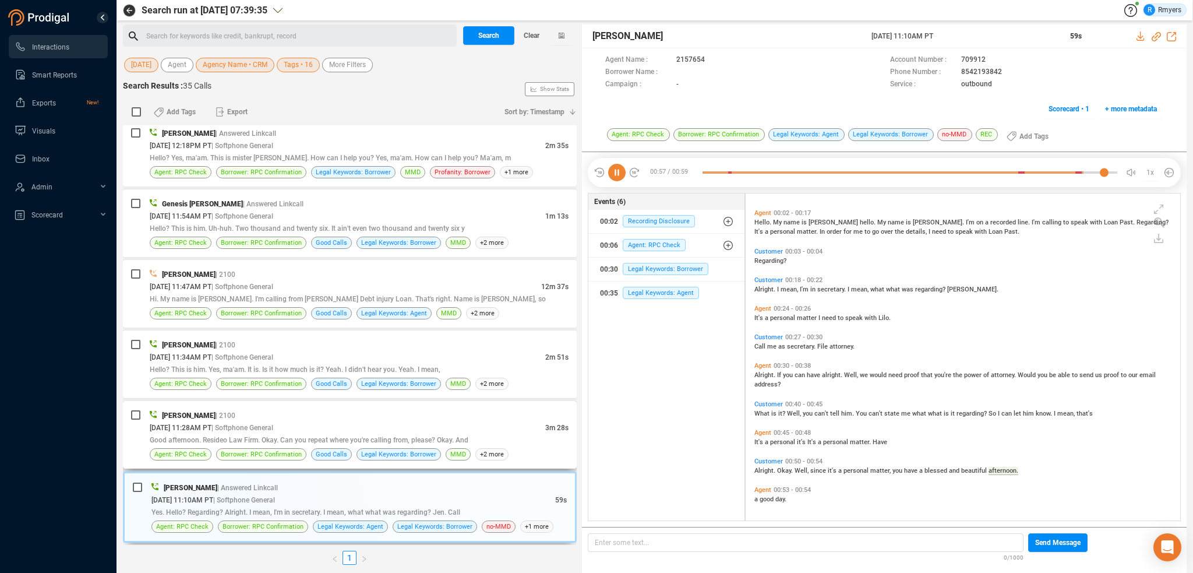
click at [284, 421] on div "08/29/2025 @ 11:28AM PT | Softphone General" at bounding box center [348, 427] width 396 height 12
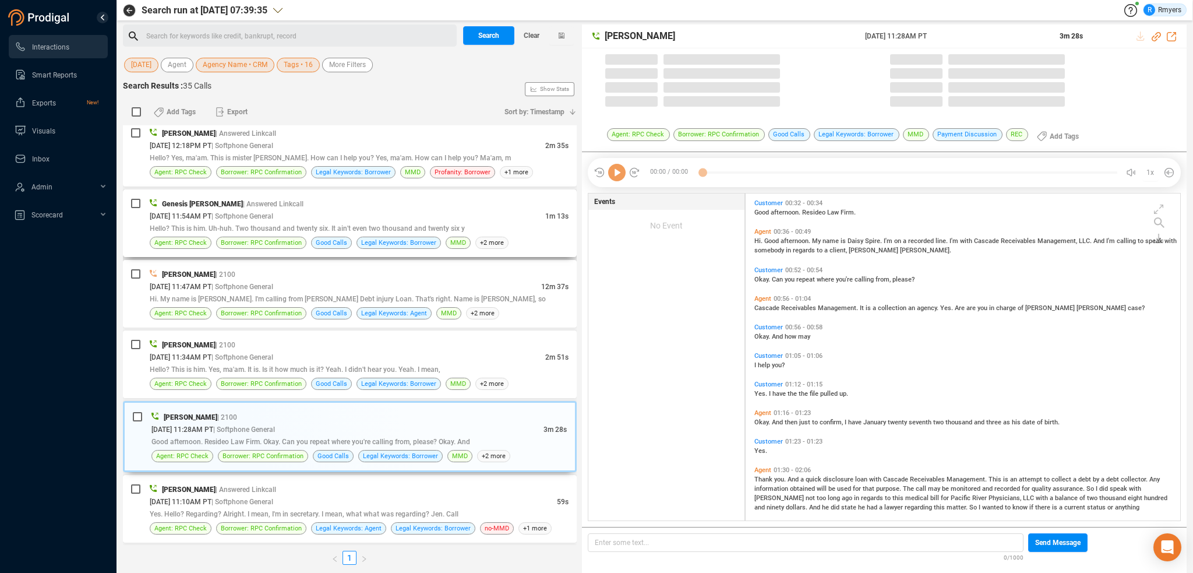
scroll to position [324, 429]
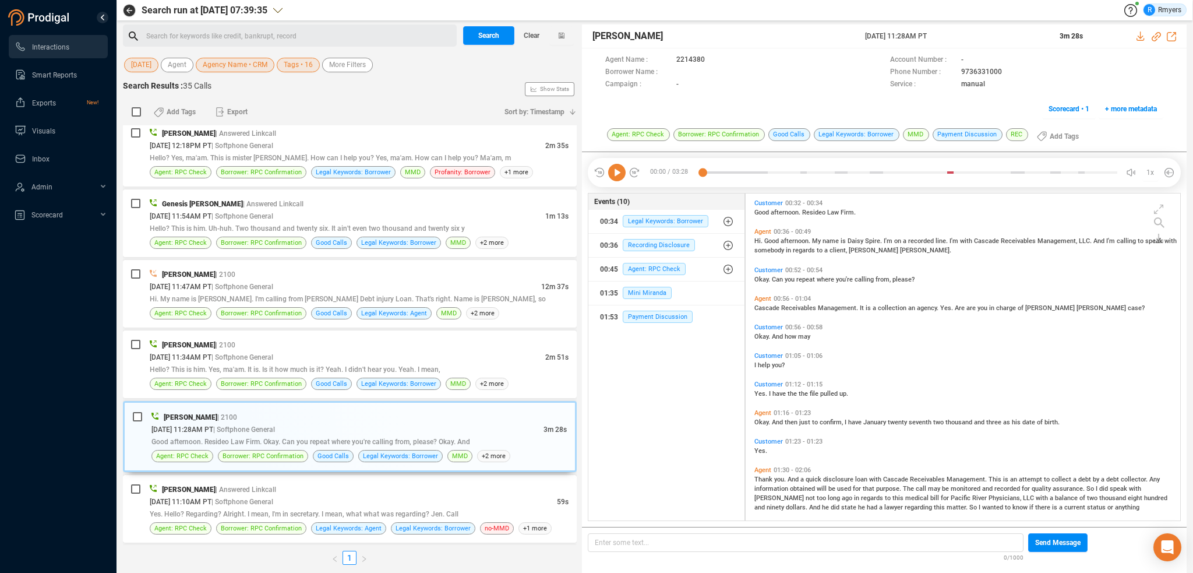
click at [618, 175] on icon at bounding box center [616, 172] width 17 height 17
click at [766, 173] on div at bounding box center [910, 172] width 415 height 17
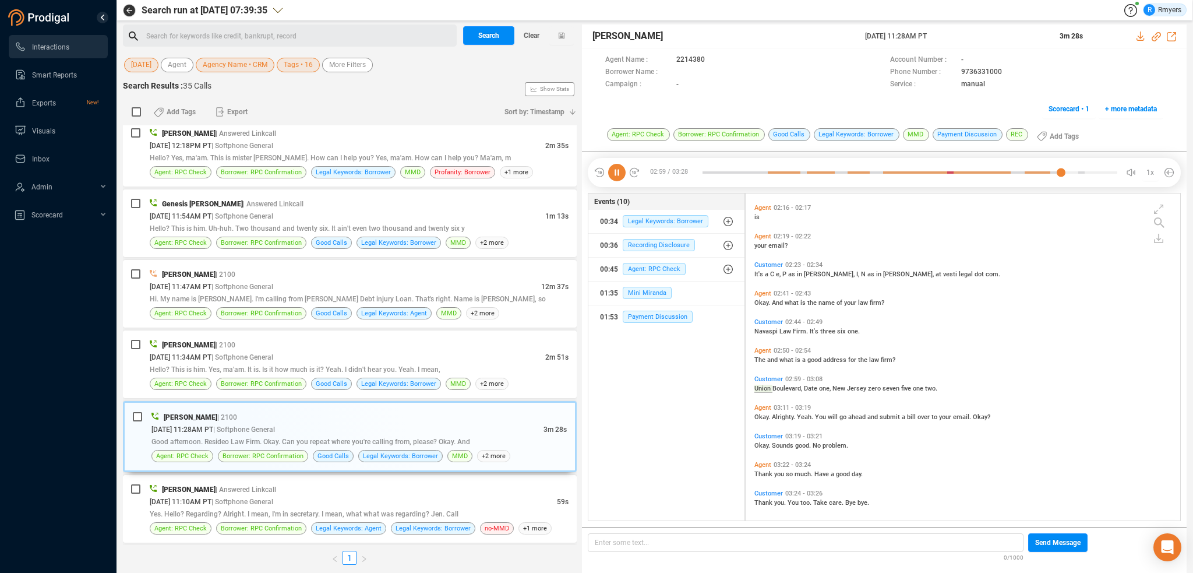
scroll to position [467, 0]
click at [352, 365] on span "Hello? This is him. Yes, ma'am. It is. Is it how much is it? Yeah. I didn't hea…" at bounding box center [295, 369] width 291 height 8
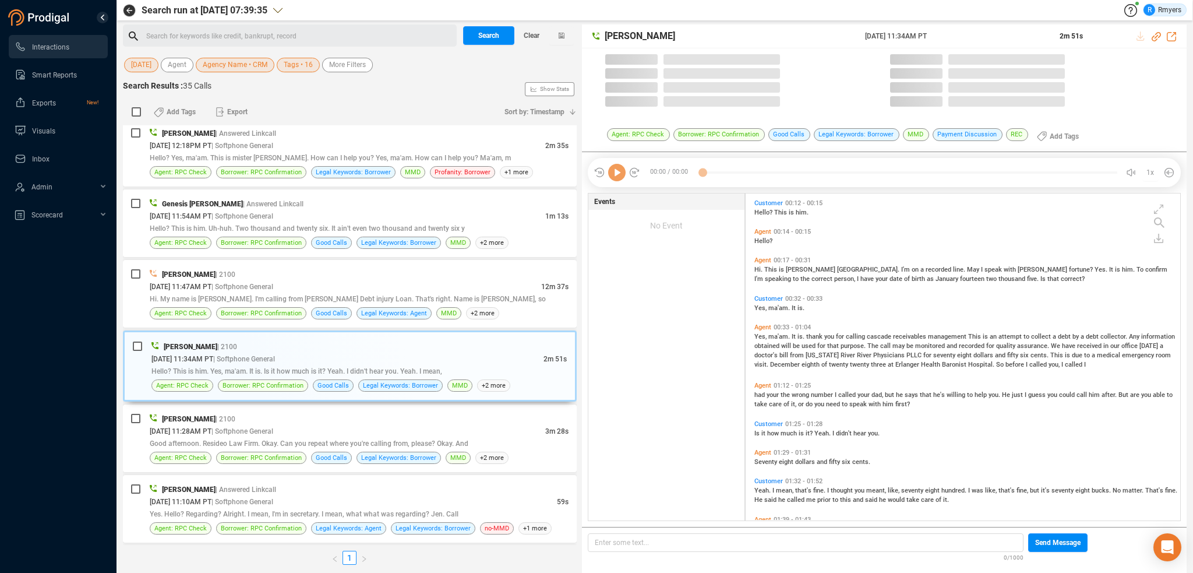
scroll to position [324, 429]
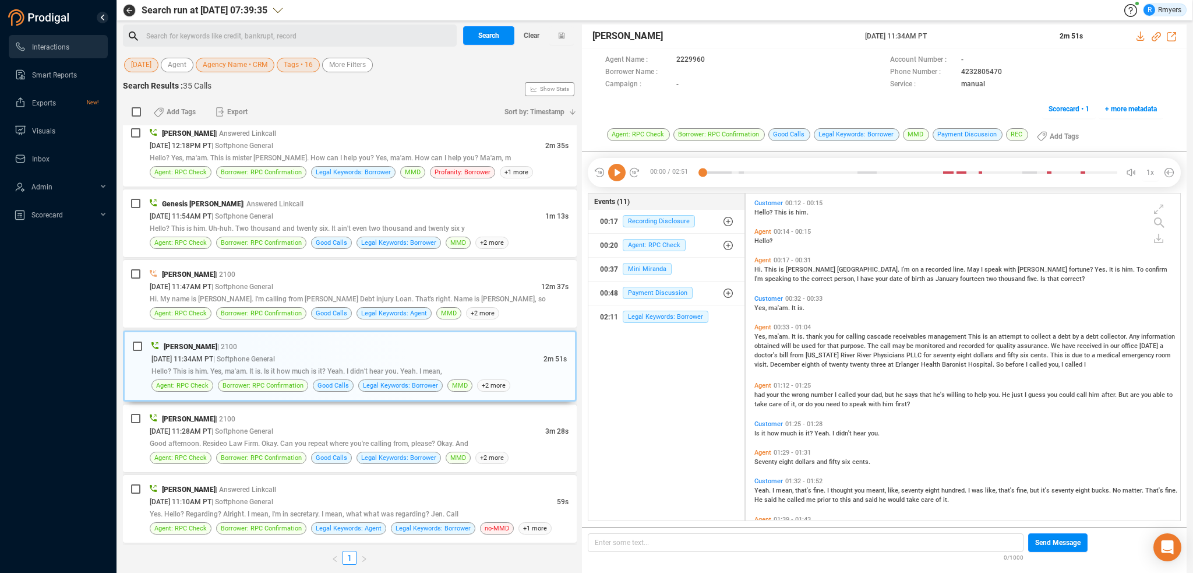
click at [621, 172] on icon at bounding box center [616, 172] width 17 height 17
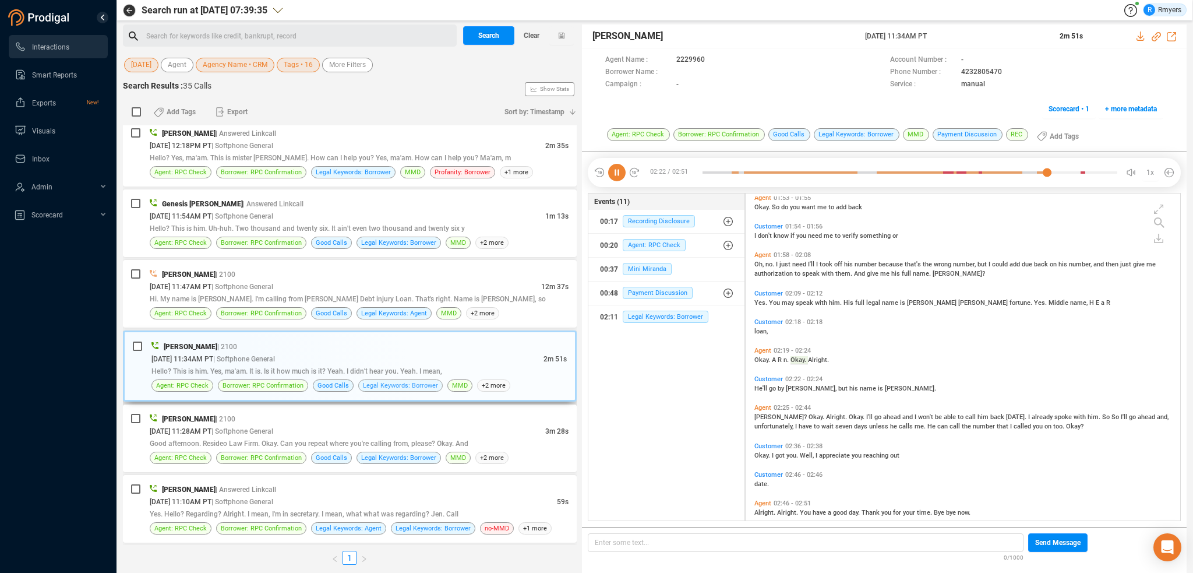
scroll to position [392, 0]
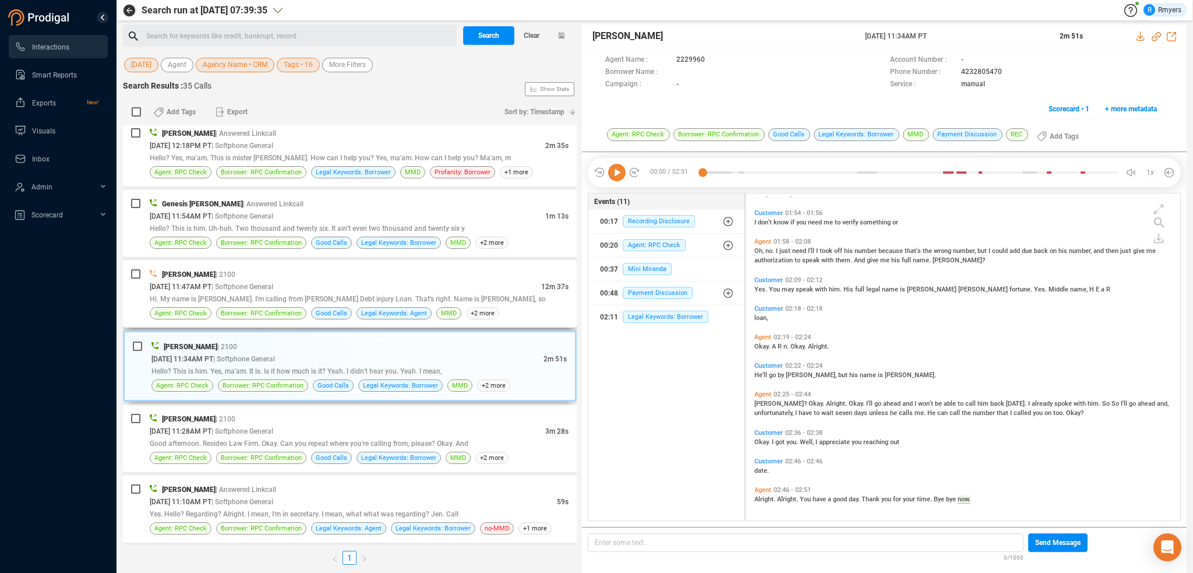
drag, startPoint x: 284, startPoint y: 278, endPoint x: 362, endPoint y: 302, distance: 81.1
click at [273, 283] on span "| Softphone General" at bounding box center [242, 287] width 62 height 8
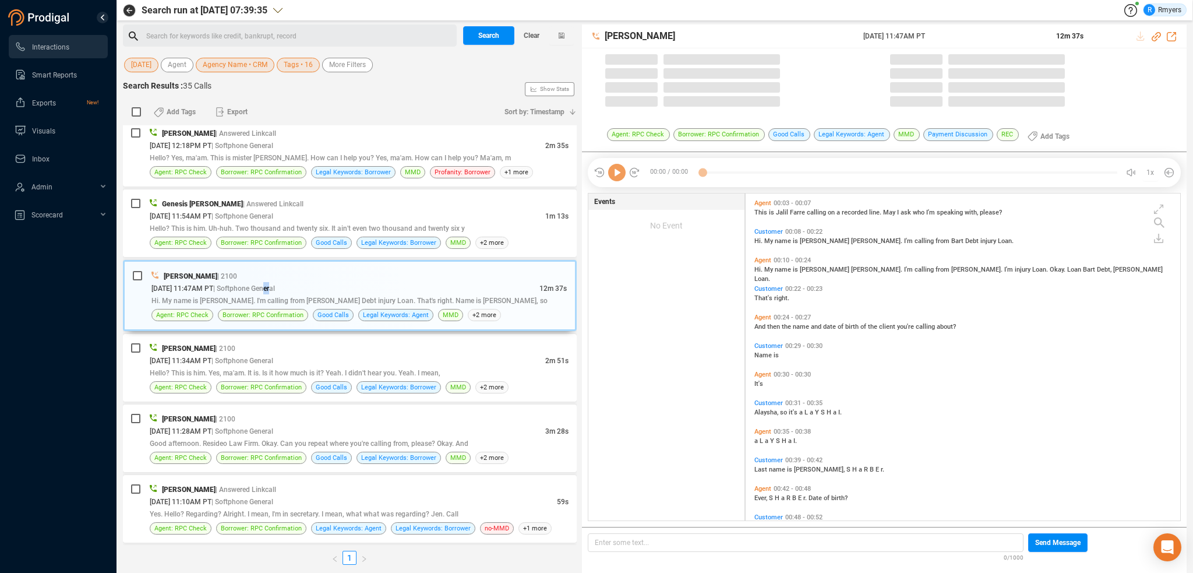
scroll to position [324, 429]
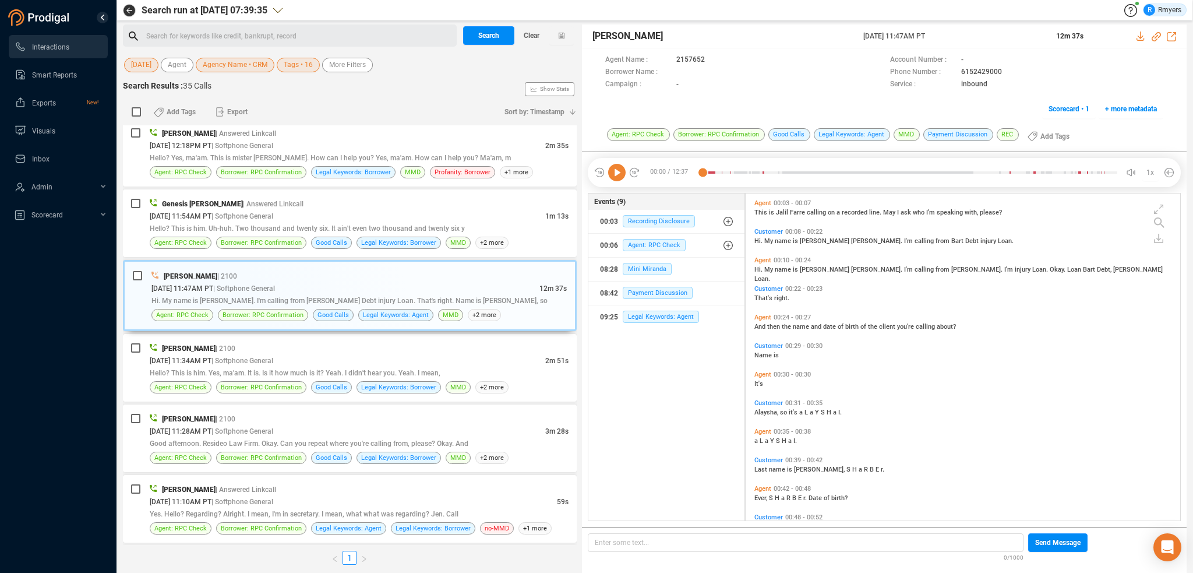
click at [621, 177] on icon at bounding box center [616, 172] width 17 height 17
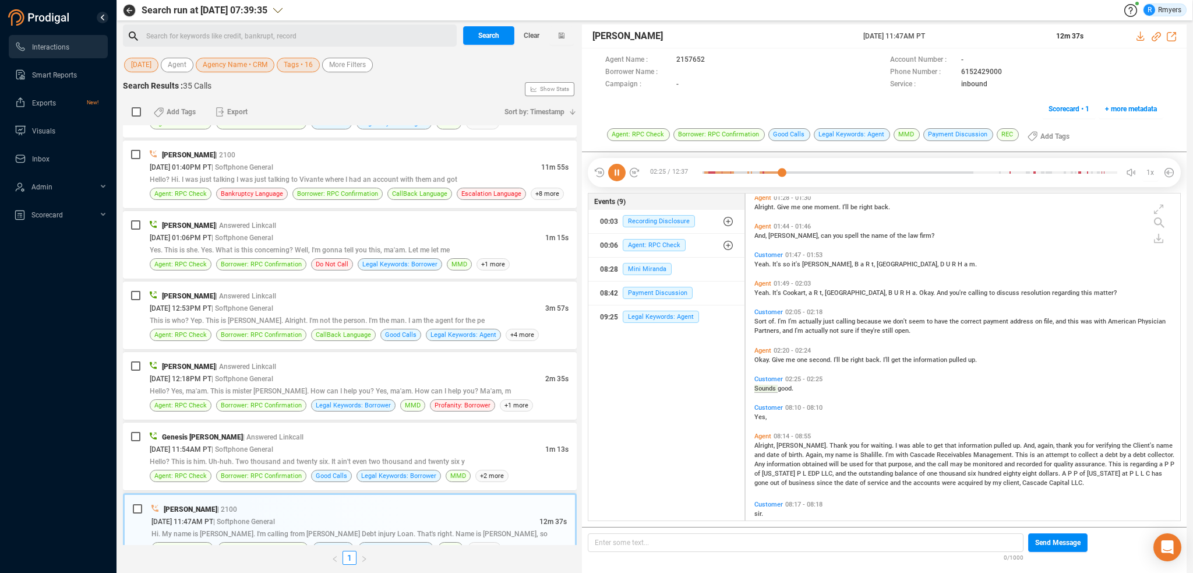
scroll to position [461, 0]
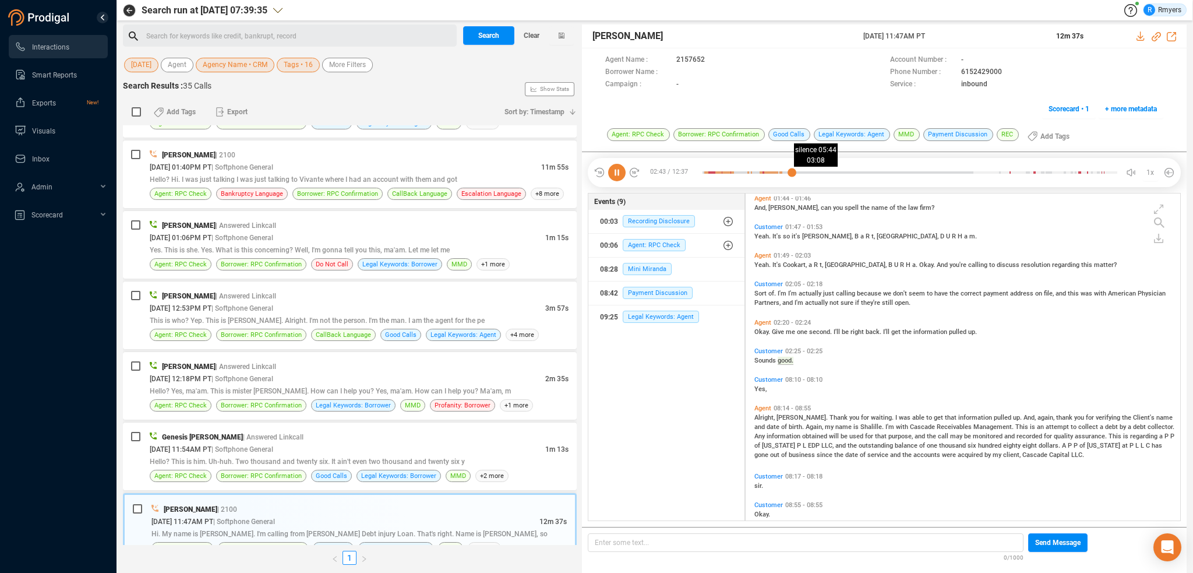
drag, startPoint x: 805, startPoint y: 172, endPoint x: 827, endPoint y: 172, distance: 22.1
click at [806, 172] on div at bounding box center [910, 172] width 415 height 17
click at [827, 172] on div at bounding box center [910, 172] width 415 height 17
click at [871, 172] on div at bounding box center [910, 172] width 415 height 17
click at [906, 171] on div at bounding box center [910, 172] width 415 height 17
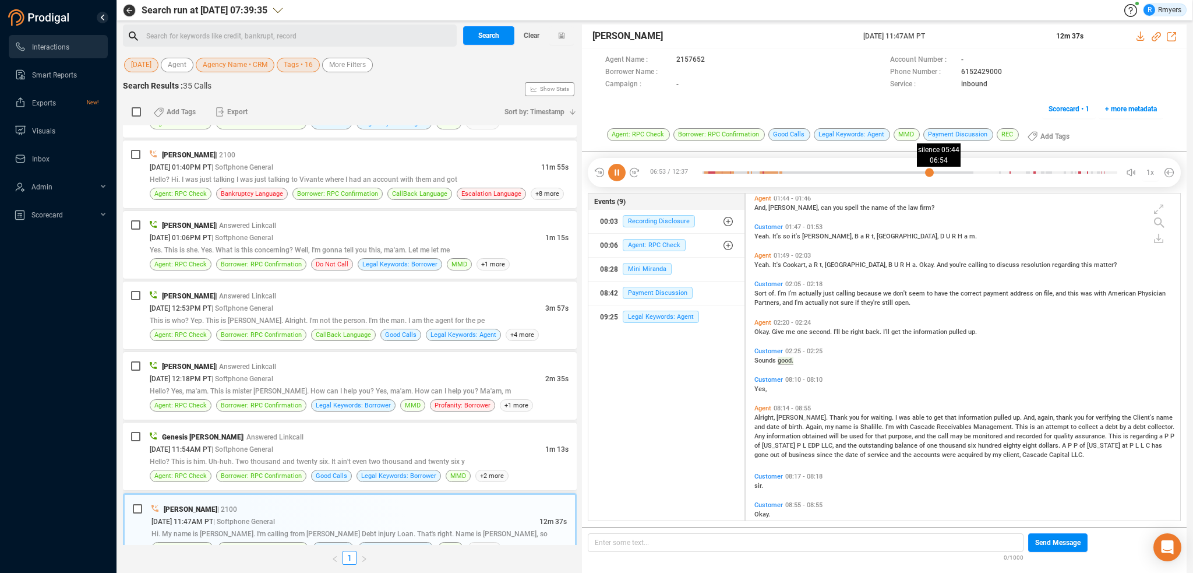
drag, startPoint x: 929, startPoint y: 171, endPoint x: 940, endPoint y: 170, distance: 10.5
click at [932, 171] on div at bounding box center [910, 172] width 415 height 17
click at [952, 170] on div at bounding box center [910, 172] width 415 height 17
click at [967, 169] on div at bounding box center [910, 172] width 415 height 17
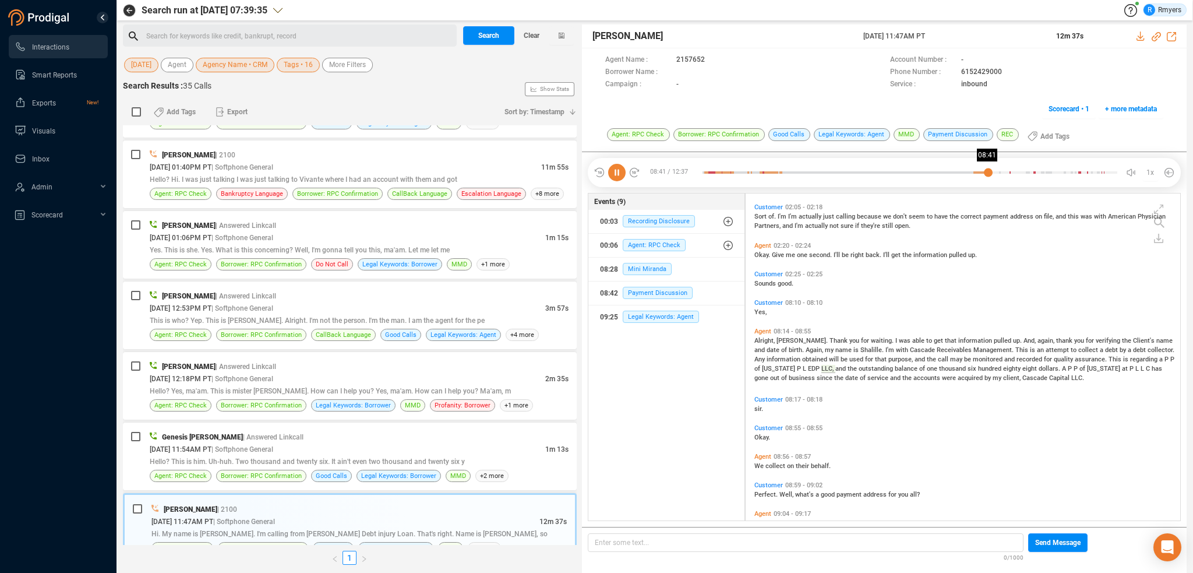
click at [990, 174] on div at bounding box center [910, 172] width 415 height 17
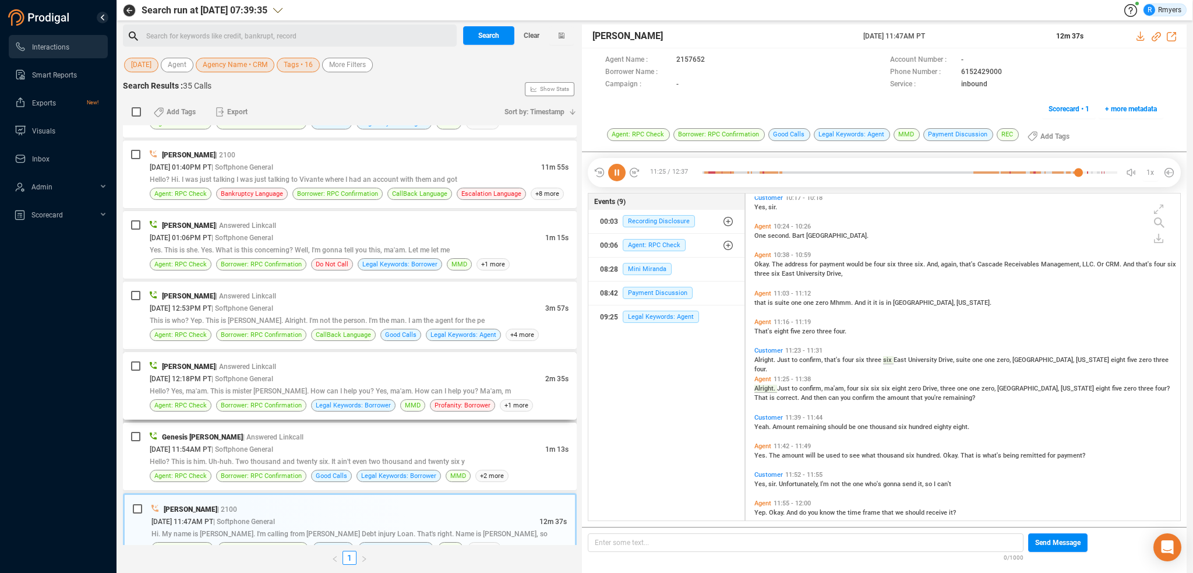
scroll to position [1335, 0]
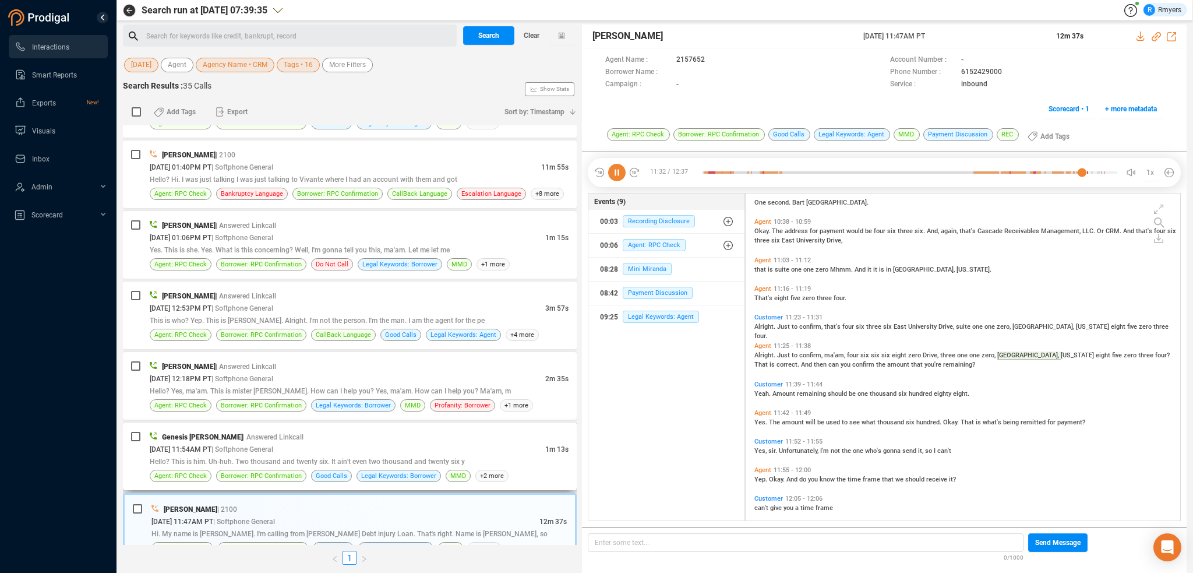
click at [241, 457] on span "Hello? This is him. Uh-huh. Two thousand and twenty six. It ain't even two thou…" at bounding box center [307, 461] width 315 height 8
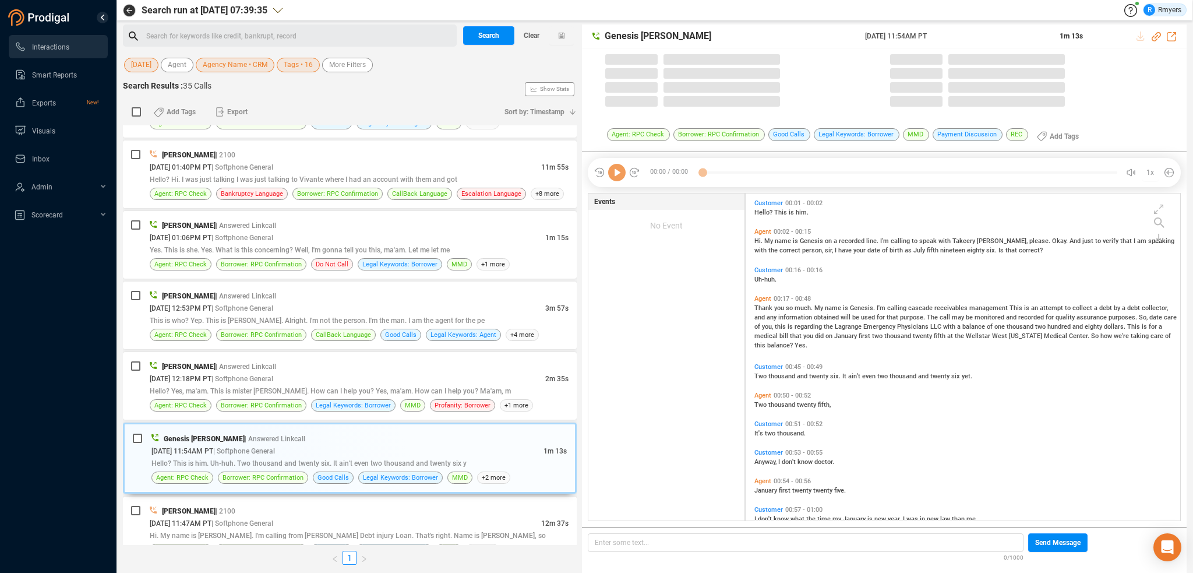
scroll to position [3, 6]
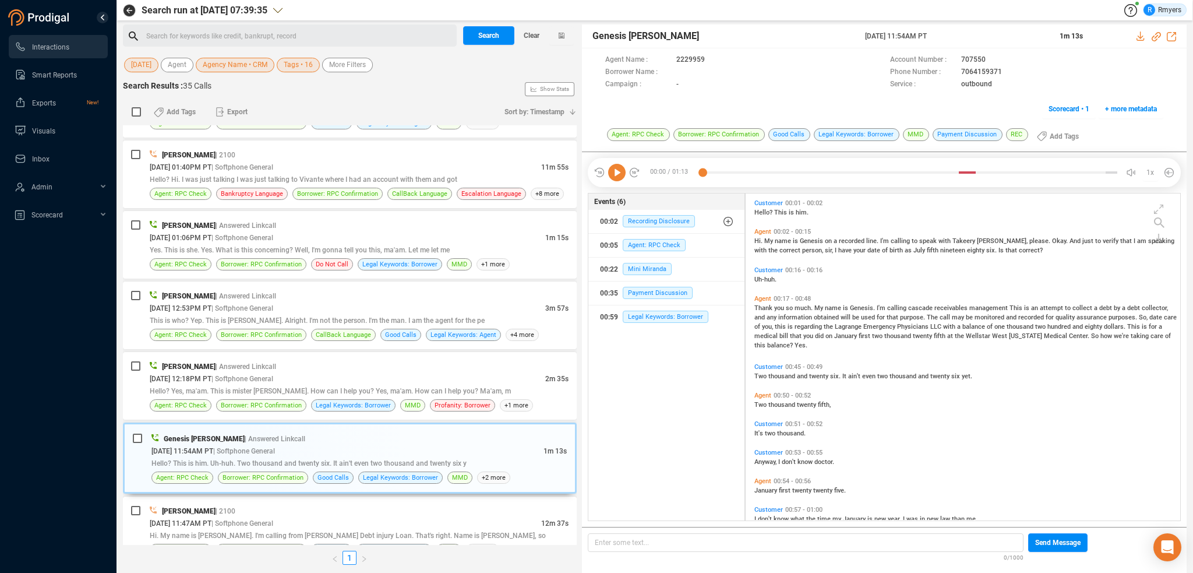
click at [622, 172] on icon at bounding box center [616, 172] width 17 height 17
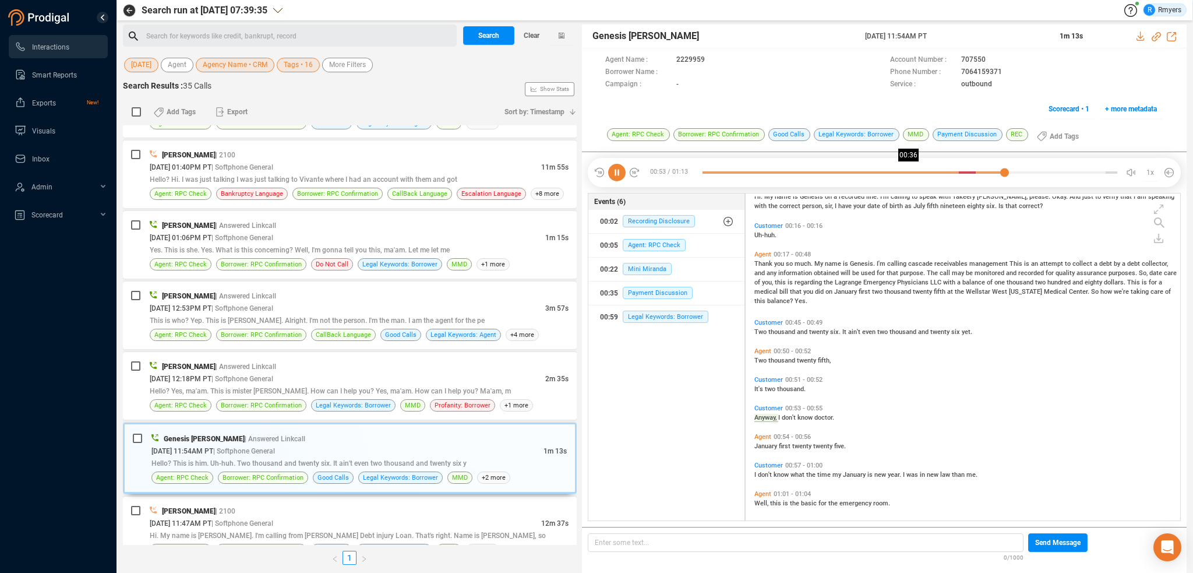
scroll to position [77, 0]
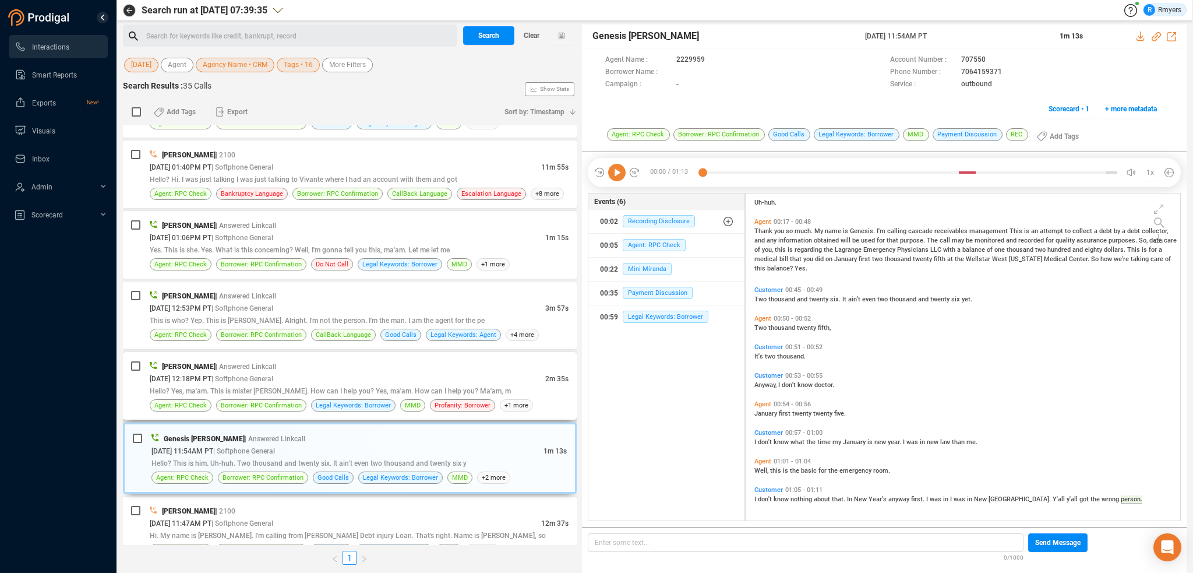
click at [362, 377] on div "08/29/2025 @ 12:18PM PT | Softphone General" at bounding box center [348, 378] width 396 height 12
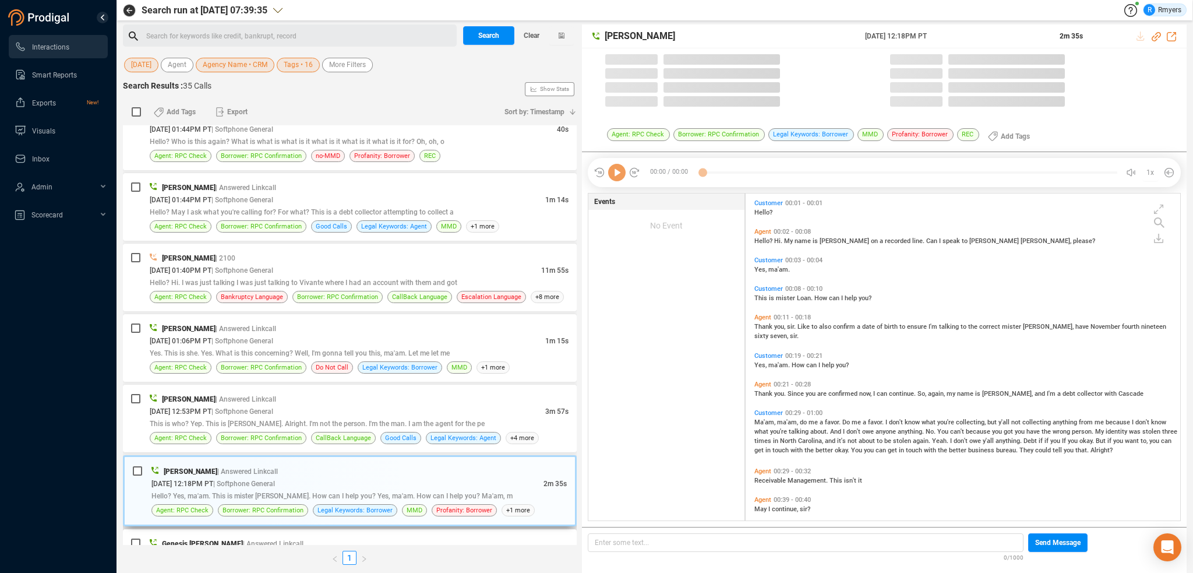
scroll to position [644, 0]
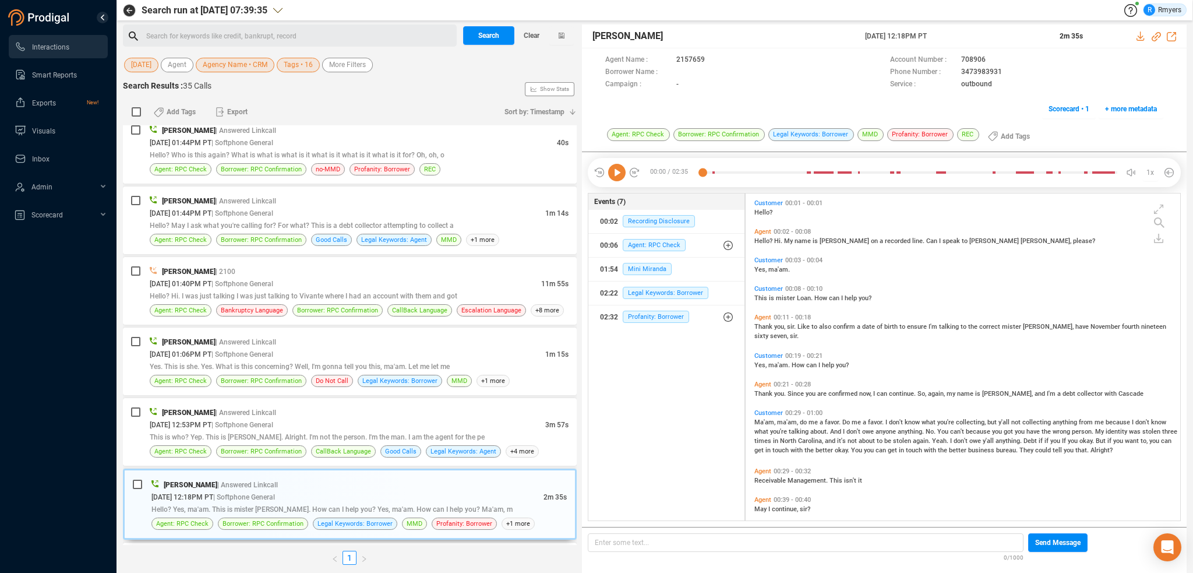
click at [619, 170] on icon at bounding box center [616, 172] width 17 height 17
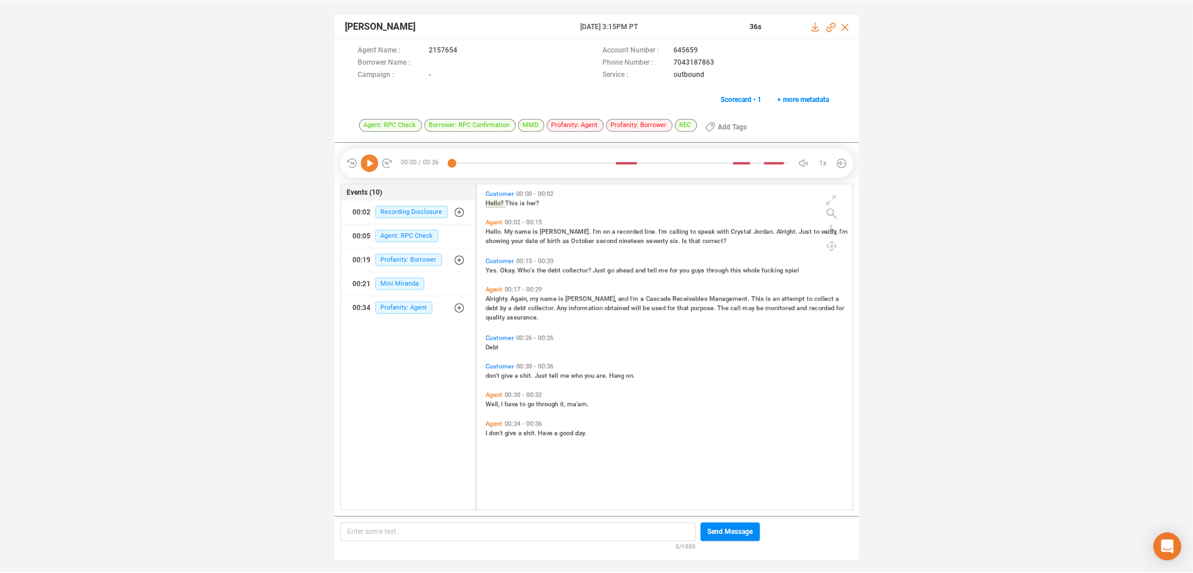
scroll to position [324, 370]
drag, startPoint x: 363, startPoint y: 167, endPoint x: 368, endPoint y: 171, distance: 7.0
click at [366, 171] on div "00:00 / 00:36 1x" at bounding box center [596, 162] width 513 height 29
click at [366, 170] on div "00:00 / 00:36 1x" at bounding box center [596, 162] width 513 height 29
click at [368, 168] on icon at bounding box center [369, 162] width 17 height 17
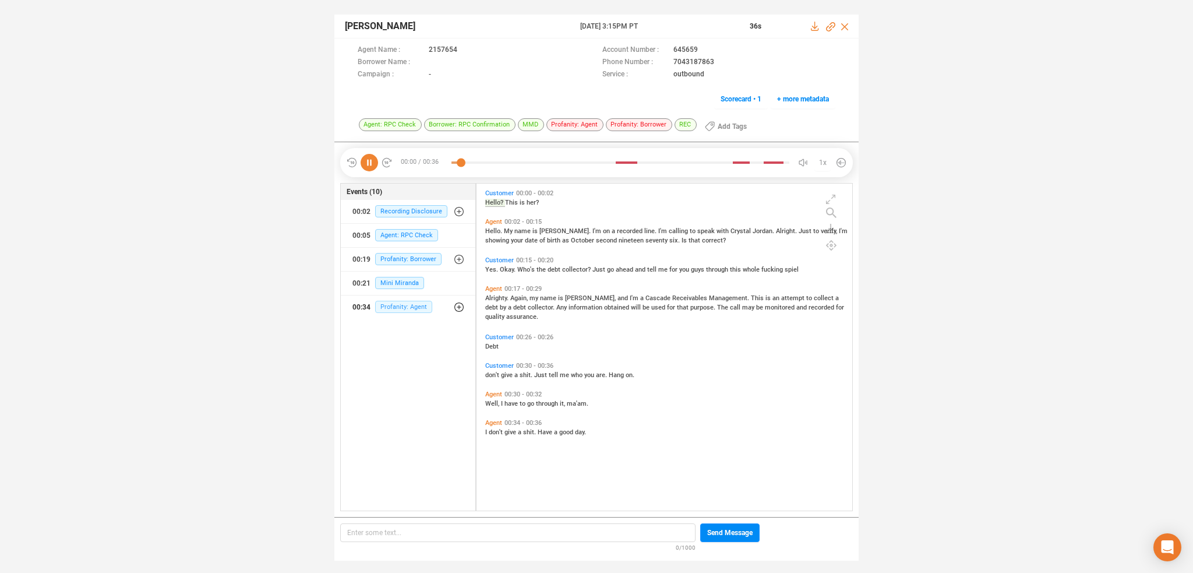
click at [403, 306] on span "Profanity: Agent" at bounding box center [403, 307] width 57 height 12
click at [411, 335] on span "Profanity: Agent" at bounding box center [412, 330] width 57 height 12
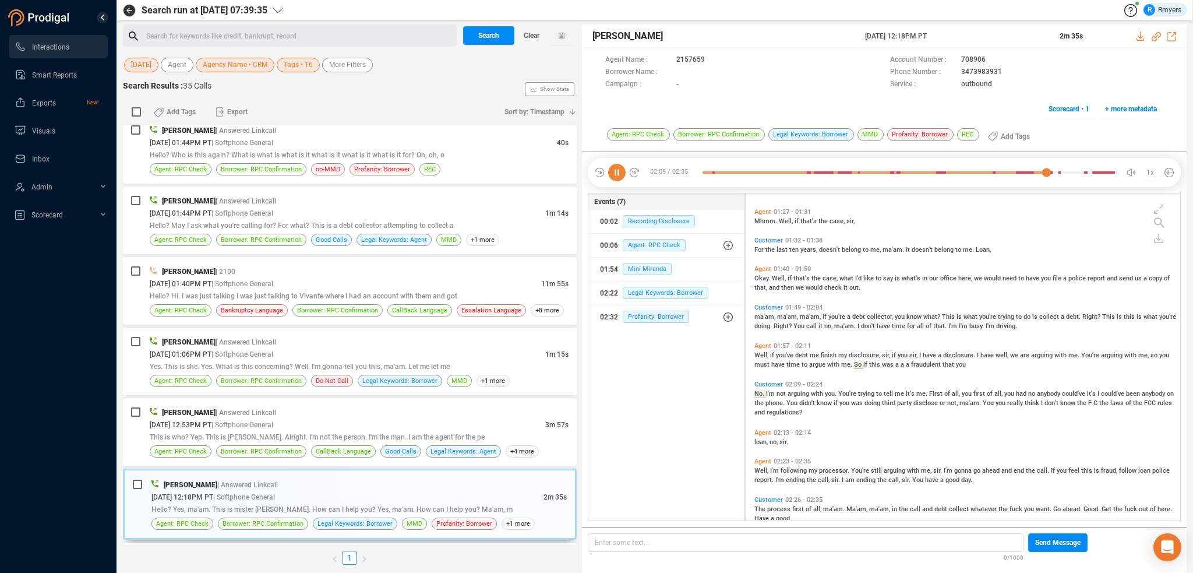
scroll to position [556, 0]
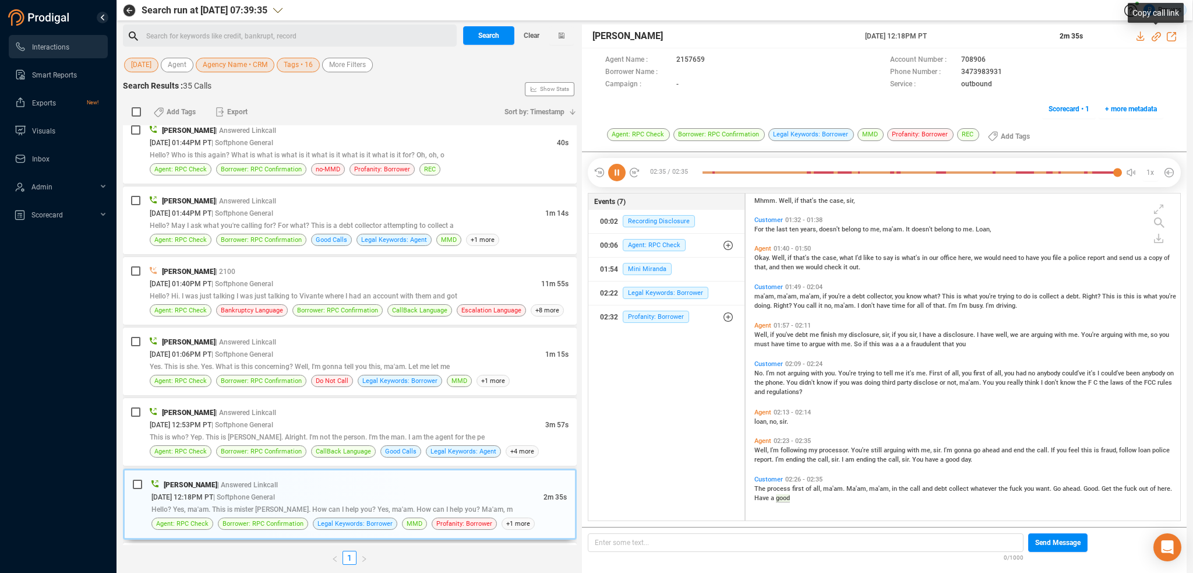
click at [1157, 37] on icon at bounding box center [1156, 36] width 9 height 9
drag, startPoint x: 866, startPoint y: 34, endPoint x: 987, endPoint y: 38, distance: 120.6
click at [987, 38] on div "[PERSON_NAME] [DATE] 12:18PM PT 2m 35s" at bounding box center [884, 36] width 605 height 24
copy div "[DATE] 12:18PM PT"
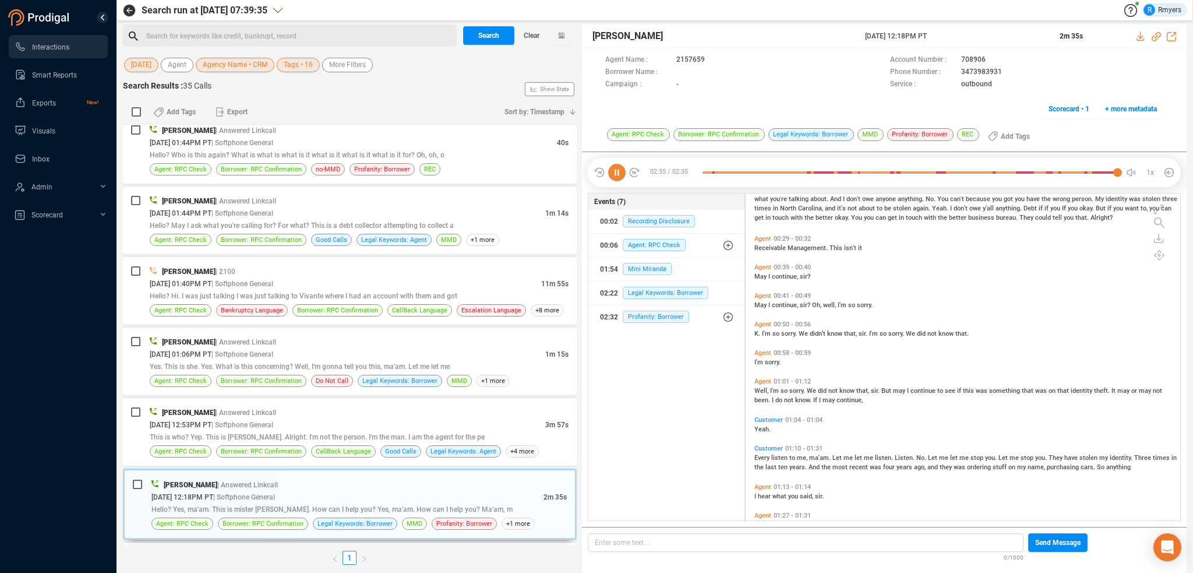
scroll to position [233, 0]
click at [253, 430] on div "This is who? Yep. This is [PERSON_NAME]. Alright. I'm not the person. I'm the m…" at bounding box center [359, 436] width 419 height 12
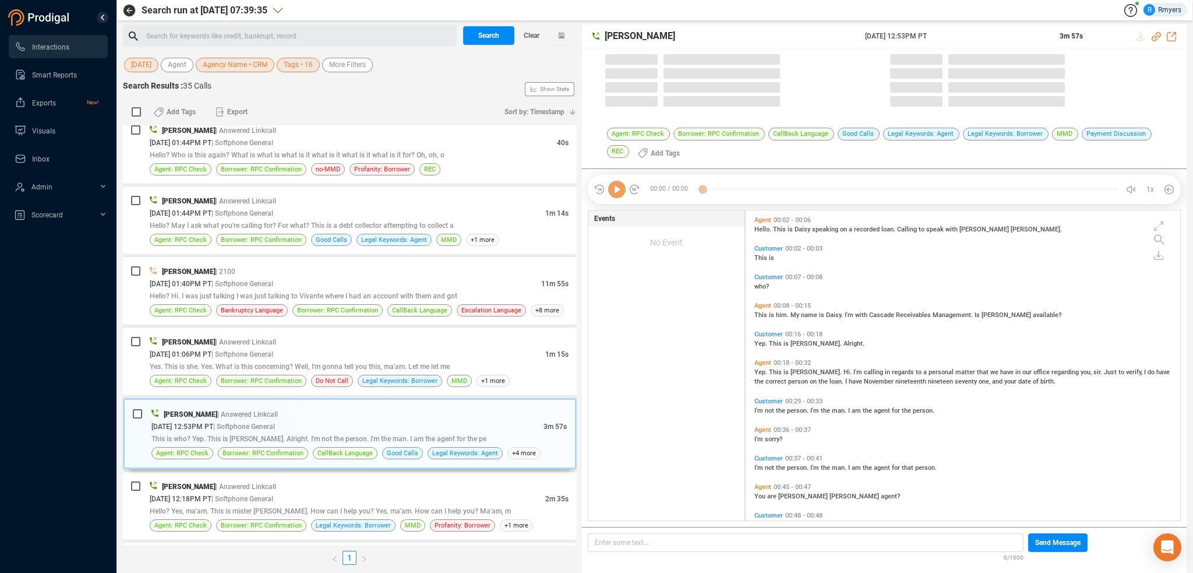
scroll to position [308, 429]
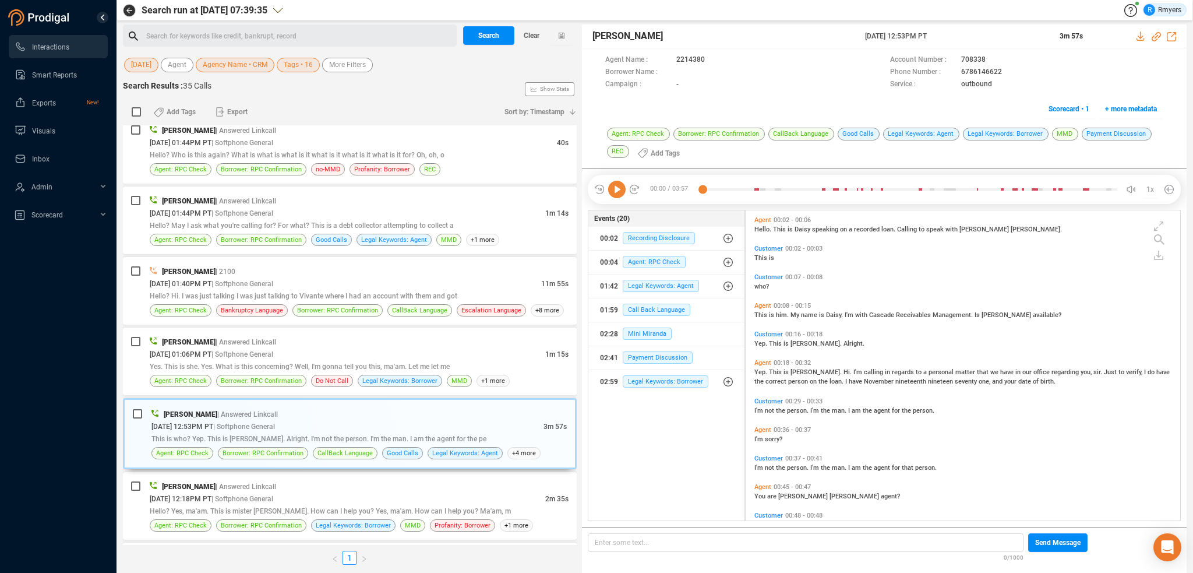
click at [617, 194] on icon at bounding box center [616, 189] width 17 height 17
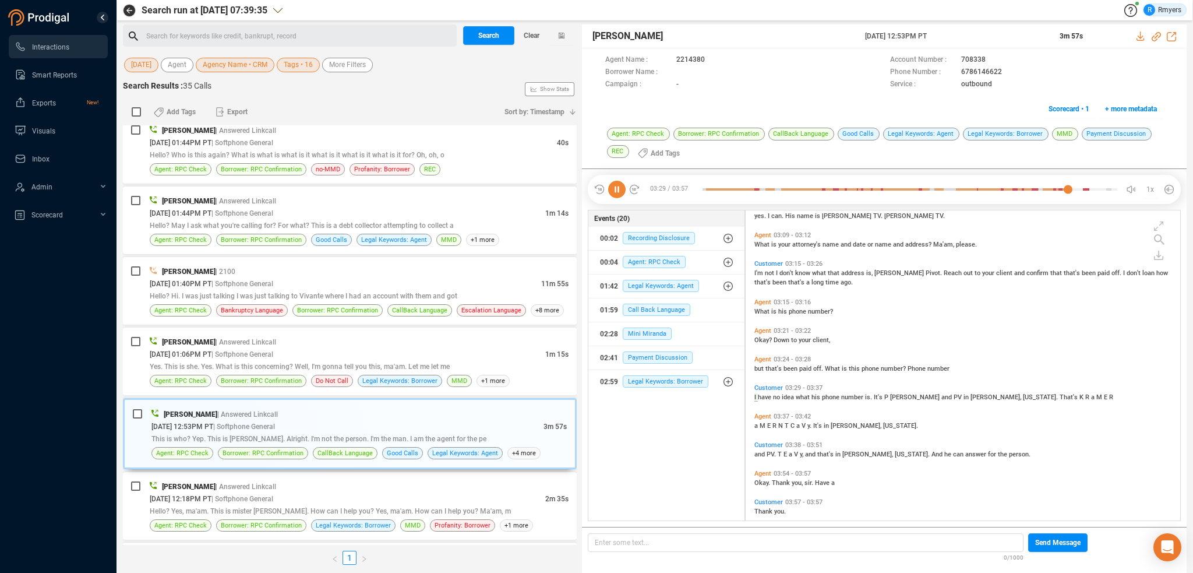
scroll to position [1256, 0]
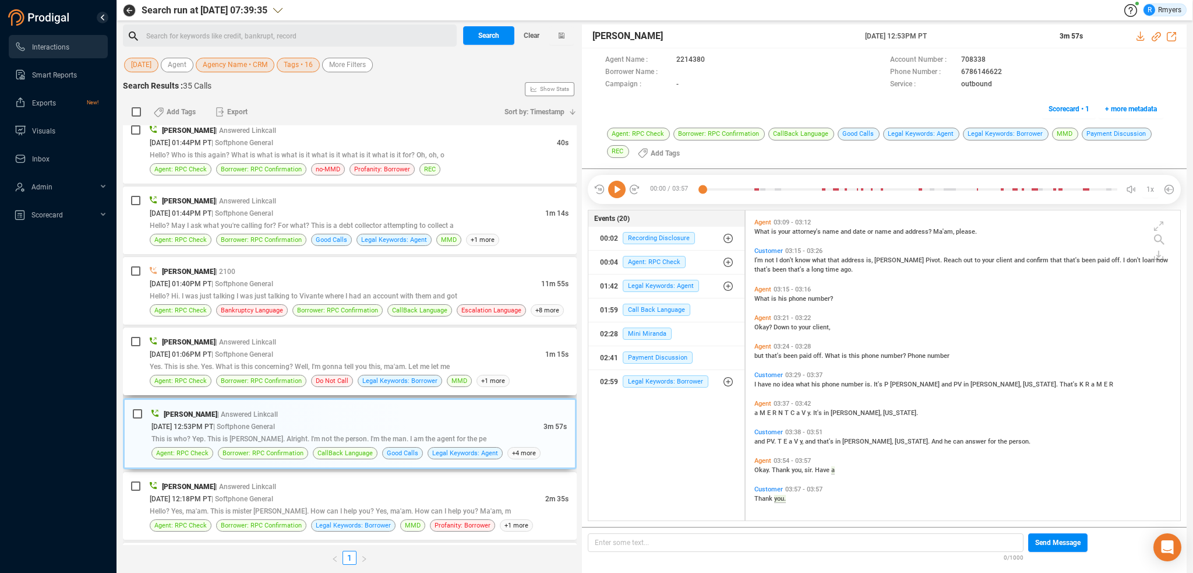
click at [329, 362] on div "[PERSON_NAME] | Answered Linkcall [DATE] 01:06PM PT | Softphone General 1m 15s …" at bounding box center [359, 361] width 419 height 51
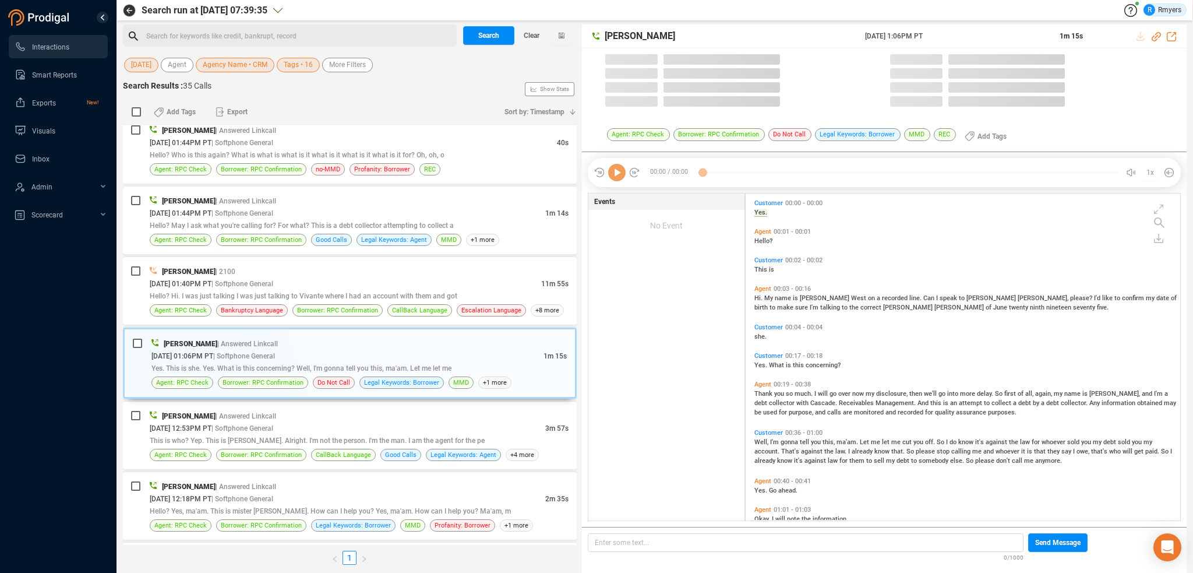
scroll to position [324, 429]
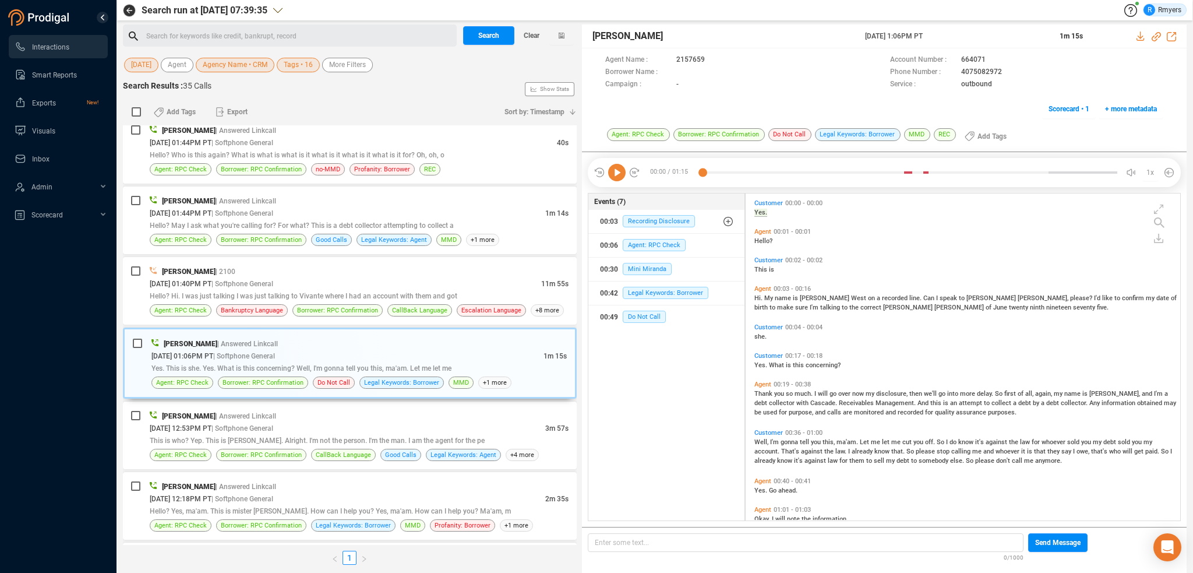
click at [622, 175] on icon at bounding box center [616, 172] width 17 height 17
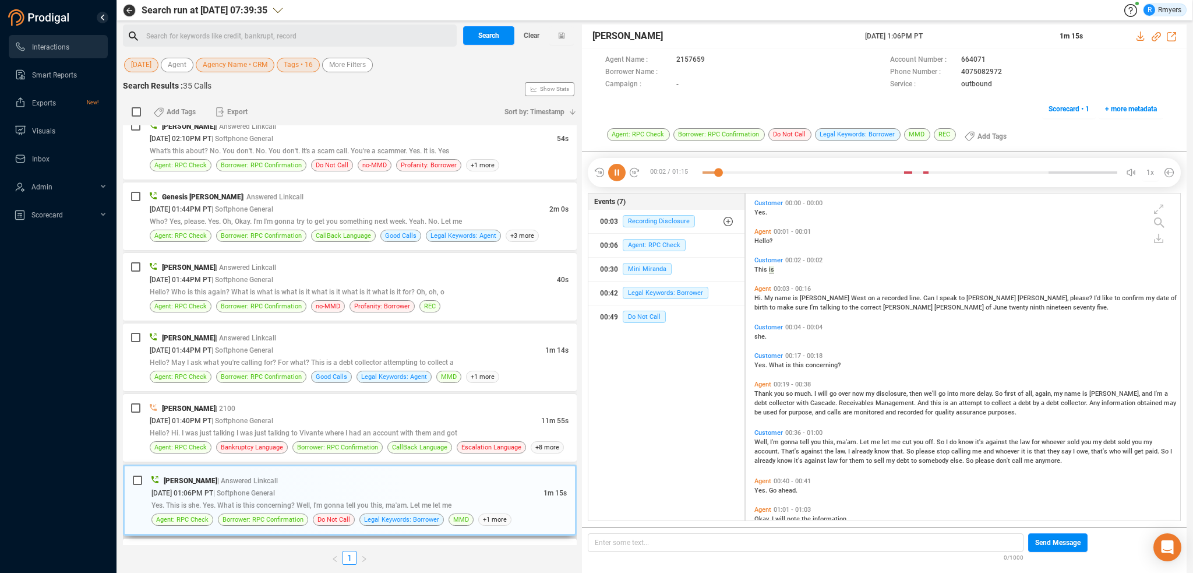
scroll to position [527, 0]
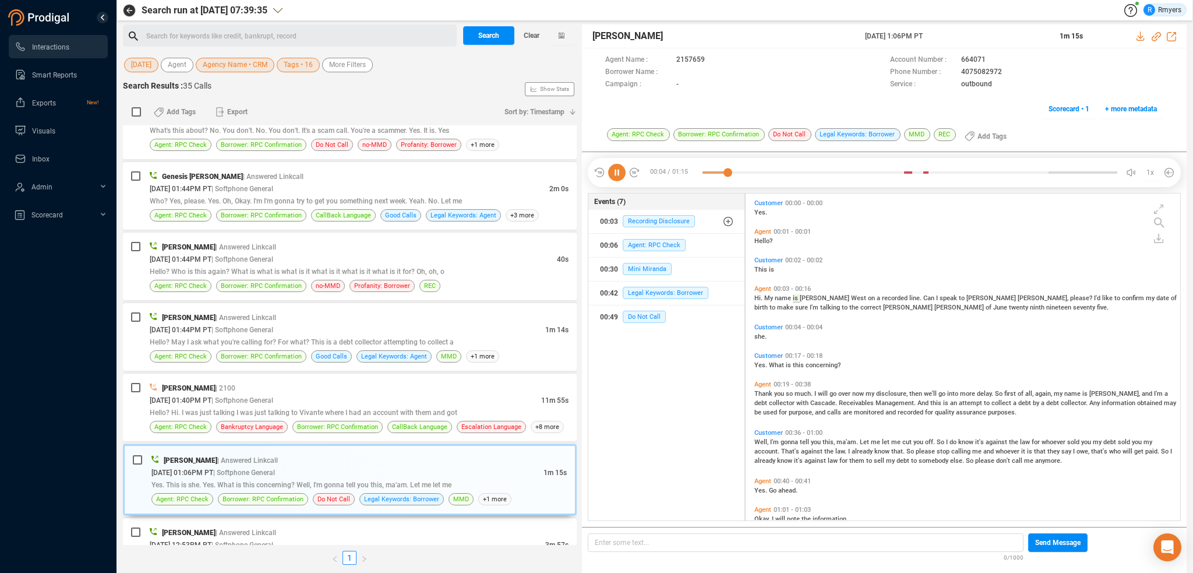
drag, startPoint x: 613, startPoint y: 173, endPoint x: 614, endPoint y: 185, distance: 11.7
click at [613, 176] on icon at bounding box center [616, 172] width 17 height 17
click at [334, 412] on span "Hello? Hi. I was just talking I was just talking to Vivante where I had an acco…" at bounding box center [304, 412] width 308 height 8
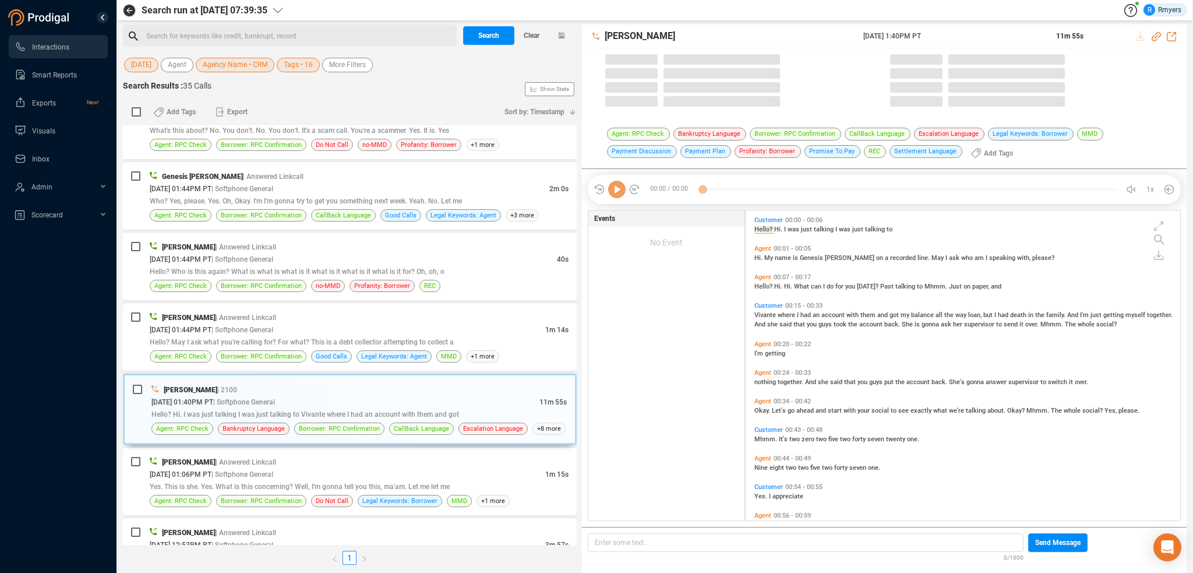
scroll to position [308, 429]
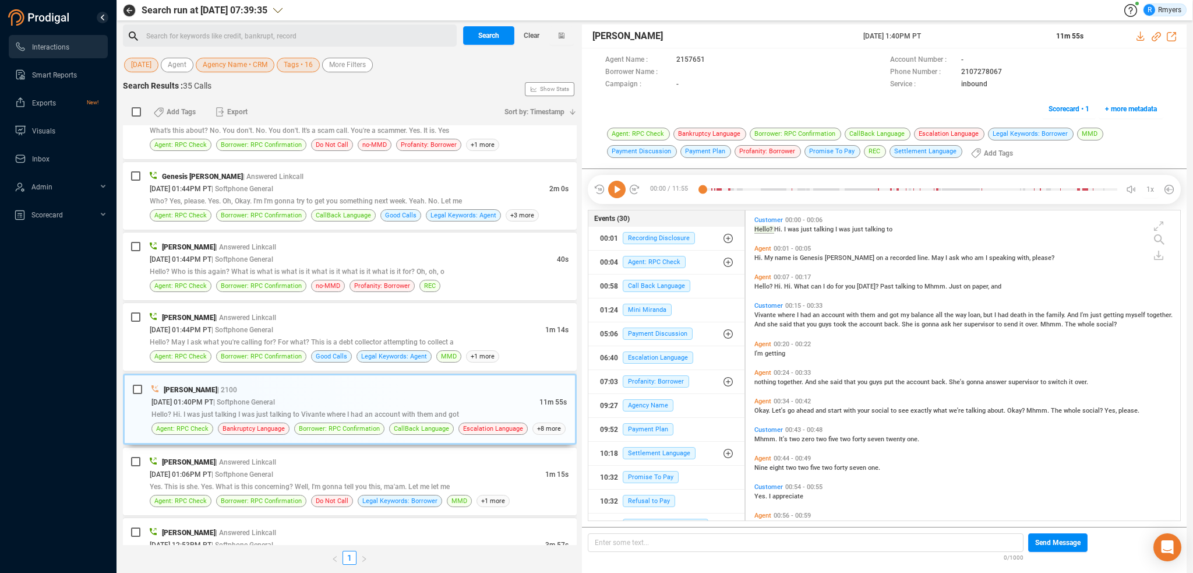
click at [617, 197] on icon at bounding box center [616, 189] width 17 height 17
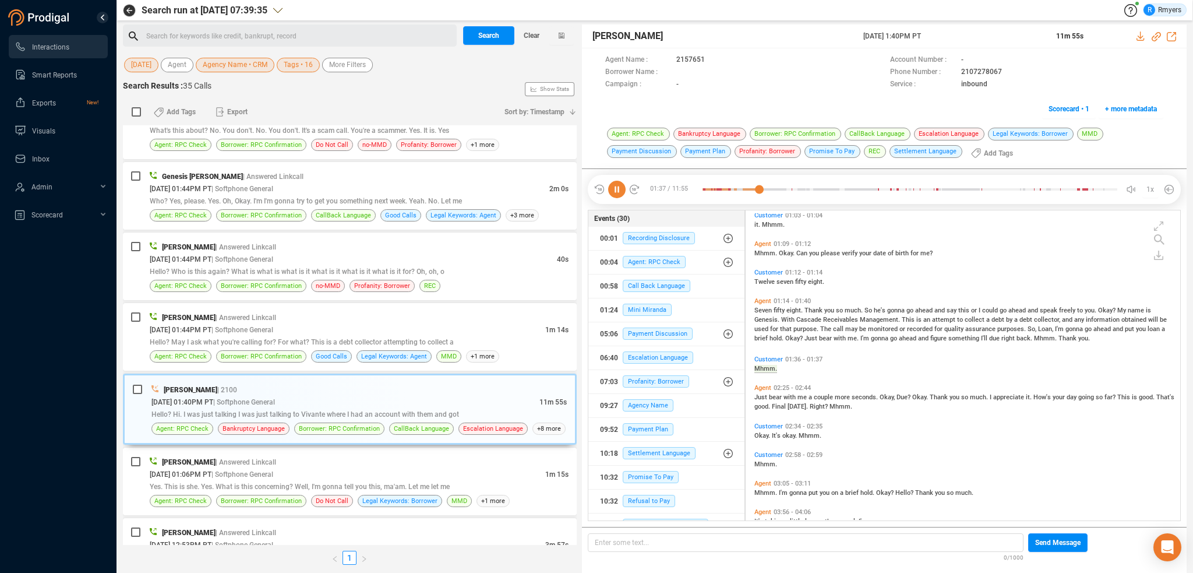
scroll to position [295, 0]
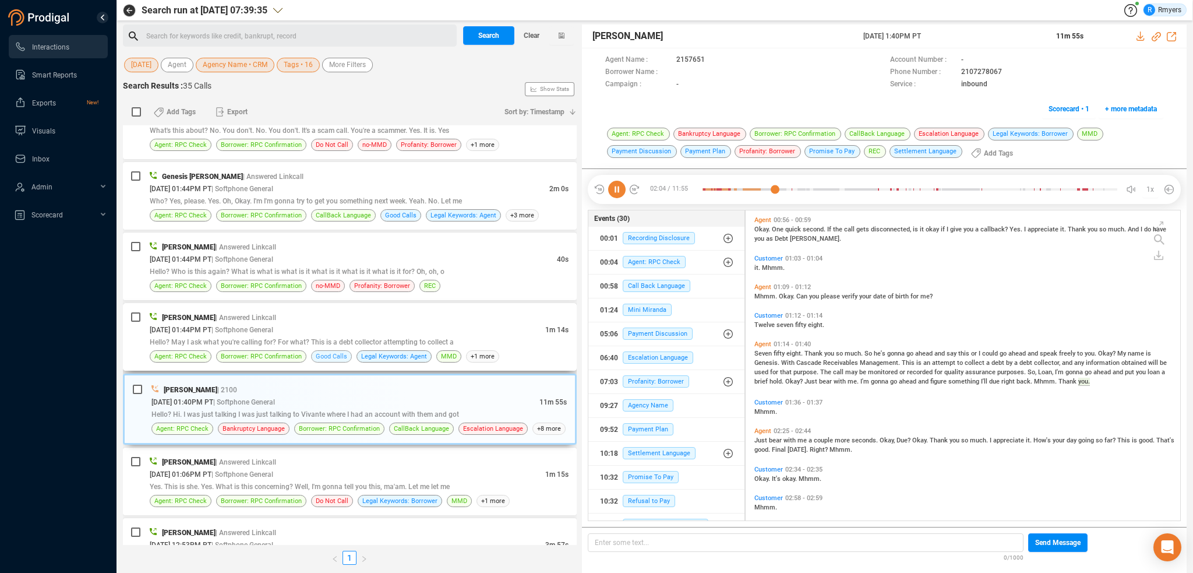
click at [317, 351] on span "Good Calls" at bounding box center [331, 356] width 31 height 11
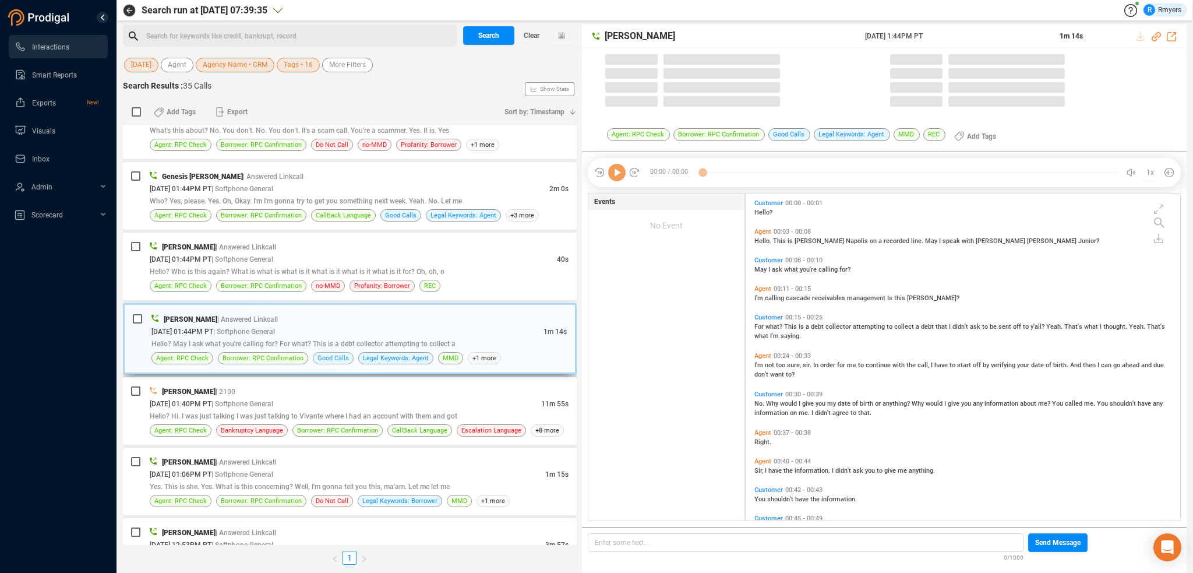
scroll to position [324, 429]
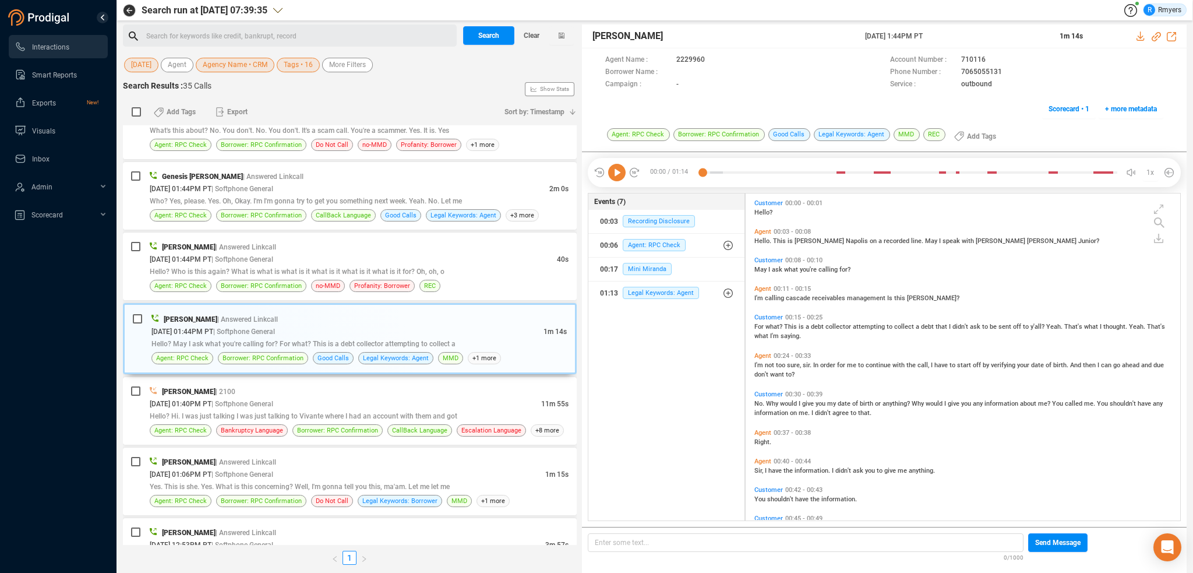
click at [617, 167] on icon at bounding box center [616, 172] width 17 height 17
click at [642, 261] on div "00:17 Mini Miranda" at bounding box center [666, 269] width 133 height 19
click at [646, 287] on span "Legal Keywords: Agent" at bounding box center [661, 293] width 76 height 12
click at [652, 319] on span "Legal Keywords: Agent" at bounding box center [669, 316] width 76 height 12
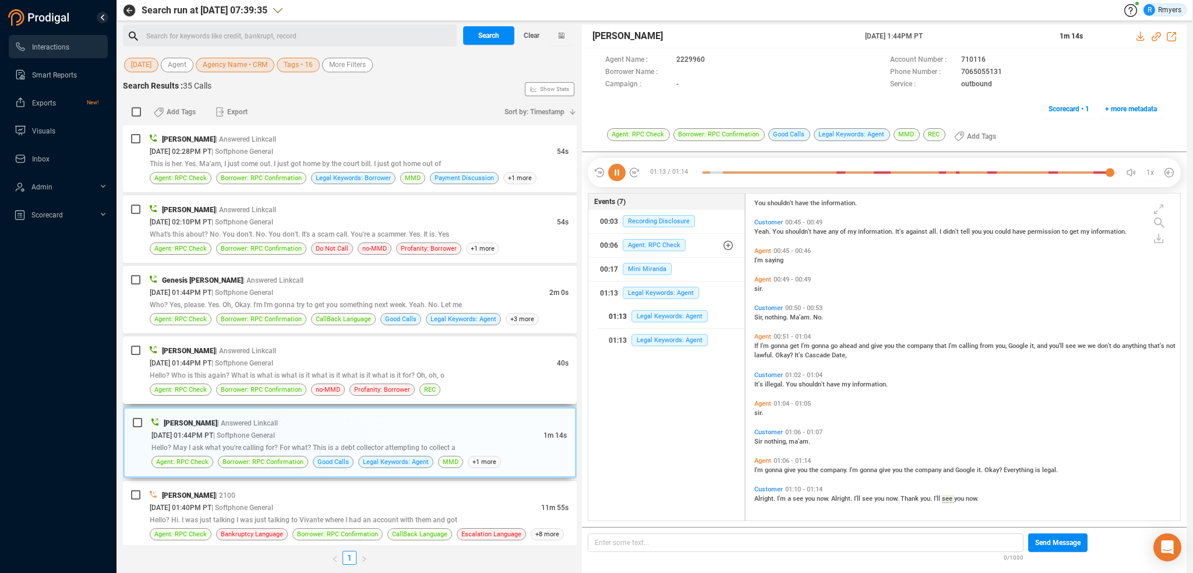
scroll to position [352, 0]
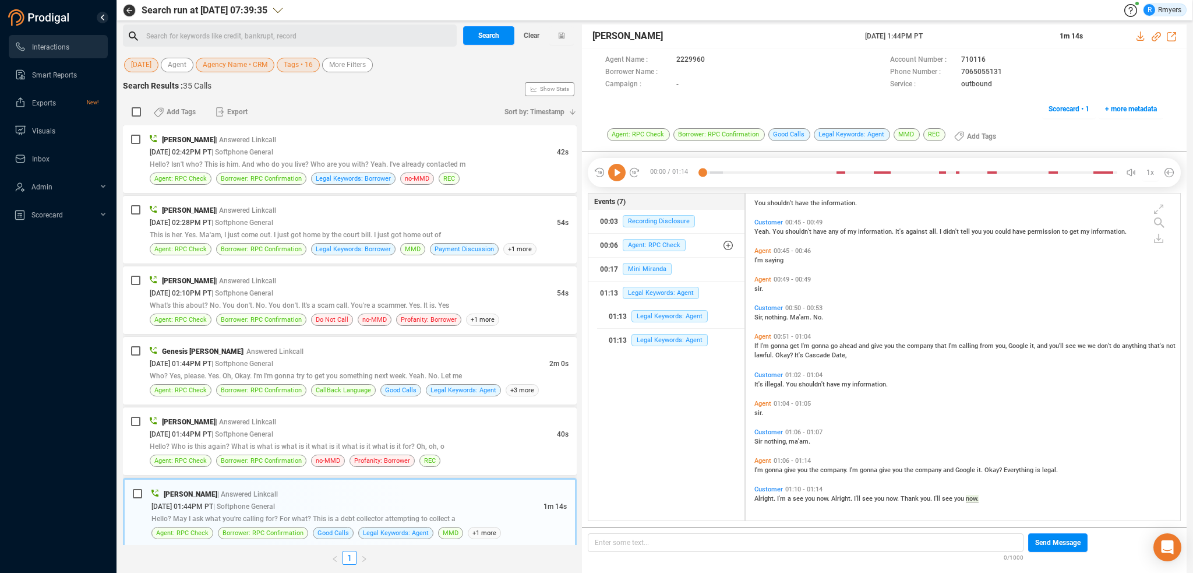
click at [616, 175] on icon at bounding box center [616, 172] width 17 height 17
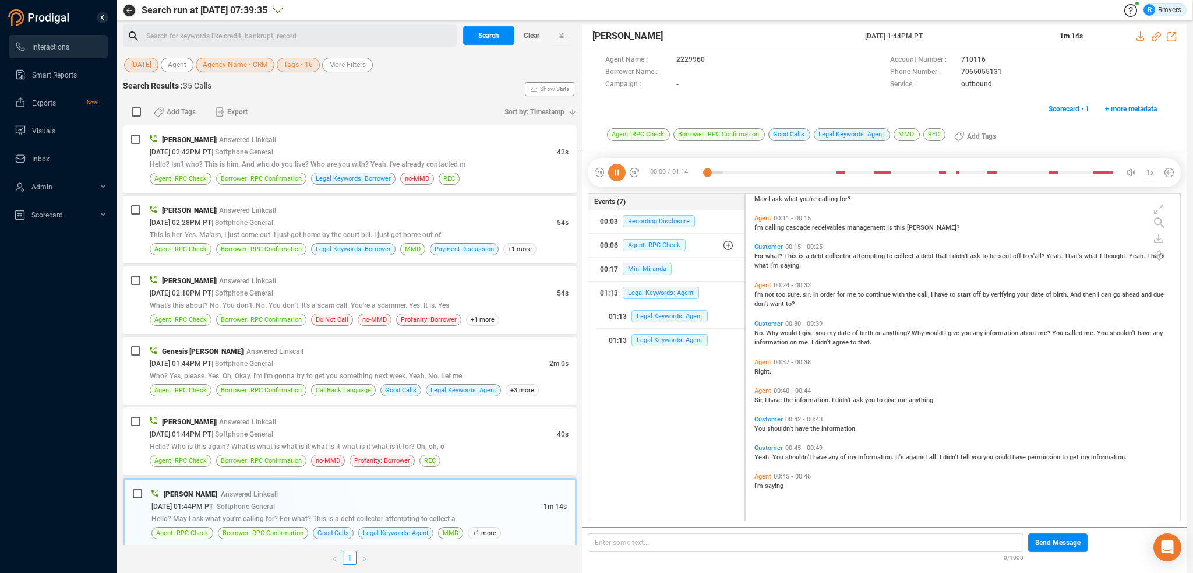
scroll to position [0, 0]
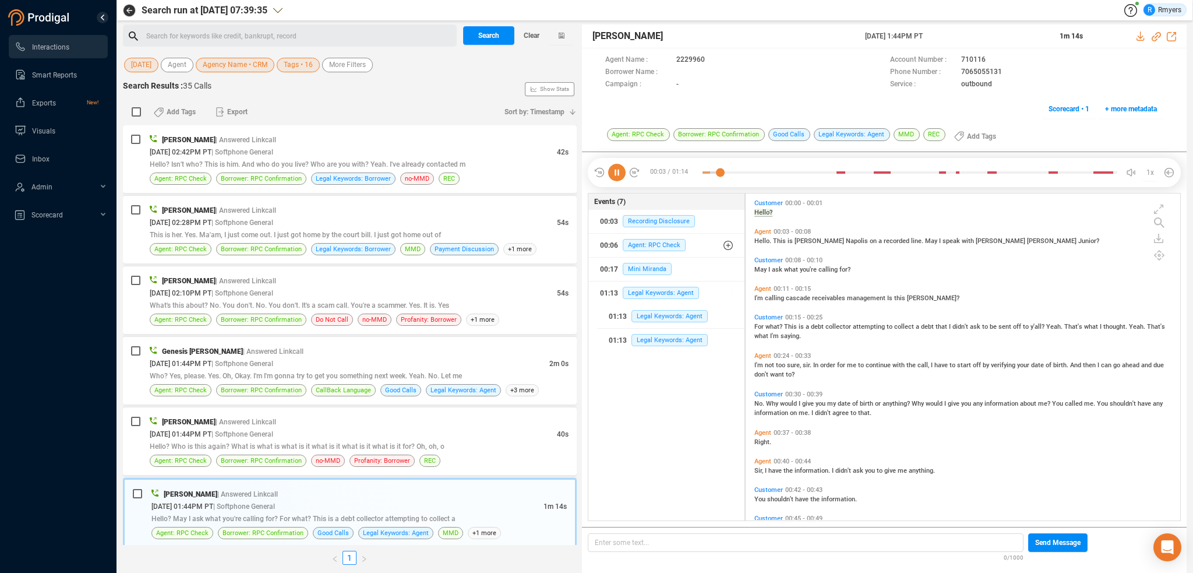
click at [758, 260] on span "Customer" at bounding box center [768, 260] width 29 height 8
click at [757, 214] on span "Hello?" at bounding box center [763, 213] width 18 height 8
click at [1156, 35] on icon at bounding box center [1156, 36] width 9 height 9
click at [1155, 37] on icon at bounding box center [1156, 36] width 9 height 9
drag, startPoint x: 857, startPoint y: 39, endPoint x: 957, endPoint y: 38, distance: 100.2
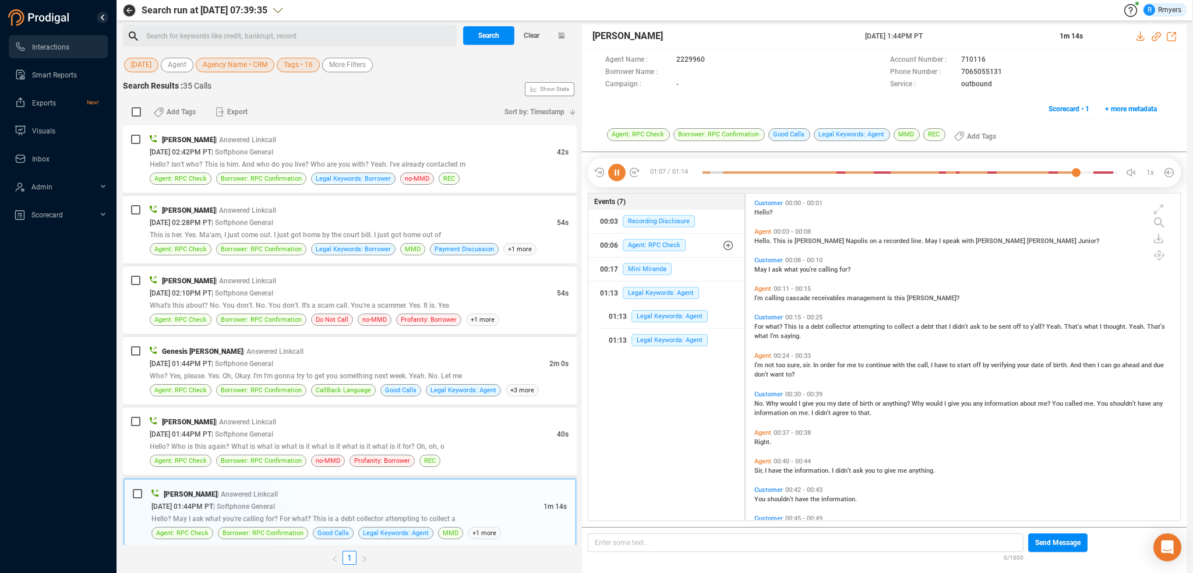
click at [957, 38] on div "[PERSON_NAME] [DATE] 1:44PM PT 1m 14s" at bounding box center [884, 36] width 605 height 24
copy div "[DATE] 1:44PM PT"
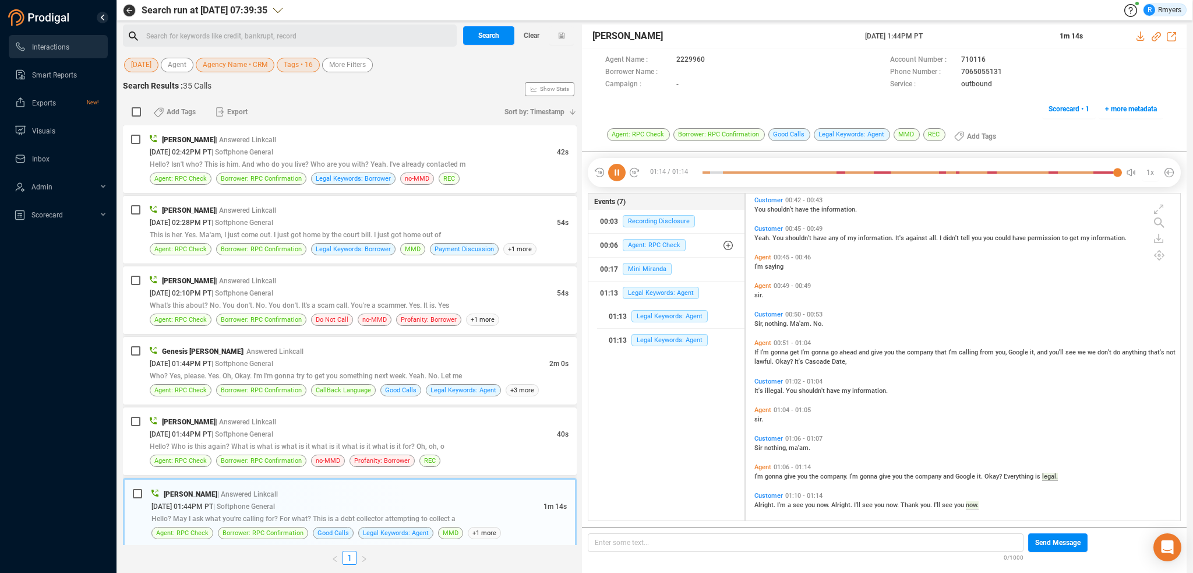
scroll to position [296, 0]
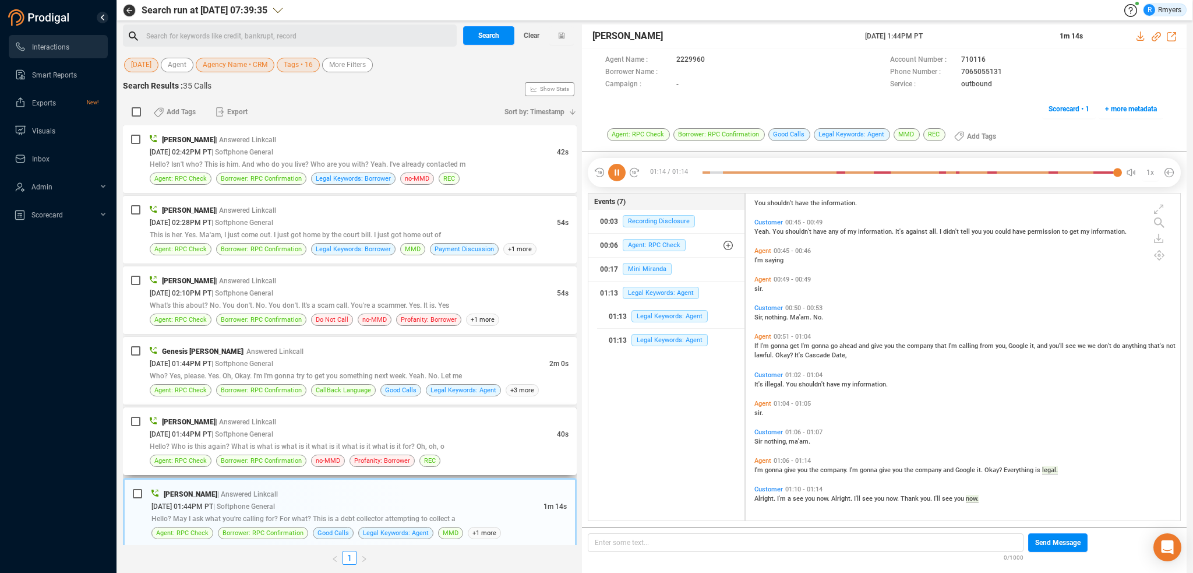
click at [243, 434] on span "| Softphone General" at bounding box center [242, 434] width 62 height 8
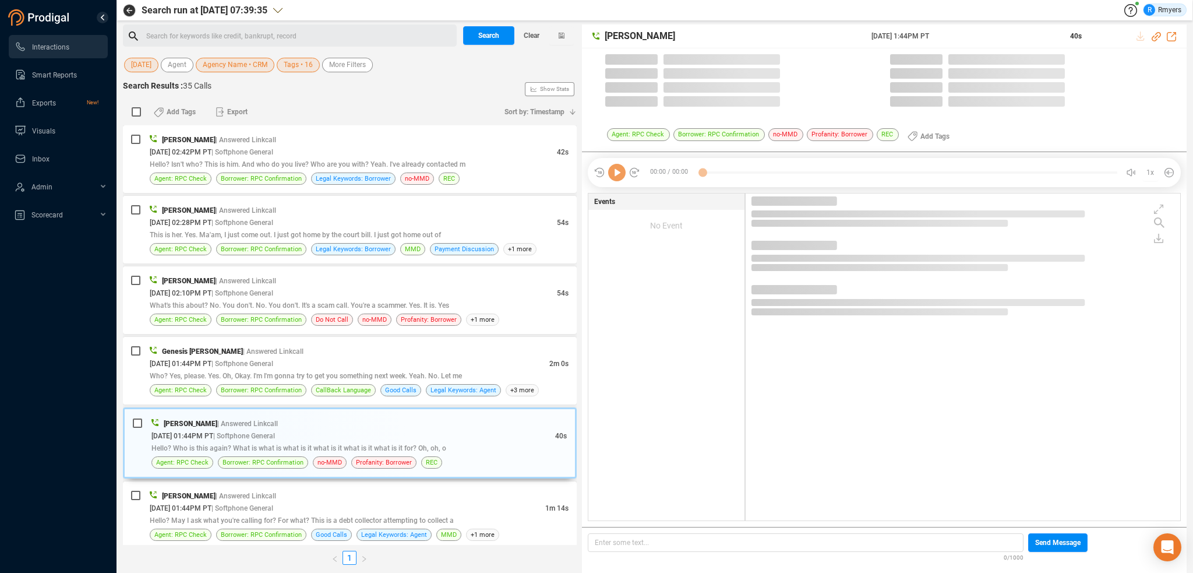
click at [619, 173] on icon at bounding box center [616, 172] width 17 height 17
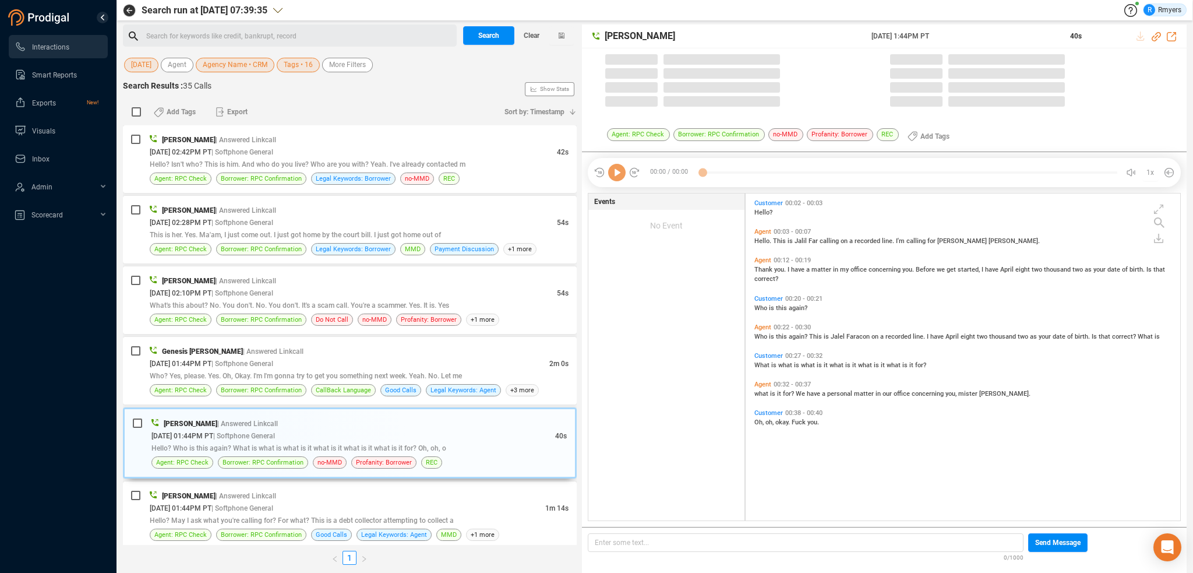
scroll to position [324, 429]
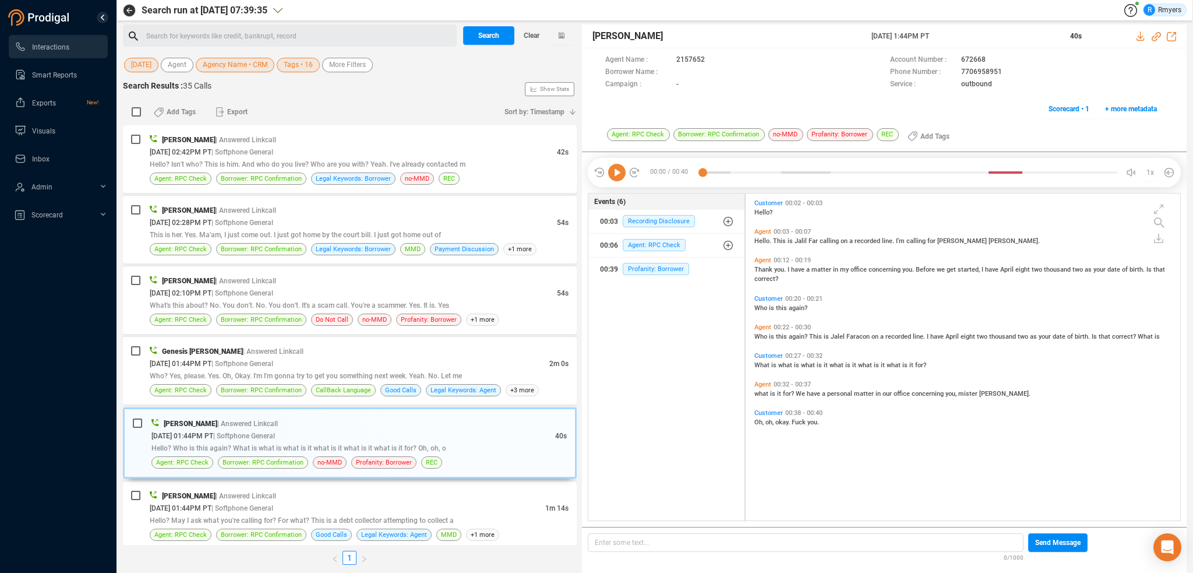
click at [617, 173] on icon at bounding box center [616, 172] width 17 height 17
drag, startPoint x: 365, startPoint y: 365, endPoint x: 382, endPoint y: 350, distance: 23.1
click at [365, 365] on div "[DATE] 01:44PM PT | Softphone General" at bounding box center [350, 363] width 400 height 12
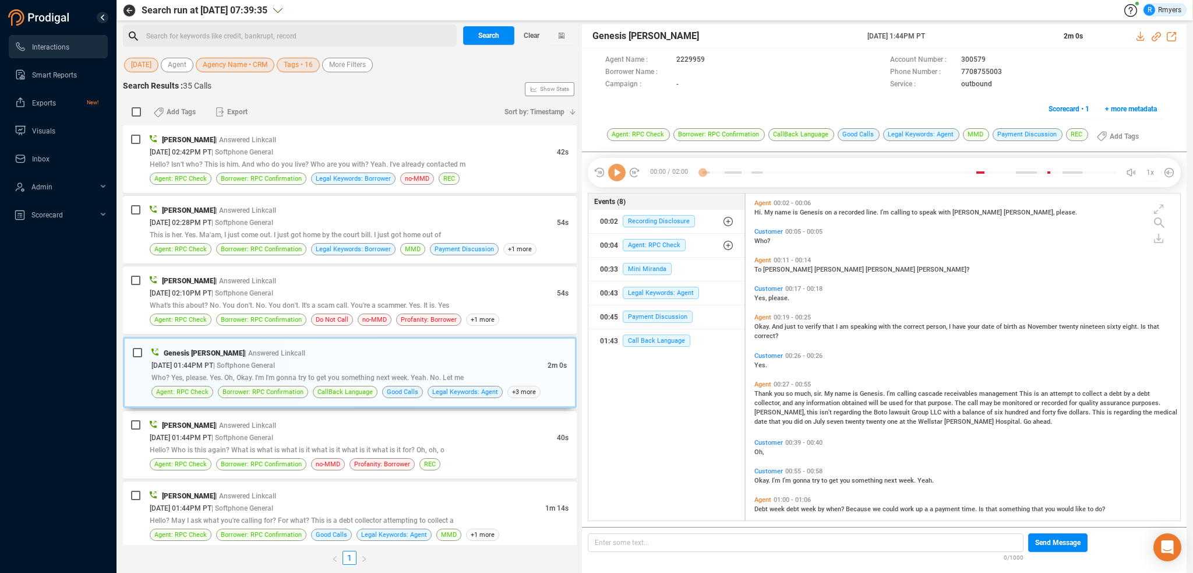
click at [617, 174] on icon at bounding box center [616, 172] width 17 height 17
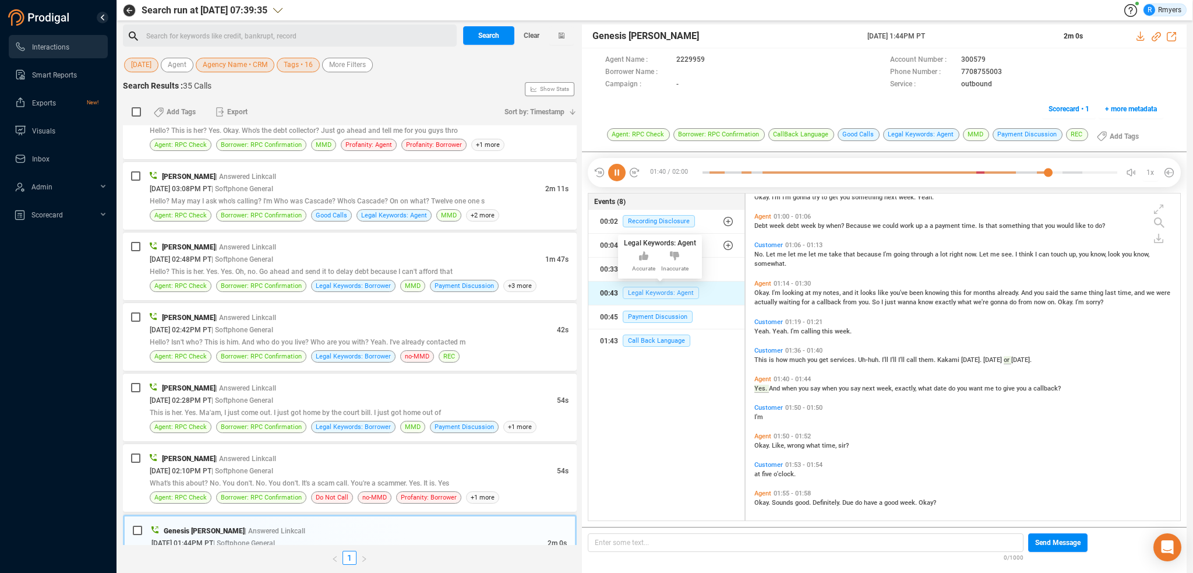
scroll to position [287, 0]
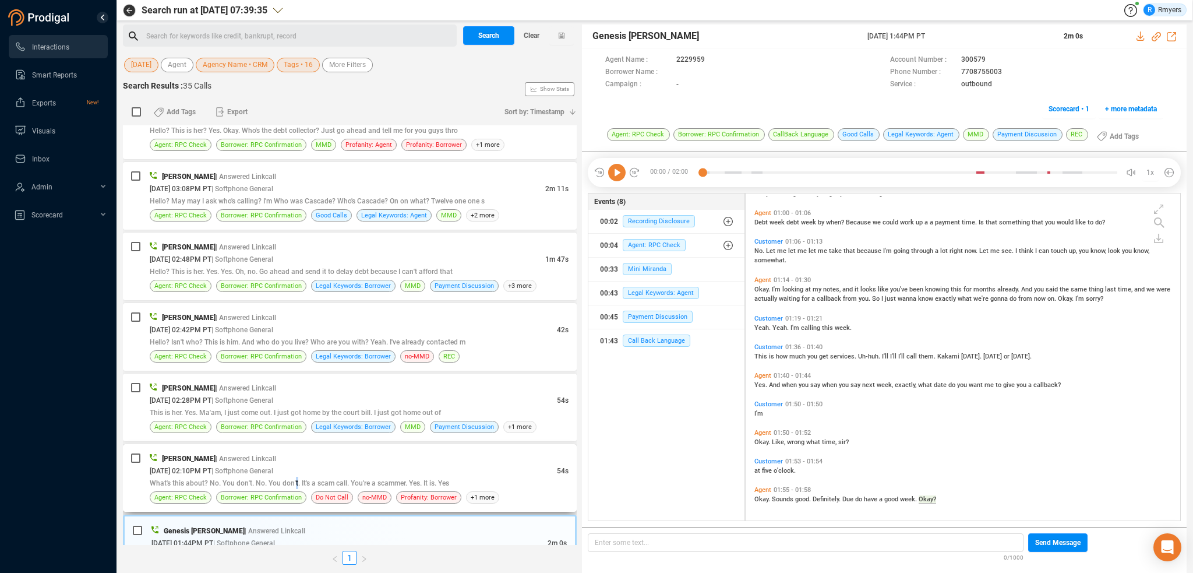
click at [294, 479] on span "What's this about? No. You don't. No. You don't. It's a scam call. You're a sca…" at bounding box center [299, 483] width 299 height 8
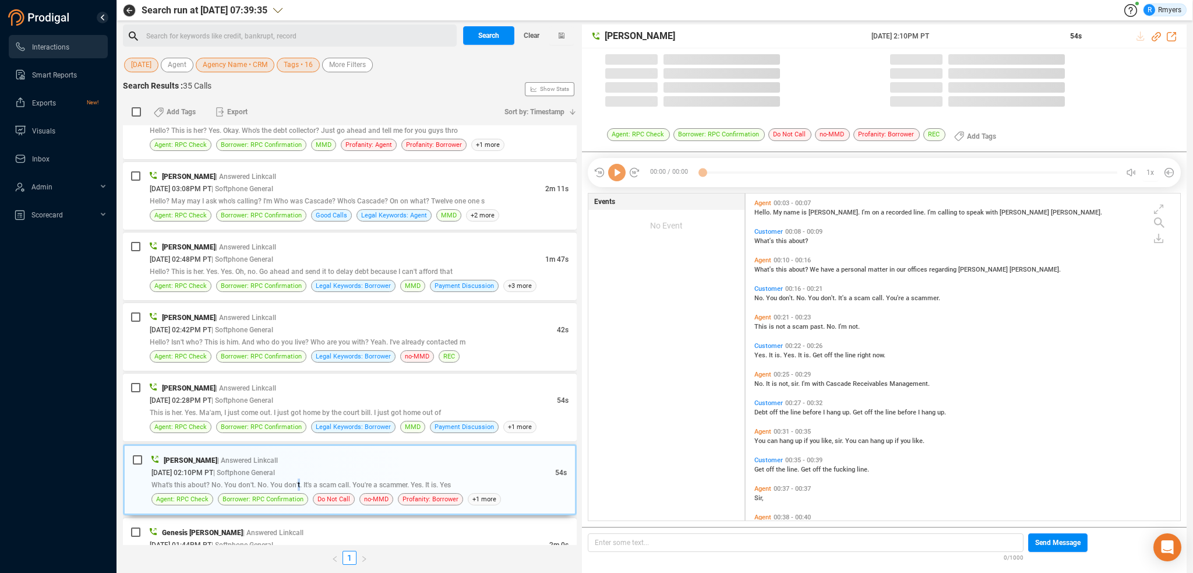
scroll to position [324, 429]
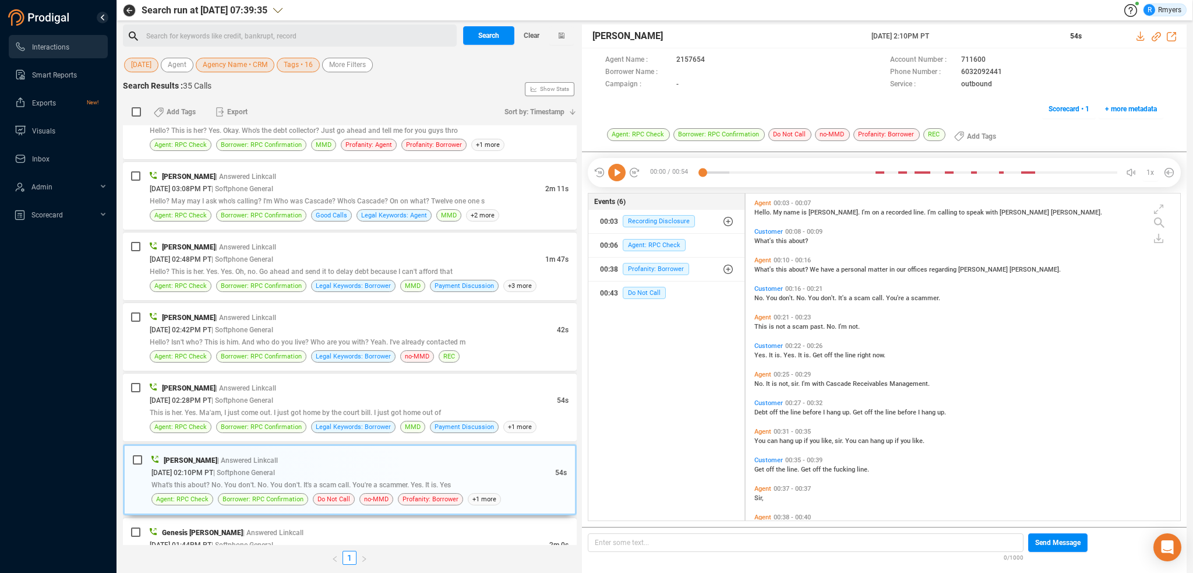
click at [615, 178] on icon at bounding box center [616, 172] width 17 height 17
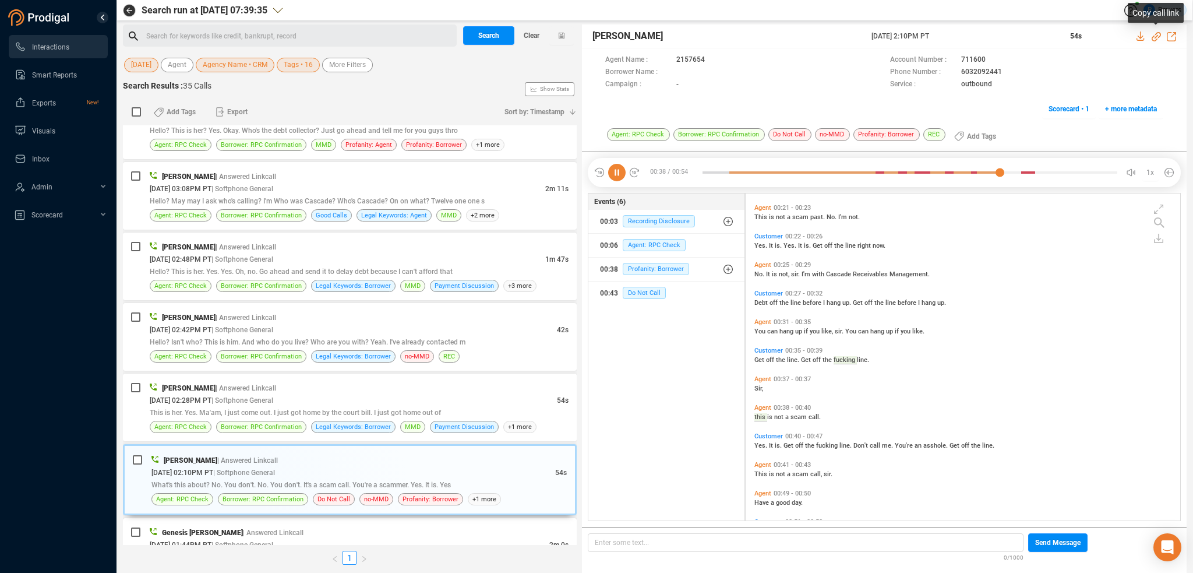
scroll to position [142, 0]
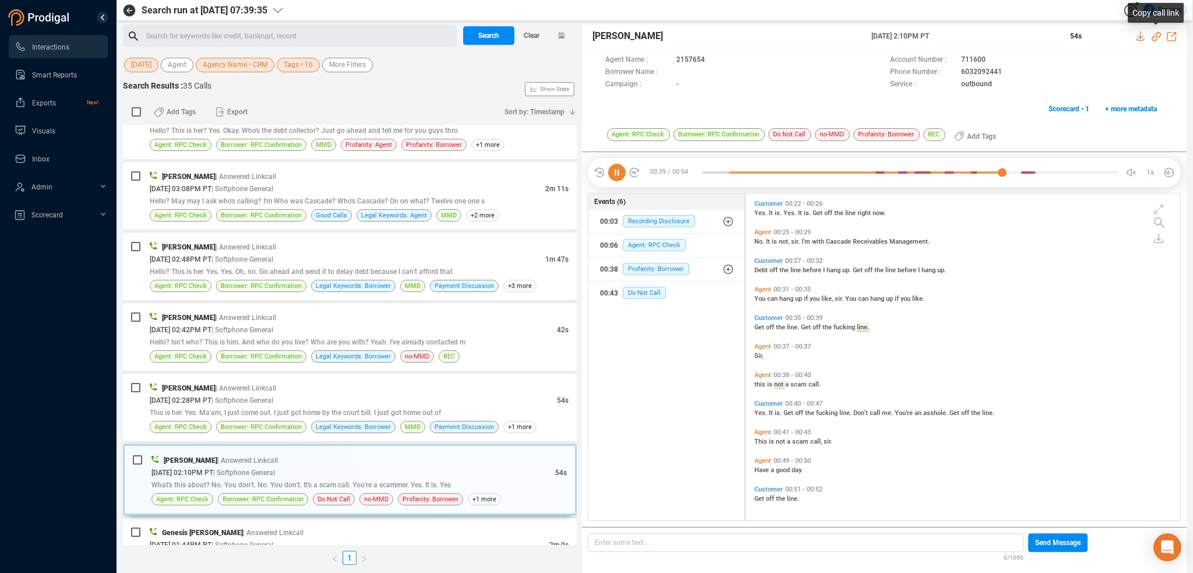
click at [1153, 36] on icon at bounding box center [1156, 36] width 9 height 9
drag, startPoint x: 869, startPoint y: 36, endPoint x: 952, endPoint y: 37, distance: 82.7
click at [955, 37] on div "[PERSON_NAME] [DATE] 2:10PM PT 54s" at bounding box center [884, 36] width 605 height 24
copy div "[DATE] 2:10PM PT"
drag, startPoint x: 705, startPoint y: 171, endPoint x: 707, endPoint y: 185, distance: 14.0
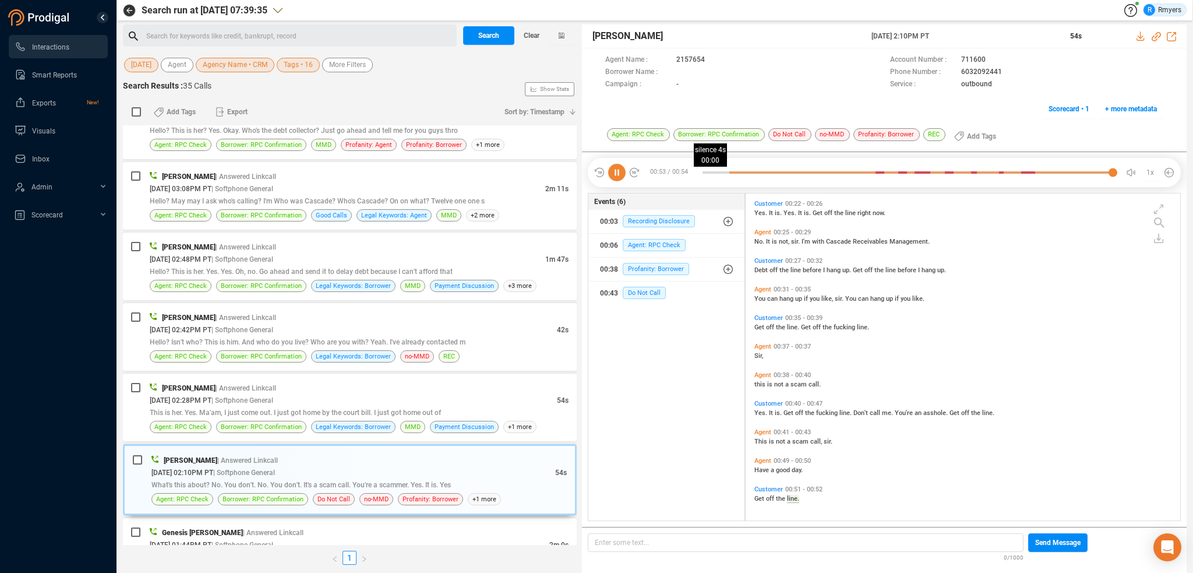
click at [707, 171] on div at bounding box center [910, 172] width 415 height 17
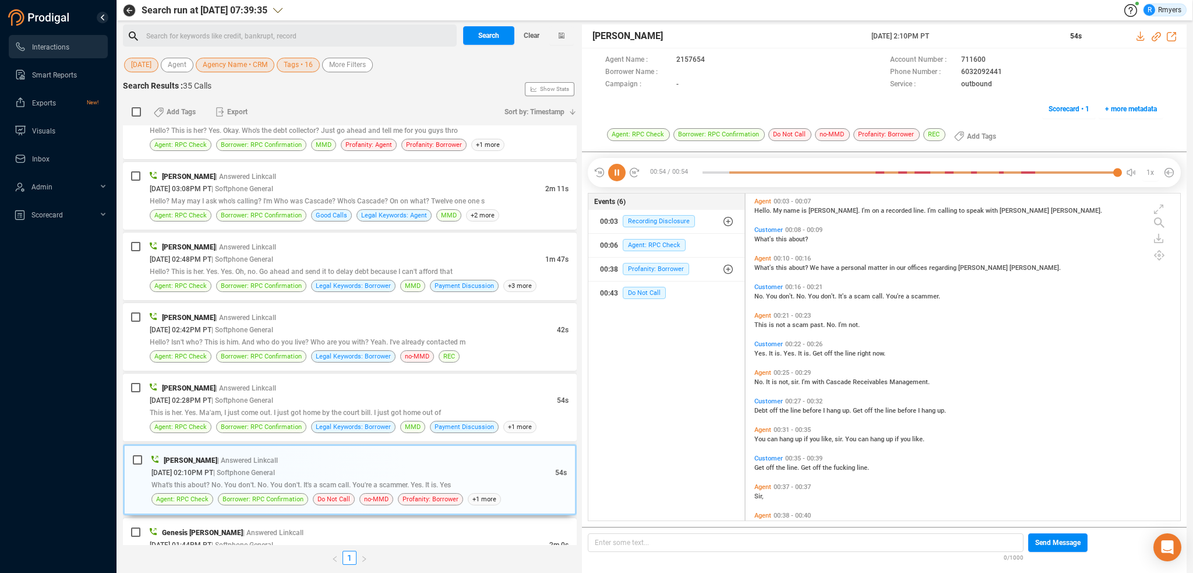
scroll to position [0, 0]
drag, startPoint x: 308, startPoint y: 406, endPoint x: 275, endPoint y: 411, distance: 33.6
click at [303, 410] on div "This is her. Yes. Ma'am, I just come out. I just got home by the court bill. I …" at bounding box center [359, 412] width 419 height 12
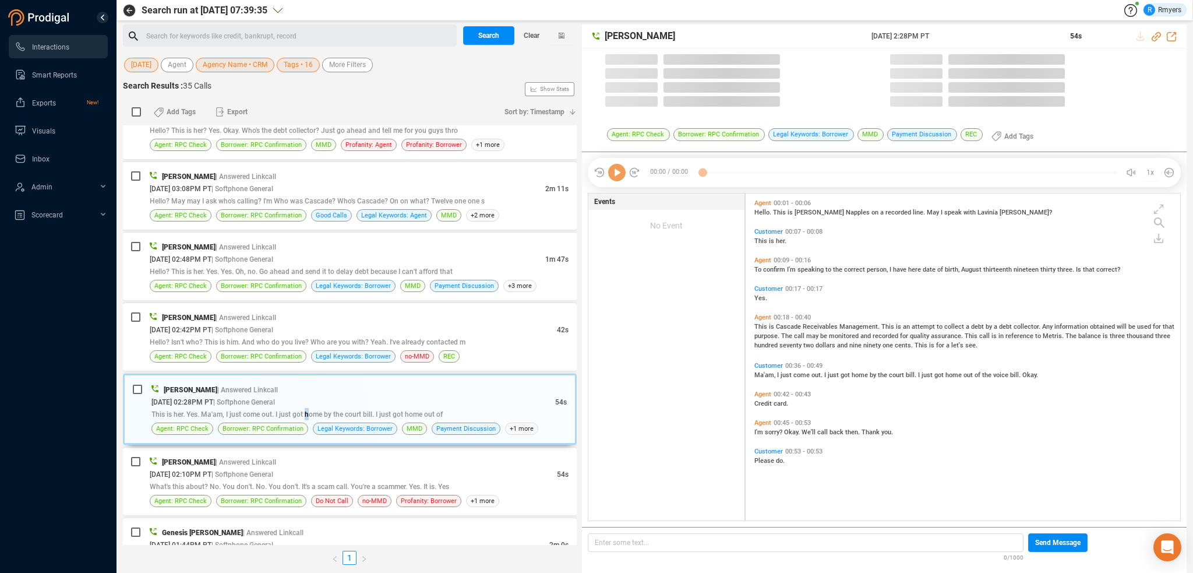
scroll to position [324, 429]
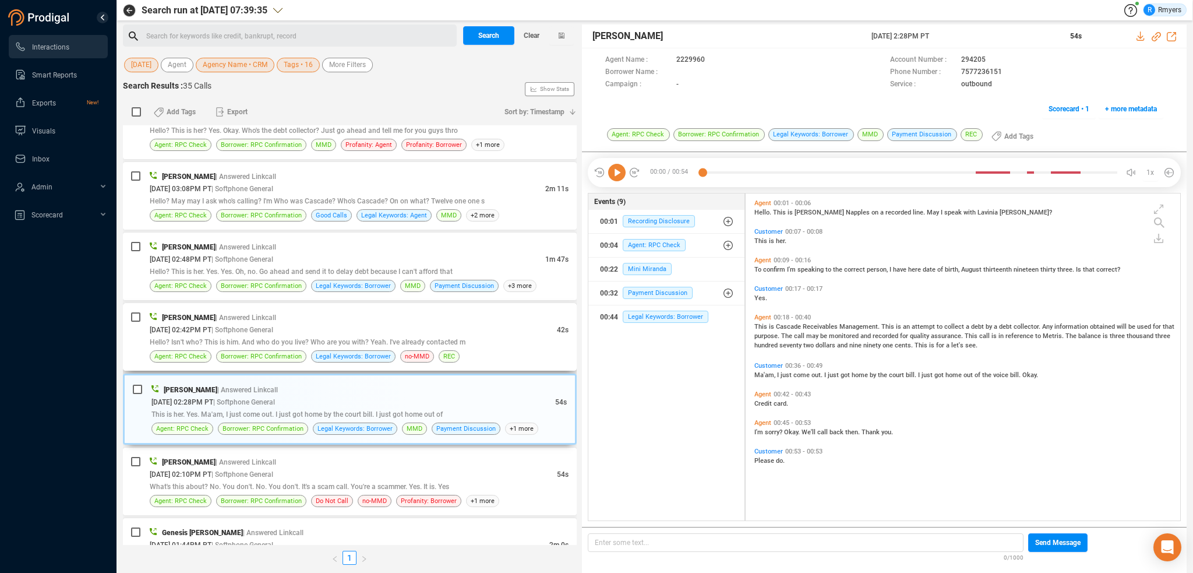
click at [264, 348] on div "[PERSON_NAME] | Answered Linkcall [DATE] 02:42PM PT | Softphone General 42s Hel…" at bounding box center [359, 336] width 419 height 51
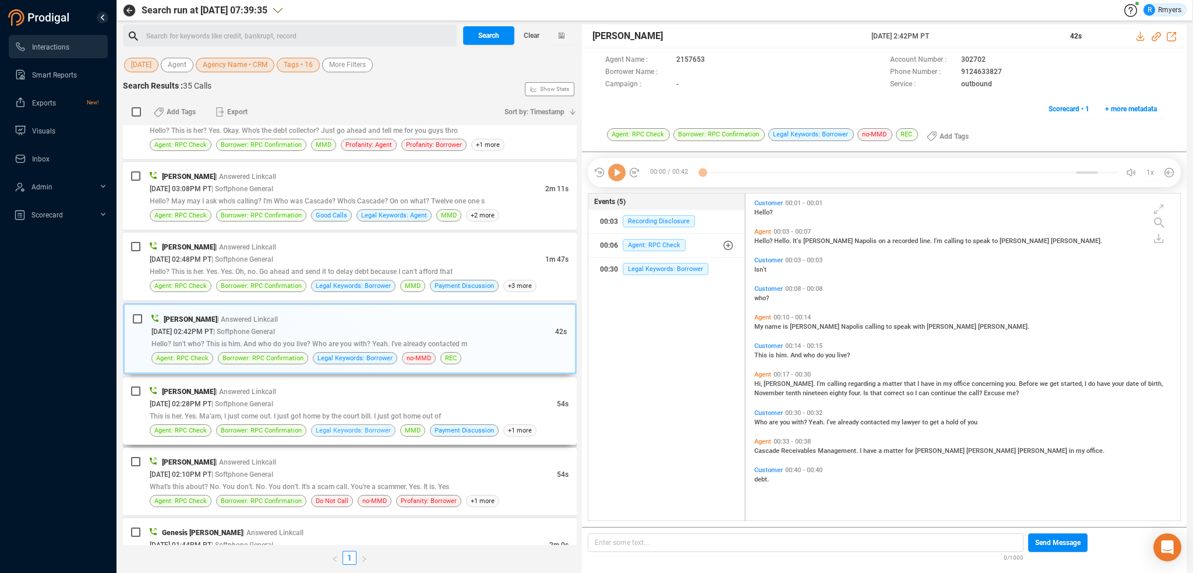
drag, startPoint x: 336, startPoint y: 376, endPoint x: 338, endPoint y: 423, distance: 47.2
click at [336, 391] on div "[PERSON_NAME] | Answered Linkcall [DATE] 02:28PM PT | Softphone General 54s Thi…" at bounding box center [350, 411] width 454 height 68
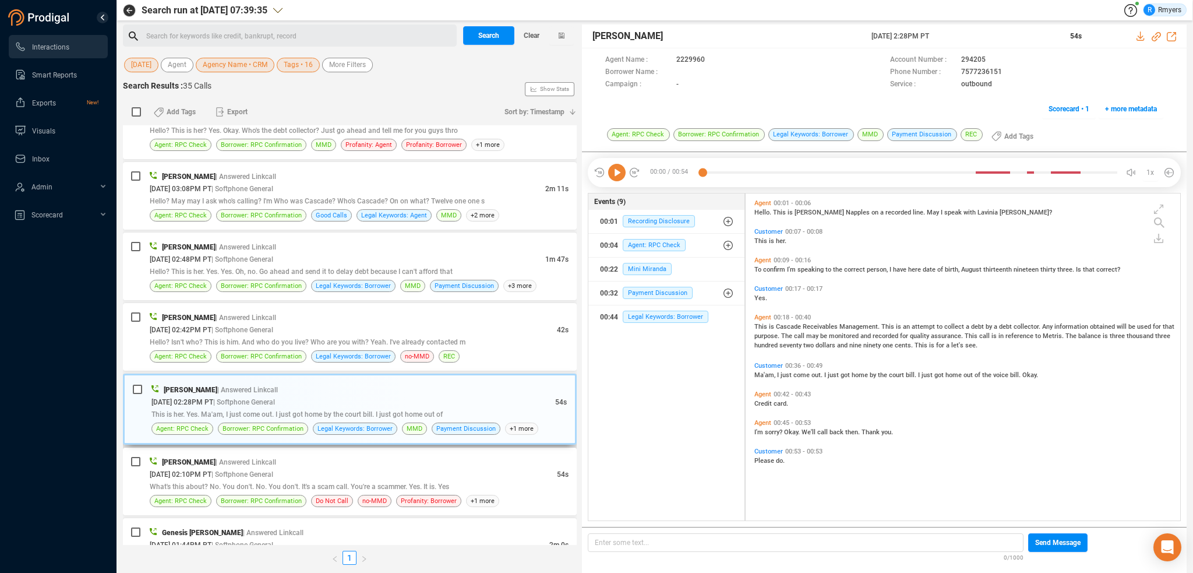
click at [338, 422] on span "Legal Keywords: Borrower" at bounding box center [355, 428] width 84 height 12
click at [606, 170] on div at bounding box center [617, 172] width 47 height 17
click at [615, 173] on icon at bounding box center [616, 172] width 17 height 17
click at [449, 329] on div "[DATE] 02:42PM PT | Softphone General" at bounding box center [353, 329] width 407 height 12
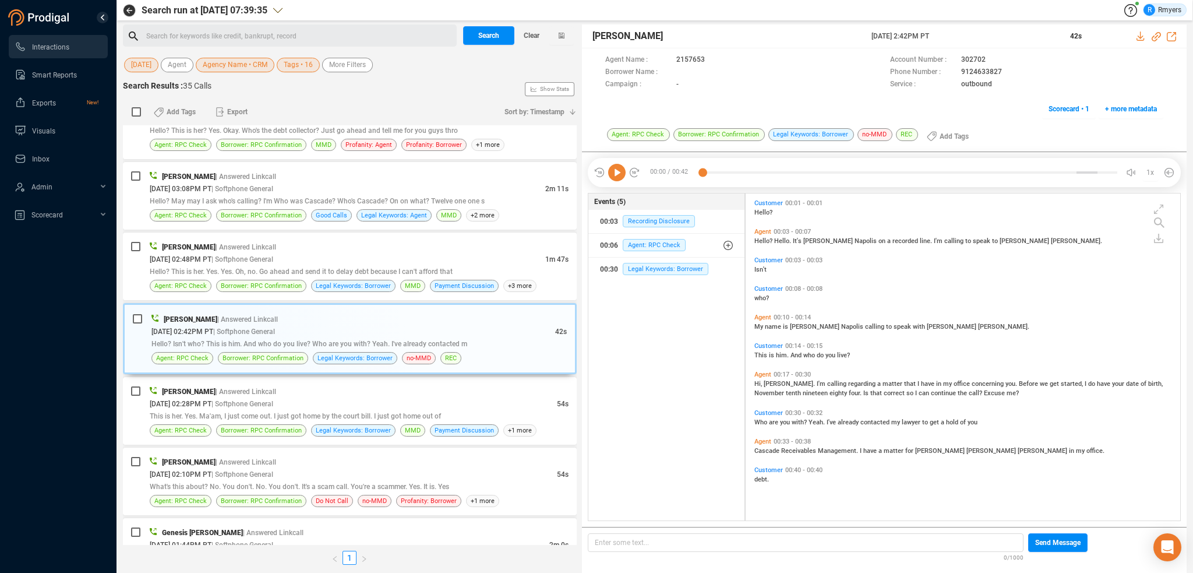
click at [612, 174] on icon at bounding box center [616, 172] width 17 height 17
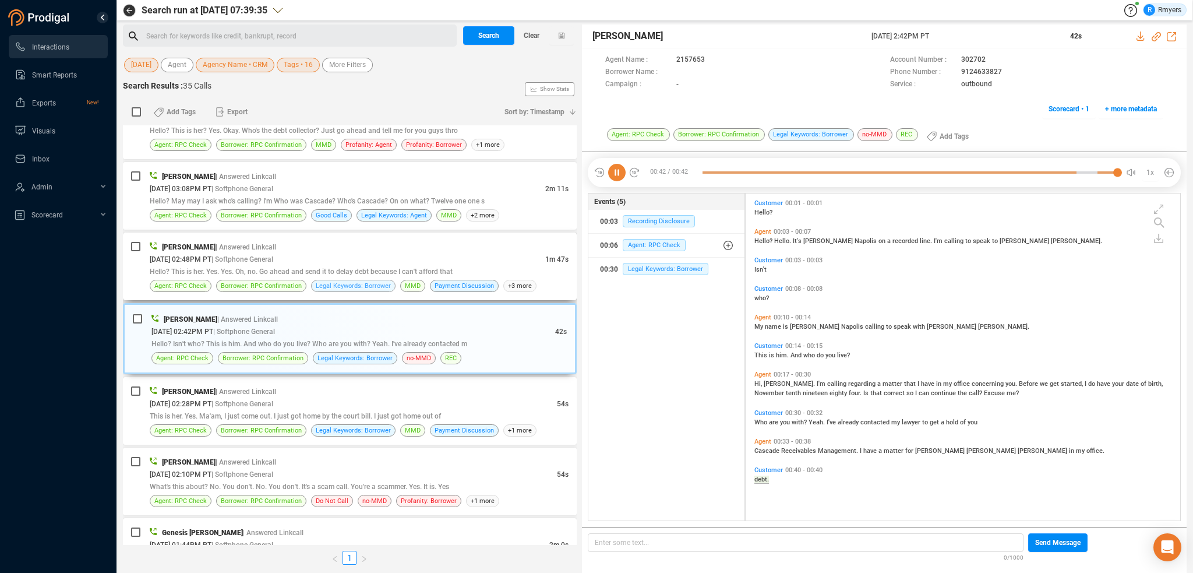
click at [336, 284] on span "Legal Keywords: Borrower" at bounding box center [353, 285] width 75 height 11
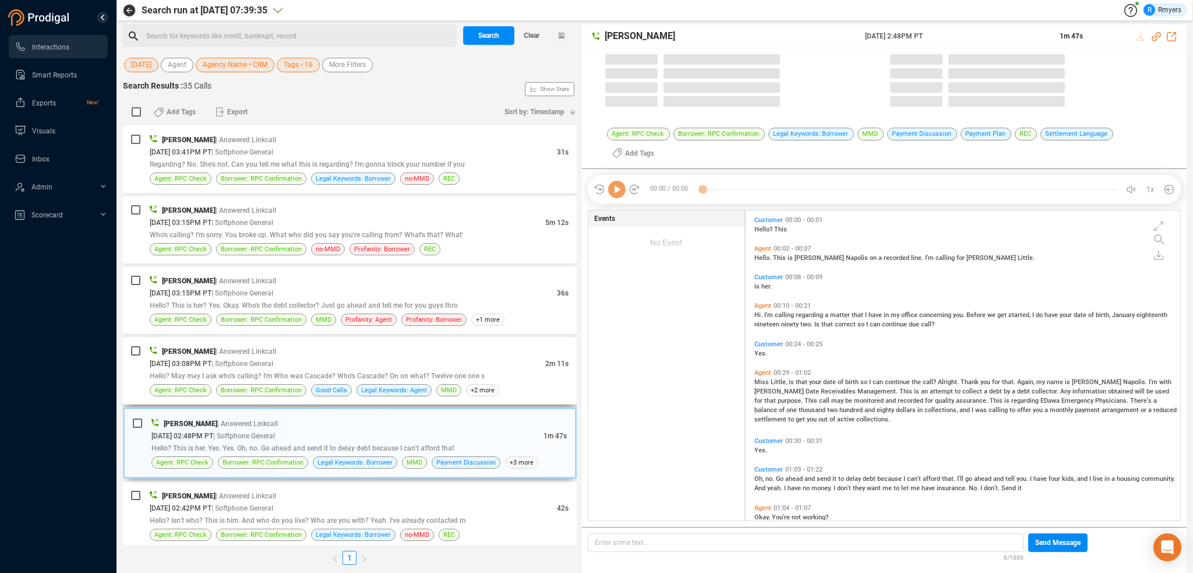
scroll to position [308, 429]
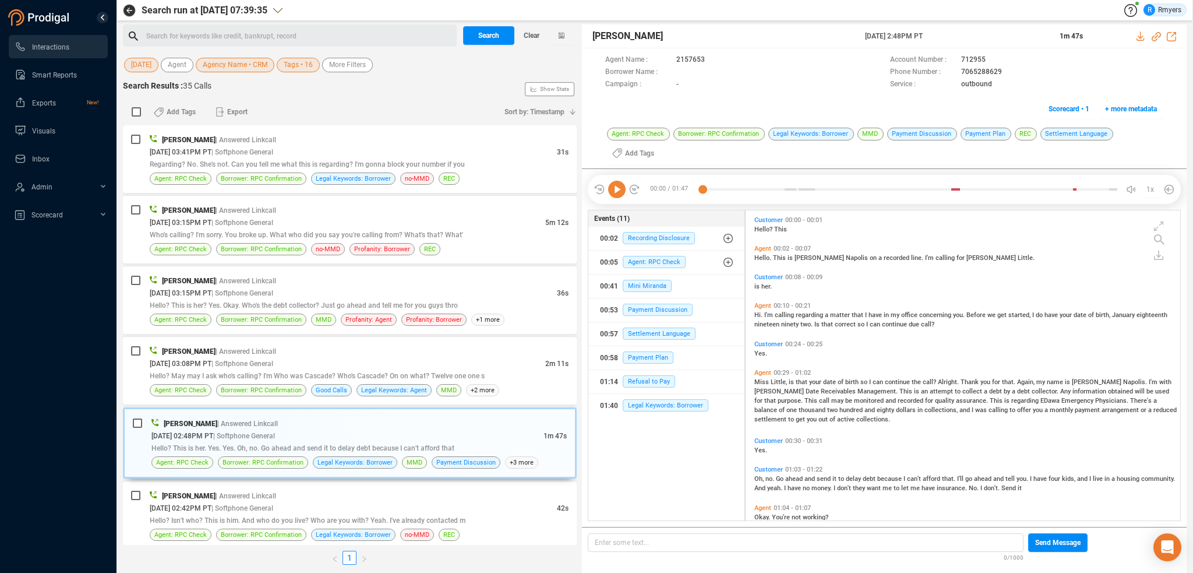
click at [624, 186] on icon at bounding box center [616, 189] width 17 height 17
click at [642, 284] on span "Mini Miranda" at bounding box center [647, 286] width 49 height 12
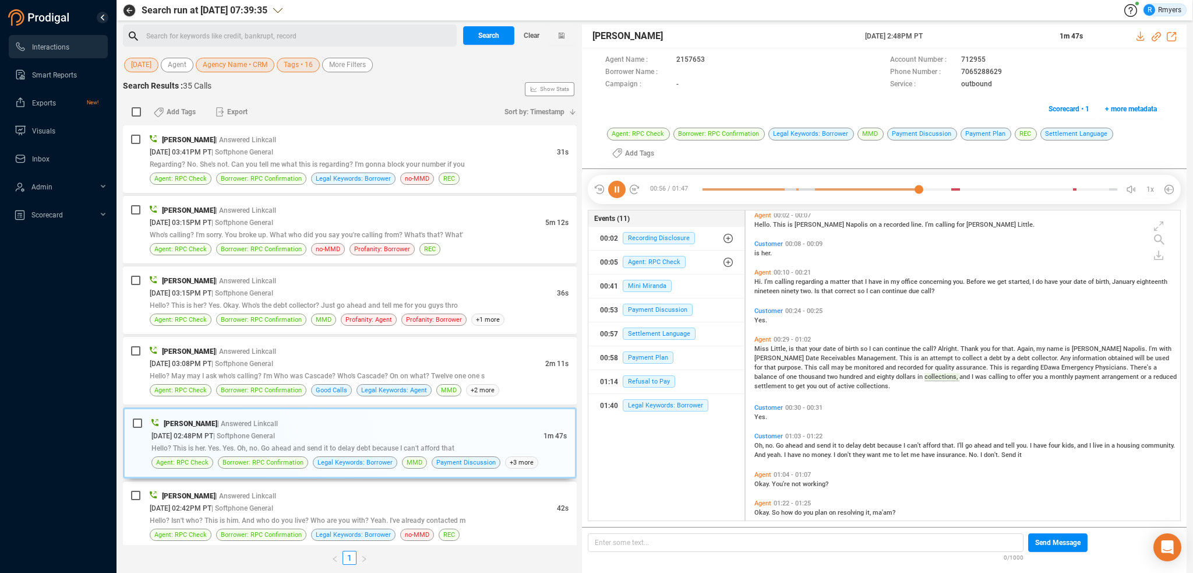
click at [614, 189] on icon at bounding box center [616, 189] width 17 height 17
click at [622, 190] on icon at bounding box center [616, 189] width 17 height 17
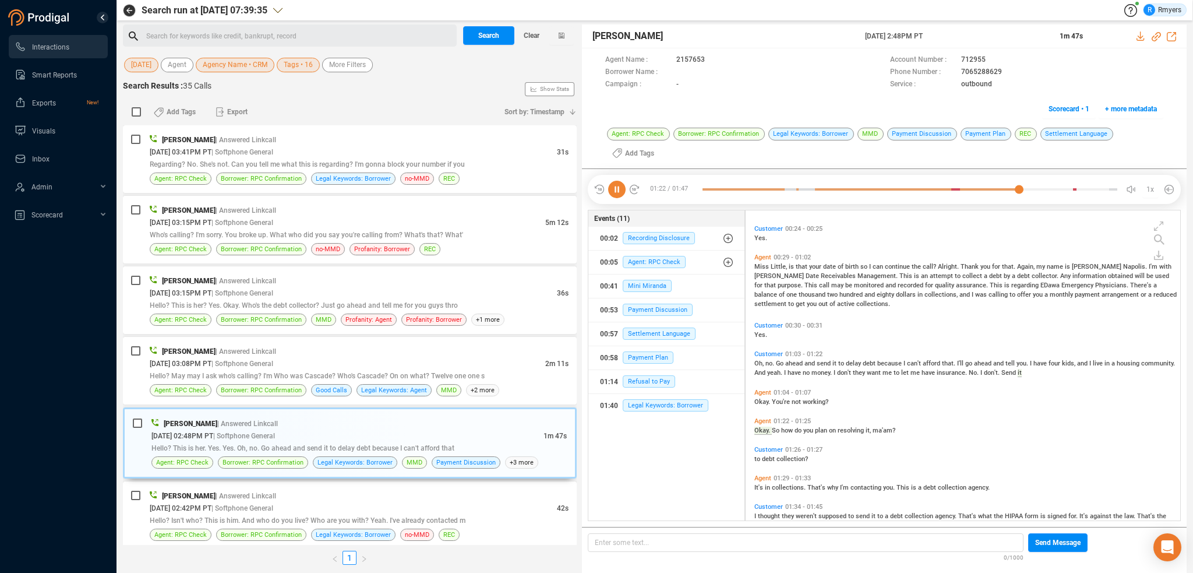
scroll to position [171, 0]
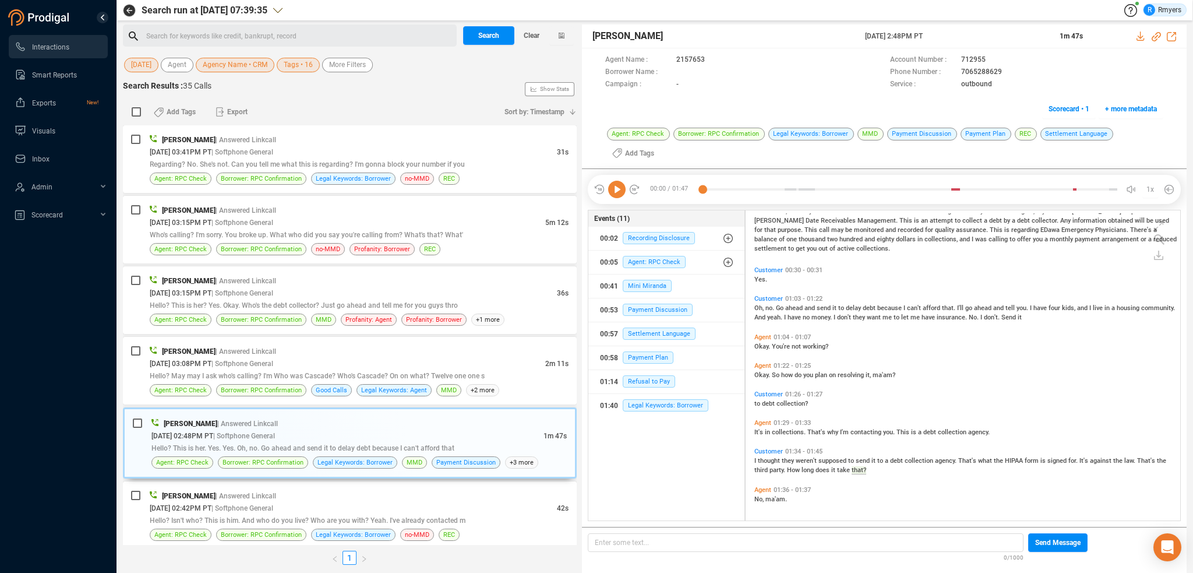
drag, startPoint x: 615, startPoint y: 189, endPoint x: 634, endPoint y: 196, distance: 20.8
click at [615, 189] on icon at bounding box center [616, 189] width 17 height 17
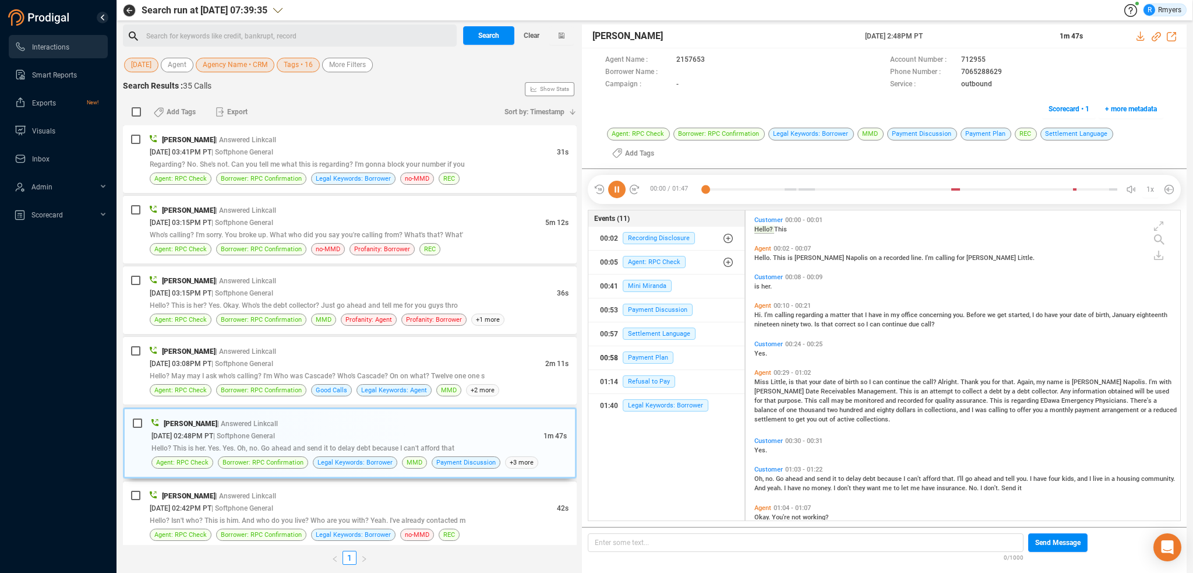
click at [645, 366] on button "00:58 Payment Plan" at bounding box center [666, 357] width 156 height 23
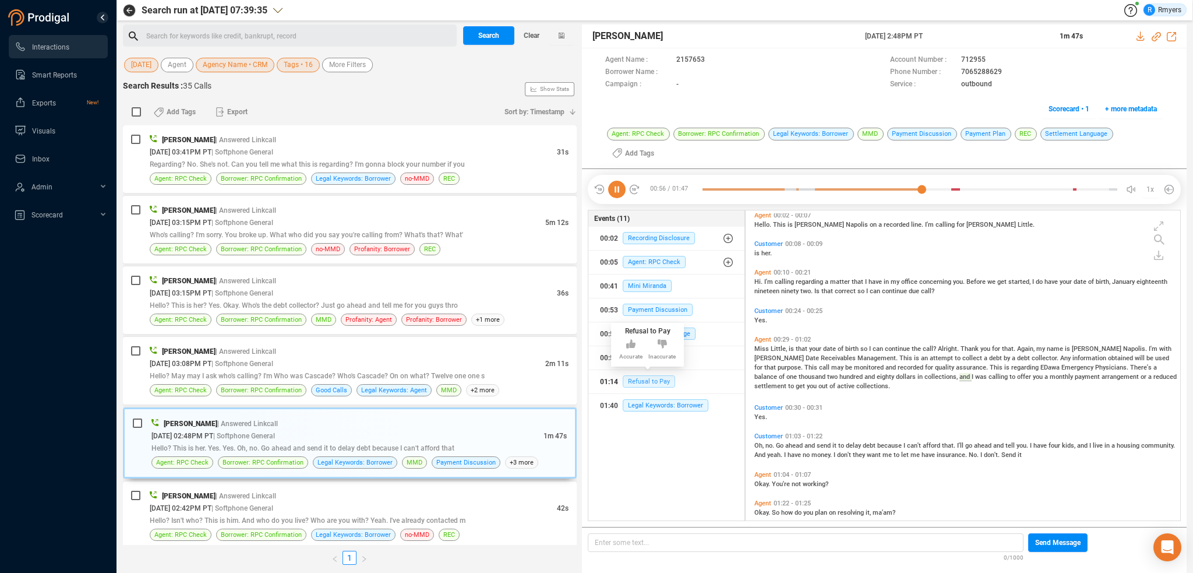
click at [641, 377] on span "Refusal to Pay" at bounding box center [649, 381] width 52 height 12
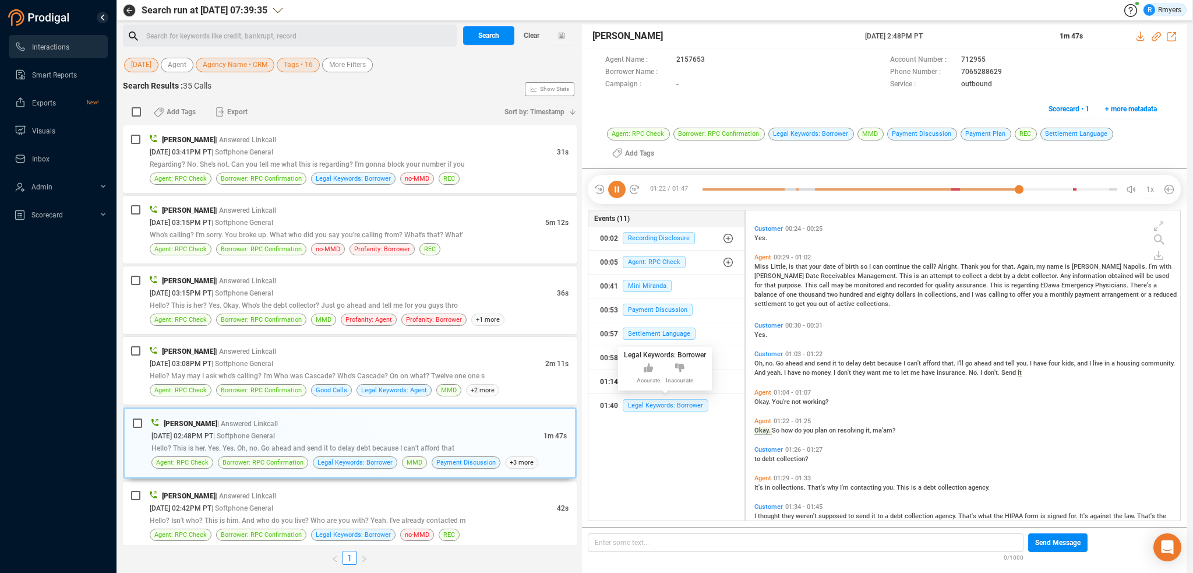
scroll to position [171, 0]
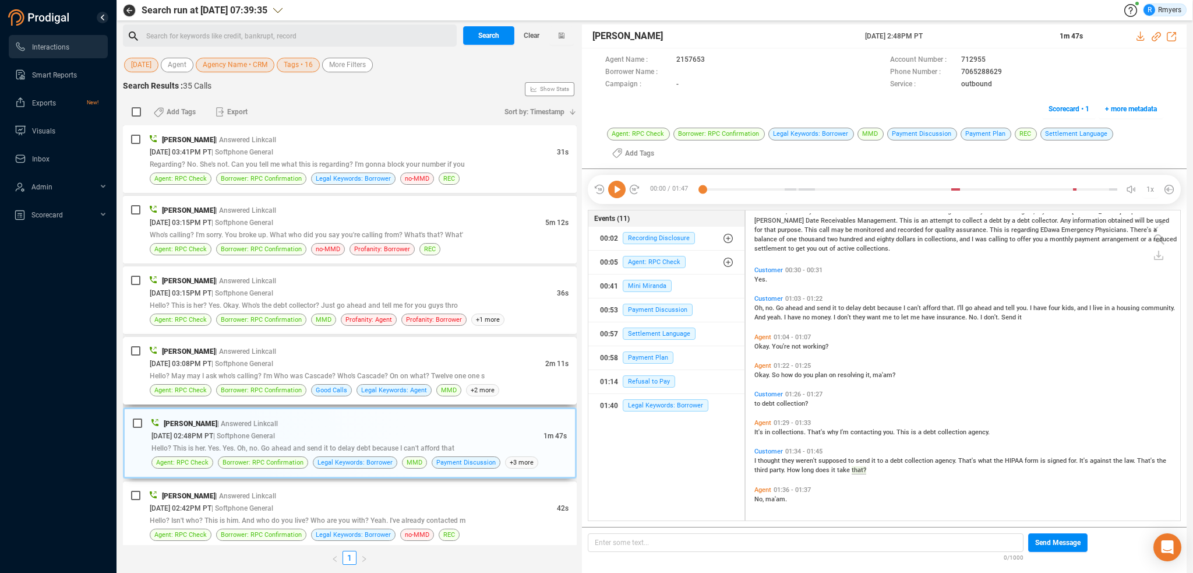
click at [455, 372] on span "Hello? May may I ask who's calling? I'm Who was Cascade? Who's Cascade? On on w…" at bounding box center [317, 376] width 335 height 8
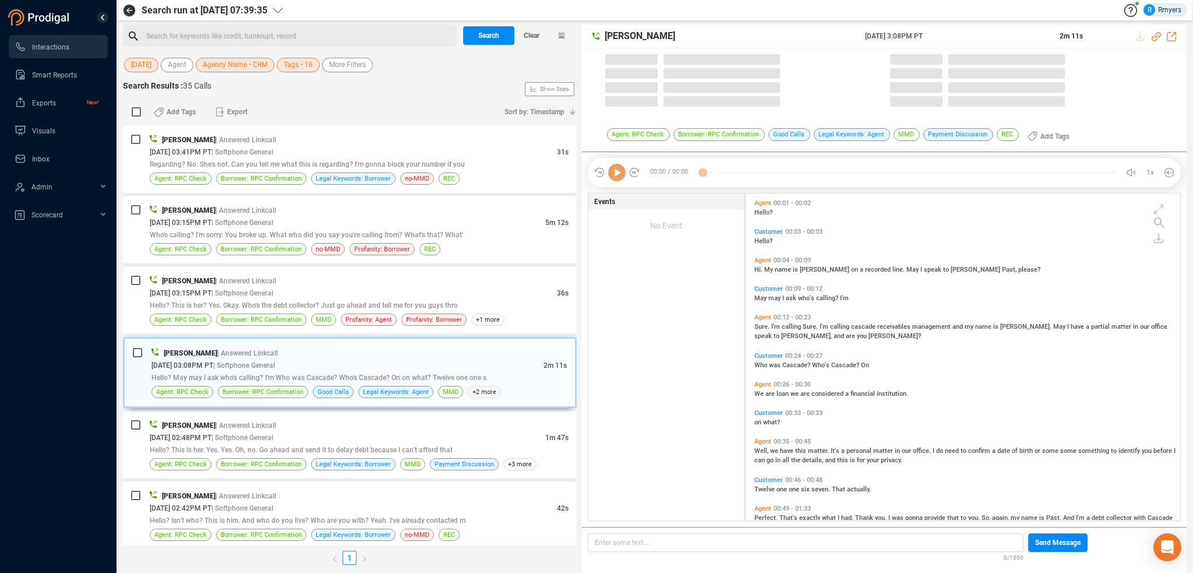
scroll to position [324, 429]
click at [613, 174] on icon at bounding box center [616, 172] width 17 height 17
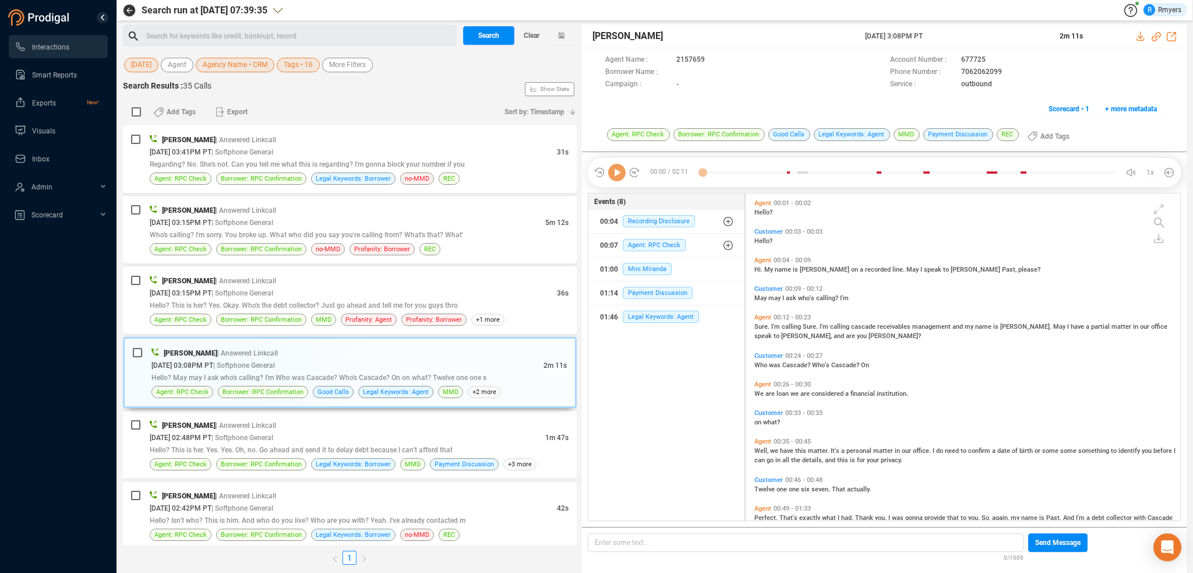
drag, startPoint x: 613, startPoint y: 174, endPoint x: 624, endPoint y: 176, distance: 11.3
click at [624, 176] on icon at bounding box center [616, 172] width 17 height 17
click at [621, 176] on icon at bounding box center [616, 172] width 17 height 17
click at [619, 176] on icon at bounding box center [616, 172] width 17 height 17
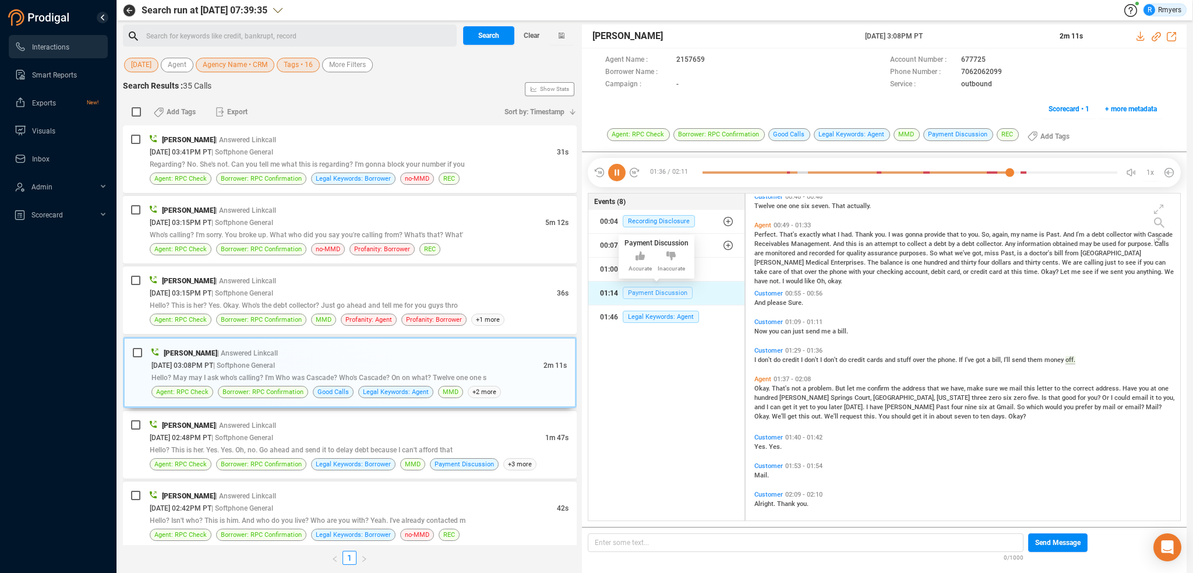
scroll to position [317, 0]
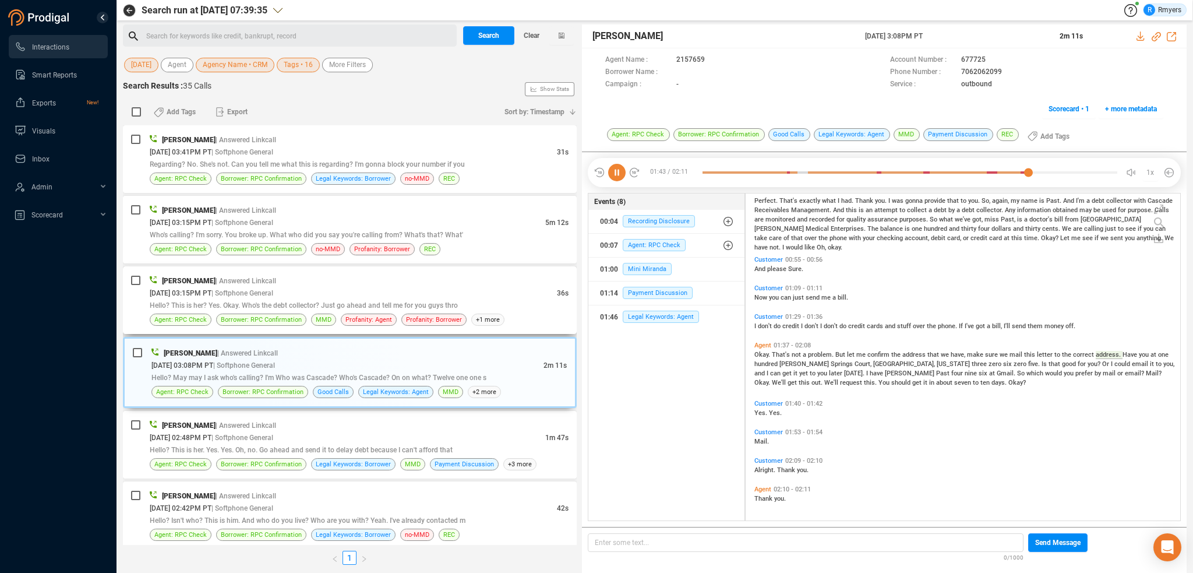
click at [363, 284] on div "[PERSON_NAME] | Answered Linkcall" at bounding box center [359, 280] width 419 height 12
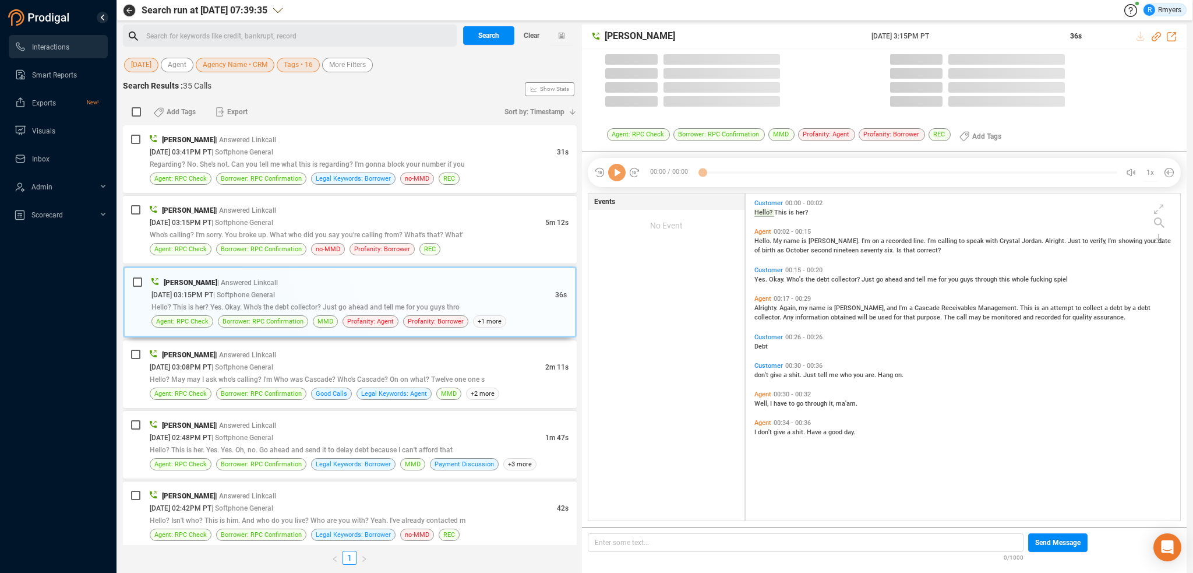
scroll to position [324, 429]
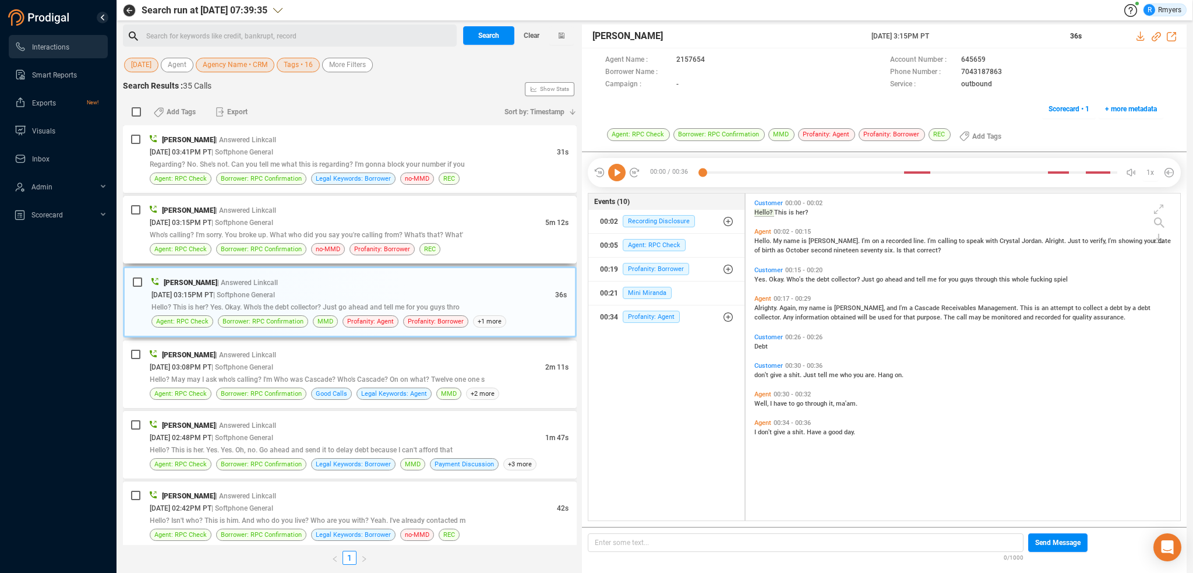
click at [270, 239] on span "Who's calling? I'm sorry. You broke up. What who did you say you're calling fro…" at bounding box center [306, 235] width 313 height 8
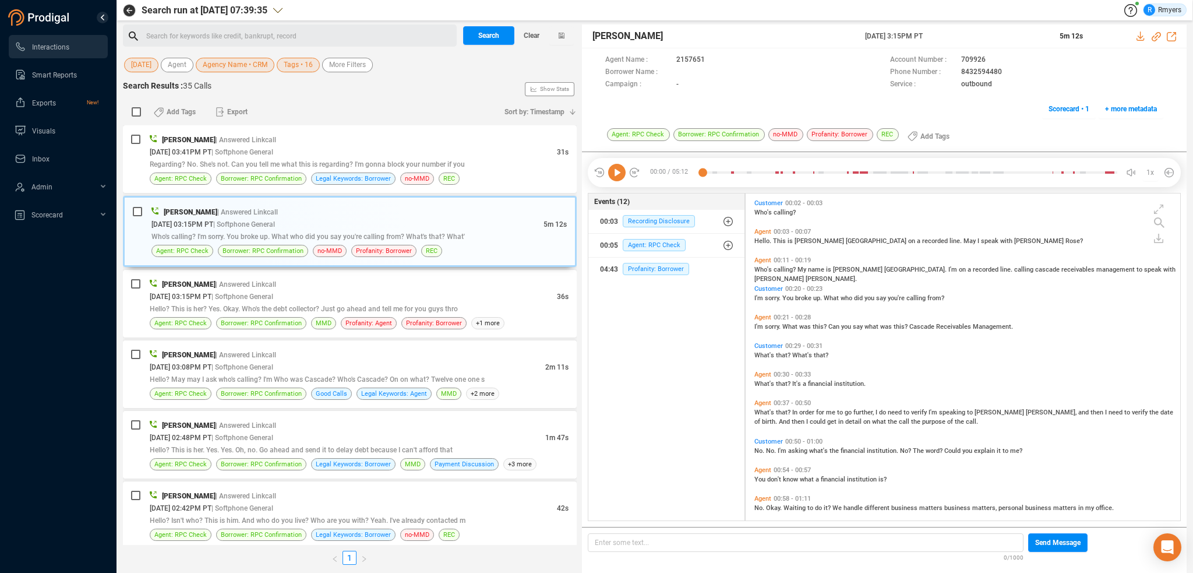
click at [629, 170] on icon at bounding box center [635, 173] width 12 height 12
click at [704, 172] on div at bounding box center [910, 172] width 415 height 17
click at [616, 175] on icon at bounding box center [616, 172] width 17 height 17
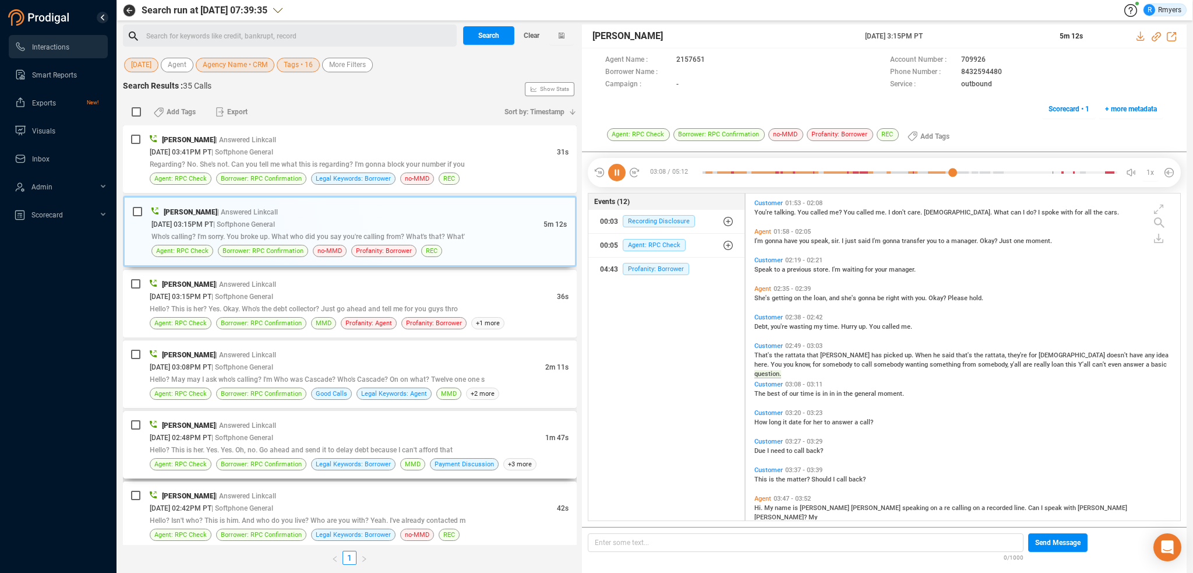
scroll to position [577, 0]
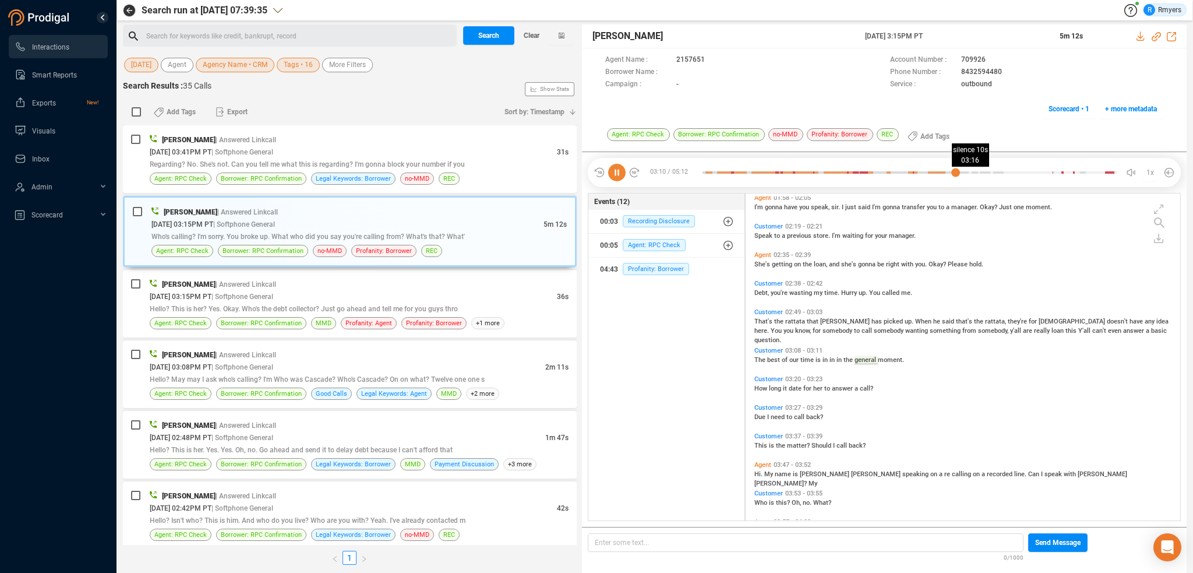
click at [963, 170] on div at bounding box center [910, 172] width 415 height 17
click at [975, 171] on div at bounding box center [910, 172] width 415 height 17
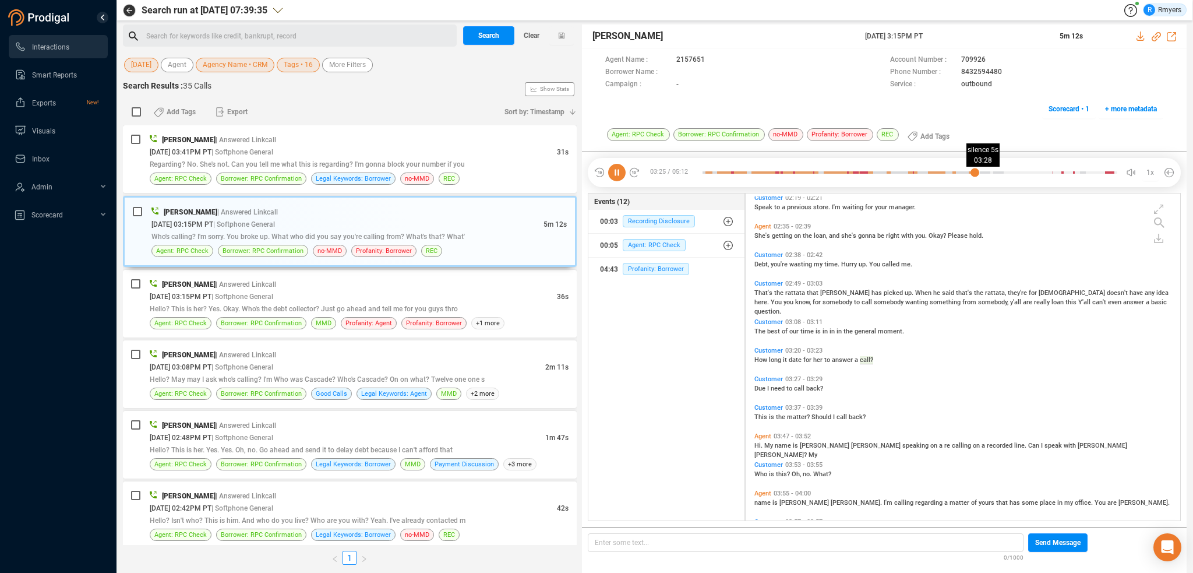
click at [984, 172] on div at bounding box center [910, 172] width 415 height 17
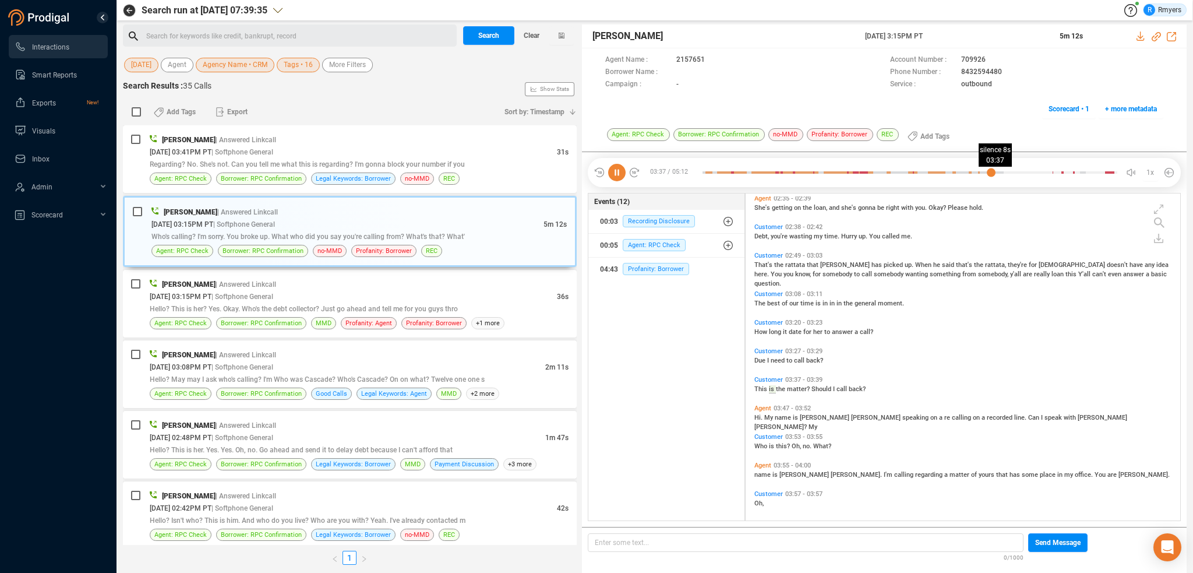
click at [991, 172] on div at bounding box center [910, 172] width 415 height 17
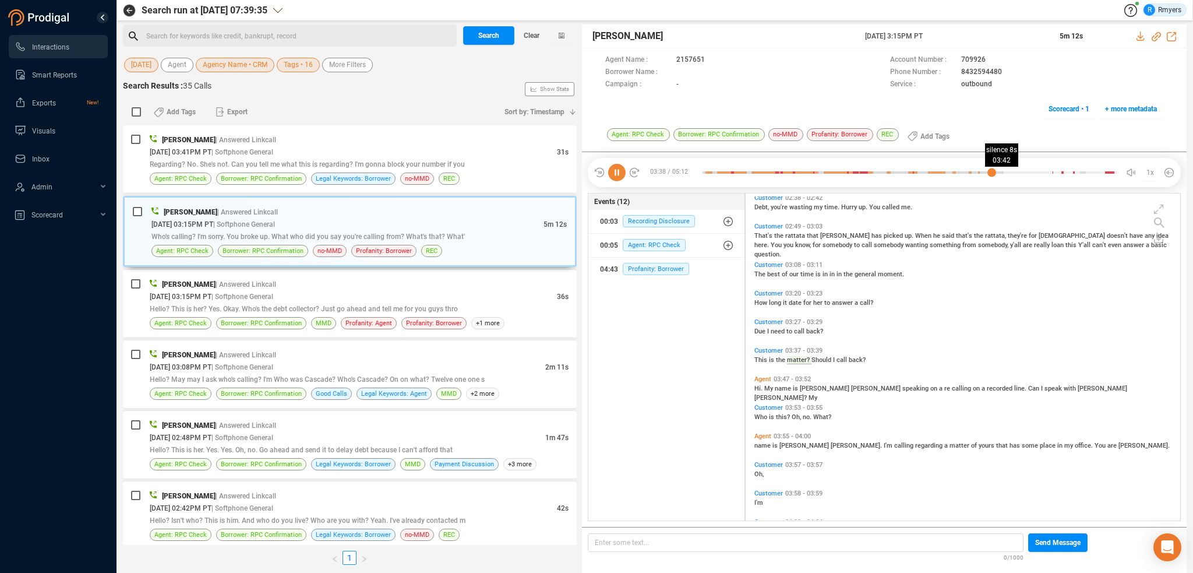
click at [998, 172] on div at bounding box center [910, 172] width 415 height 17
drag, startPoint x: 1008, startPoint y: 172, endPoint x: 1014, endPoint y: 172, distance: 6.4
click at [1009, 172] on div at bounding box center [910, 172] width 415 height 17
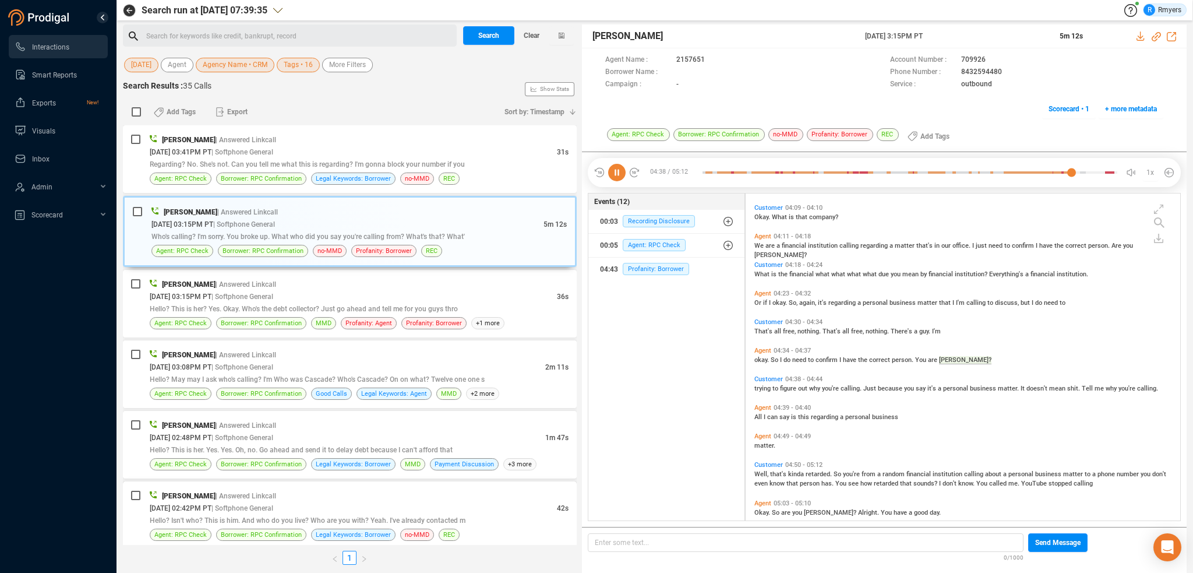
scroll to position [1048, 0]
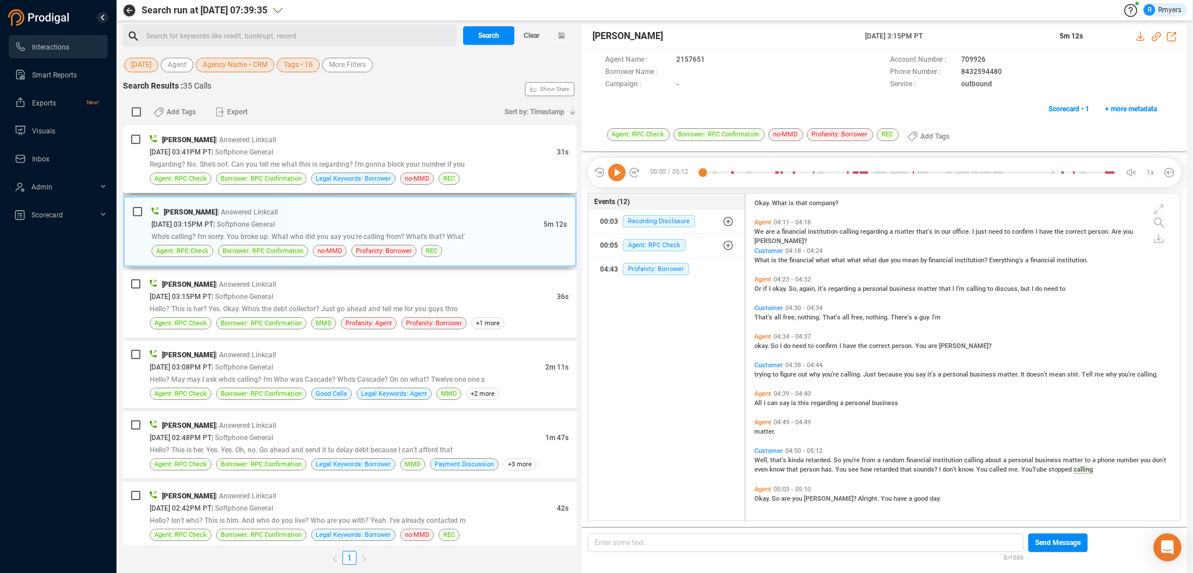
click at [295, 167] on span "Regarding? No. She's not. Can you tell me what this is regarding? I'm gonna blo…" at bounding box center [307, 164] width 315 height 8
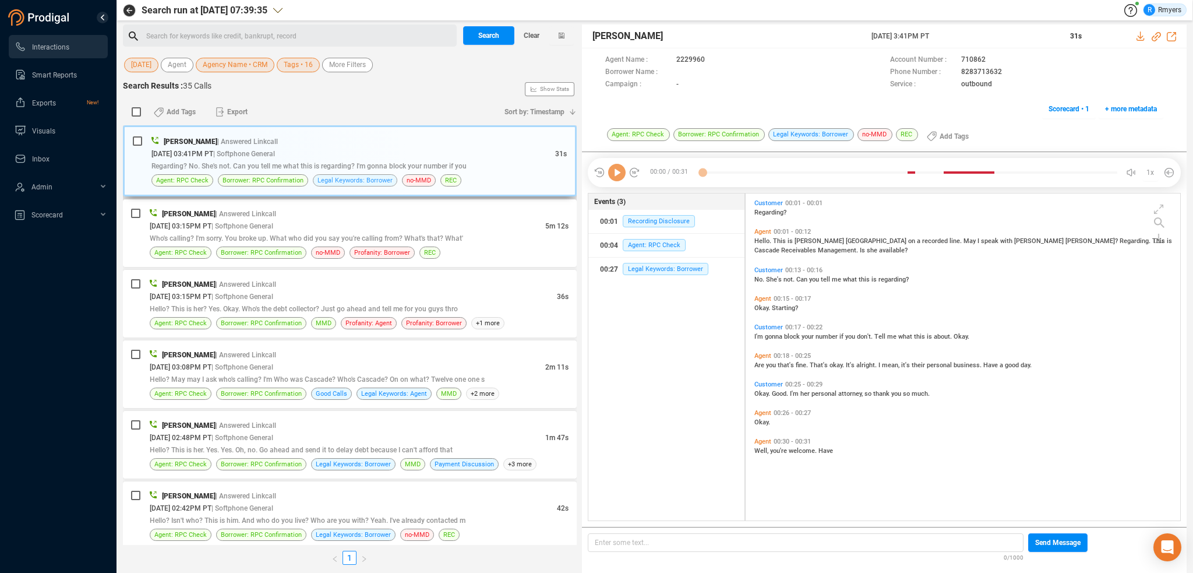
scroll to position [324, 429]
click at [620, 175] on icon at bounding box center [616, 172] width 17 height 17
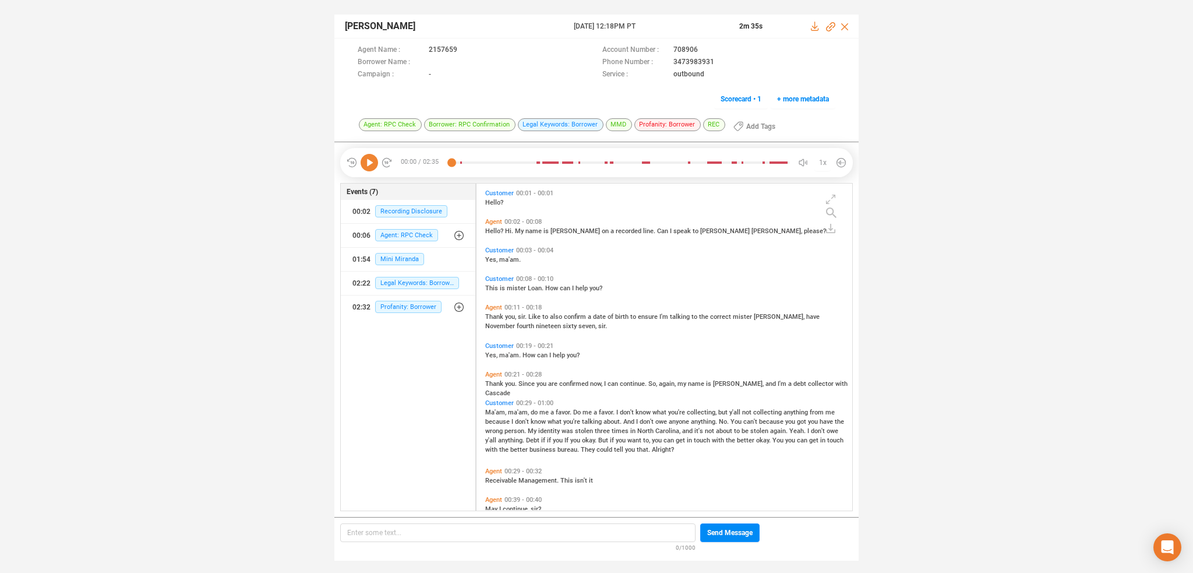
scroll to position [3, 6]
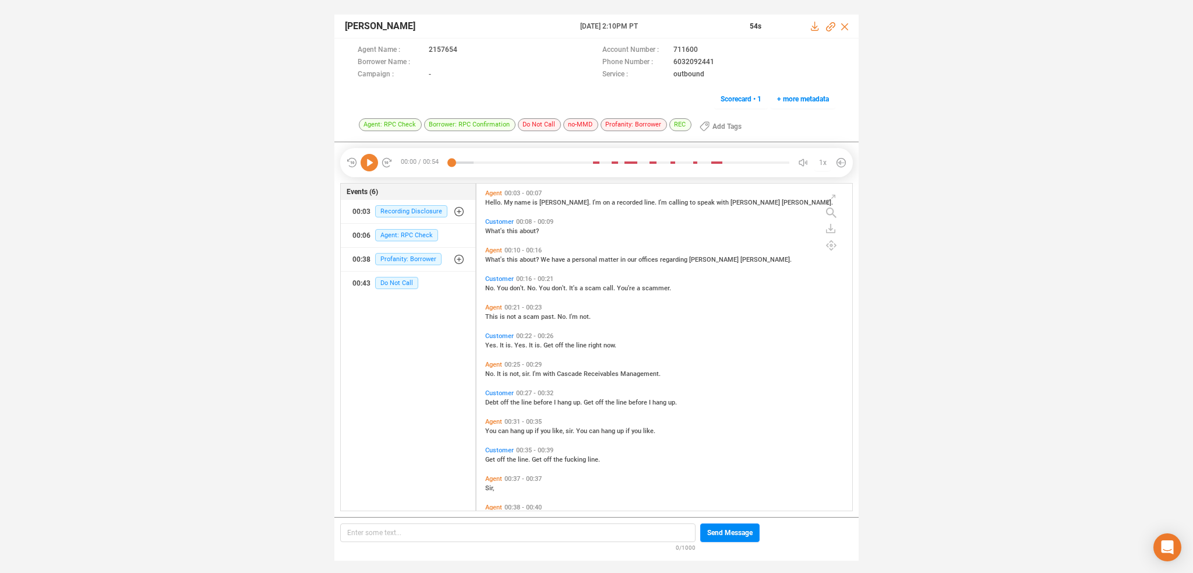
scroll to position [324, 370]
